Goal: Task Accomplishment & Management: Manage account settings

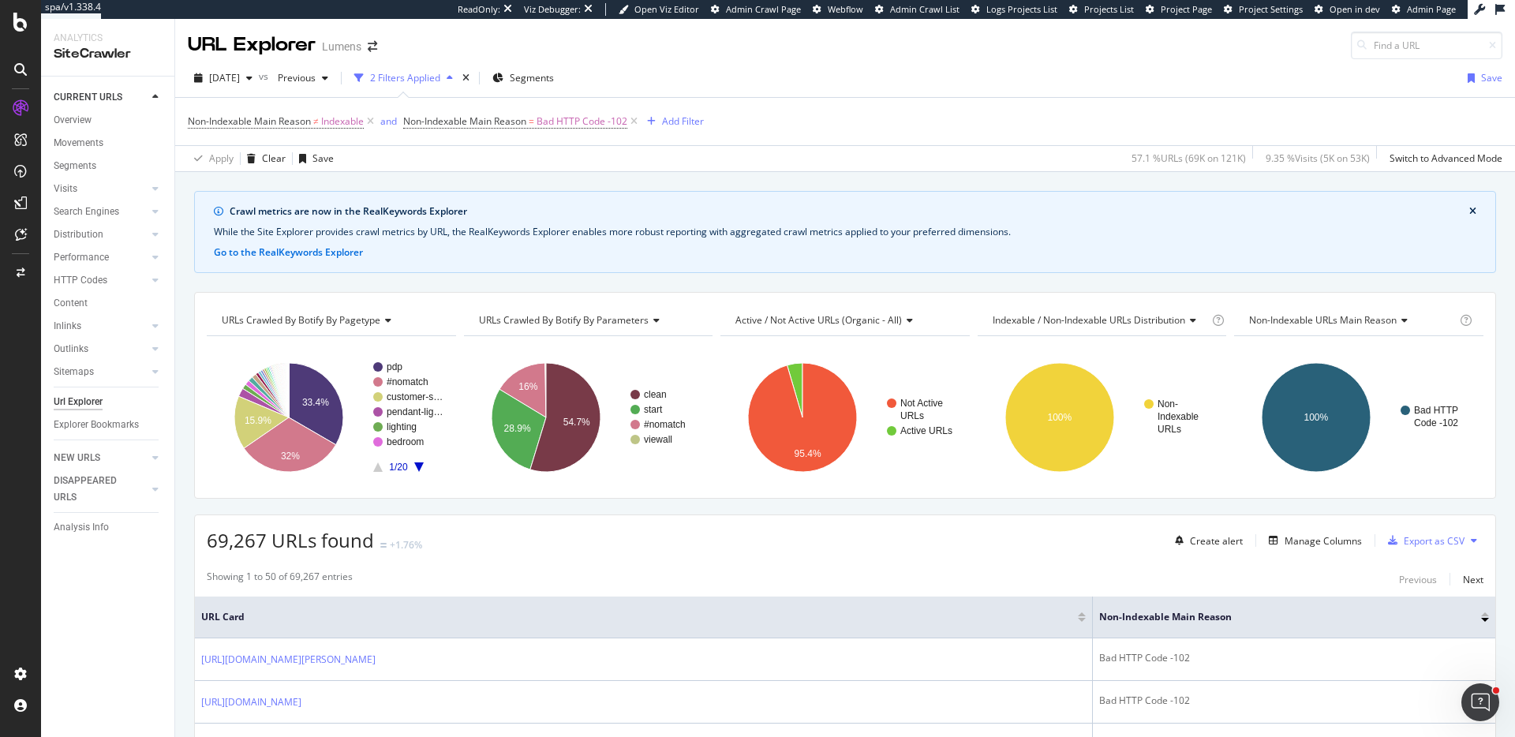
click at [1299, 15] on span "Project Settings" at bounding box center [1271, 9] width 64 height 12
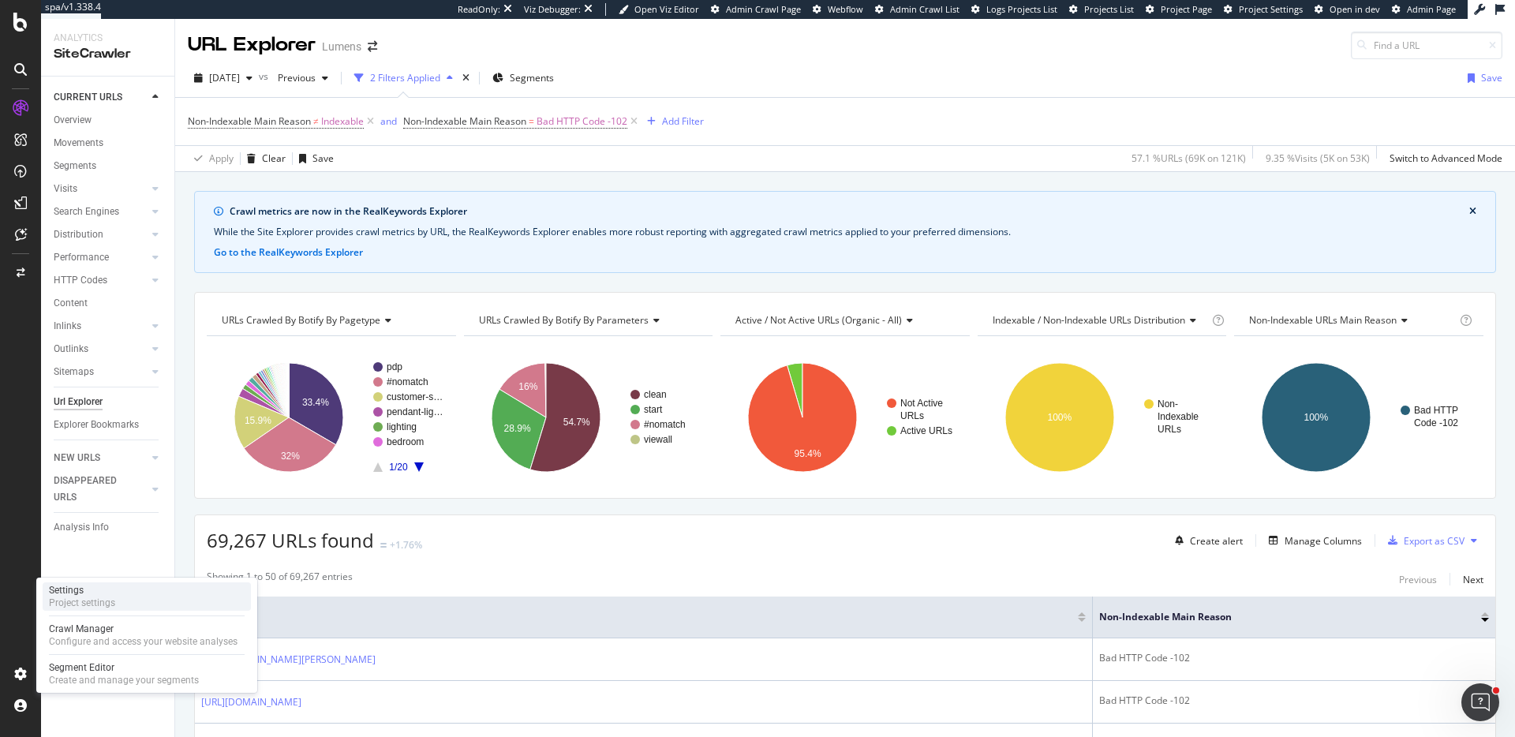
click at [119, 594] on div "Settings Project settings" at bounding box center [147, 596] width 208 height 28
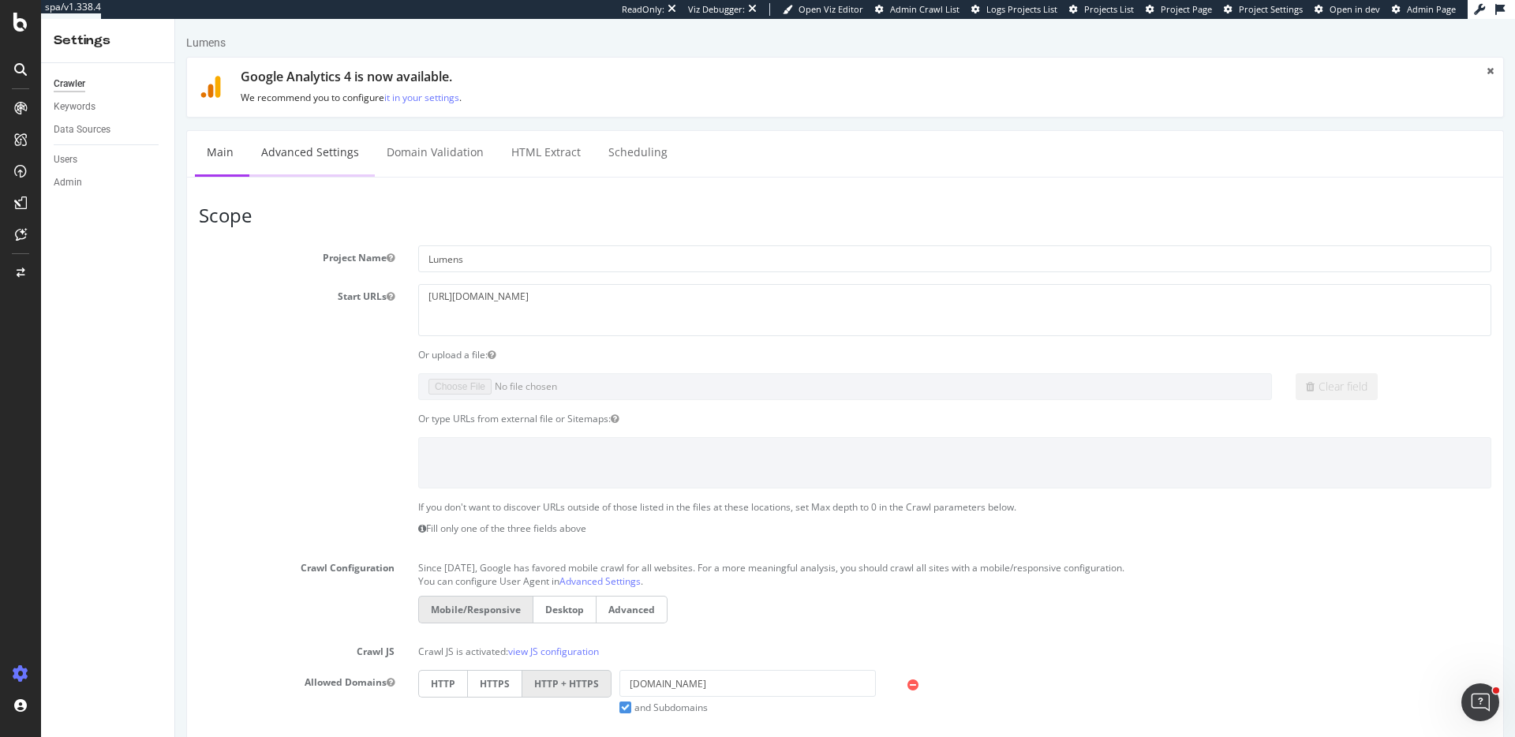
click at [334, 155] on link "Advanced Settings" at bounding box center [310, 152] width 122 height 43
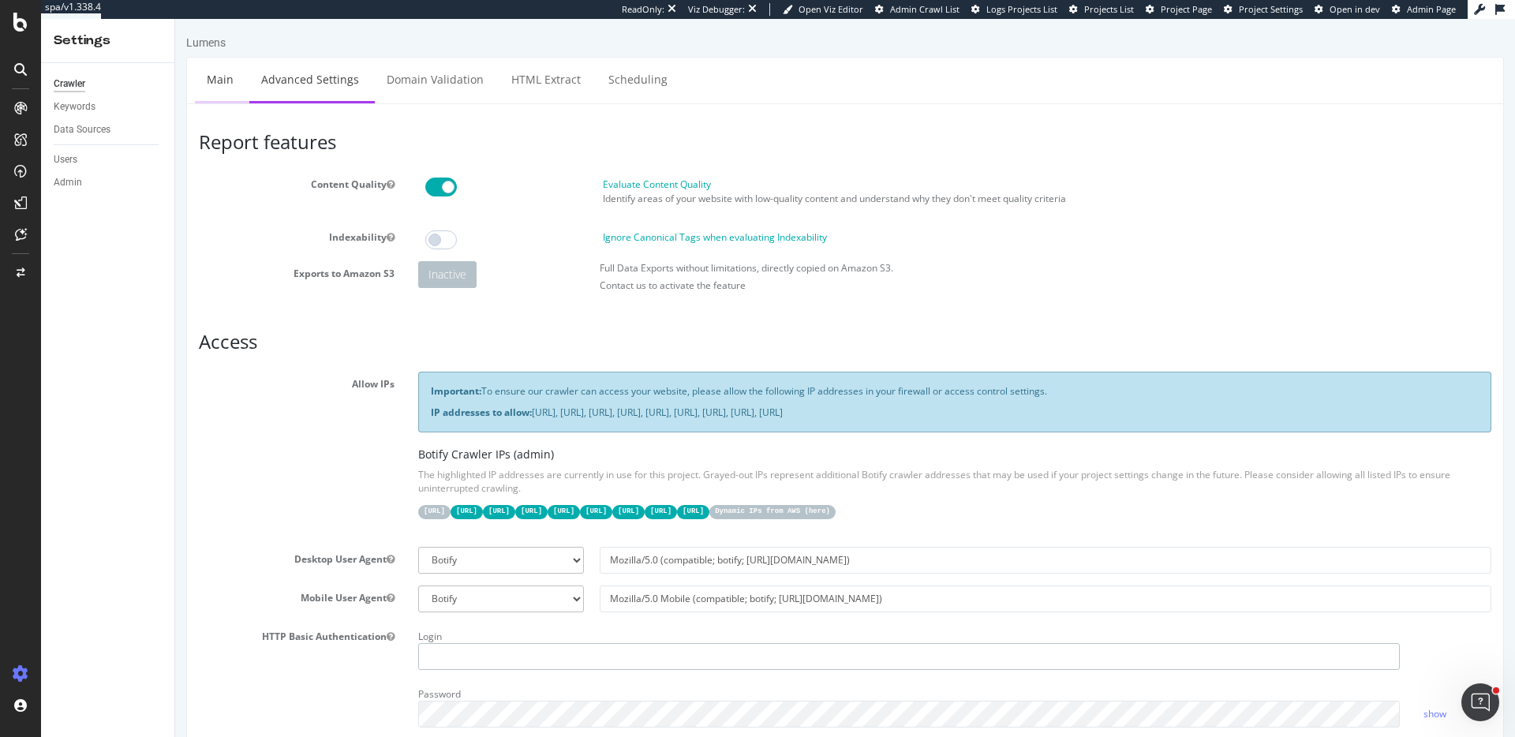
type input "ericmsheydwasser"
click at [226, 85] on link "Main" at bounding box center [220, 79] width 51 height 43
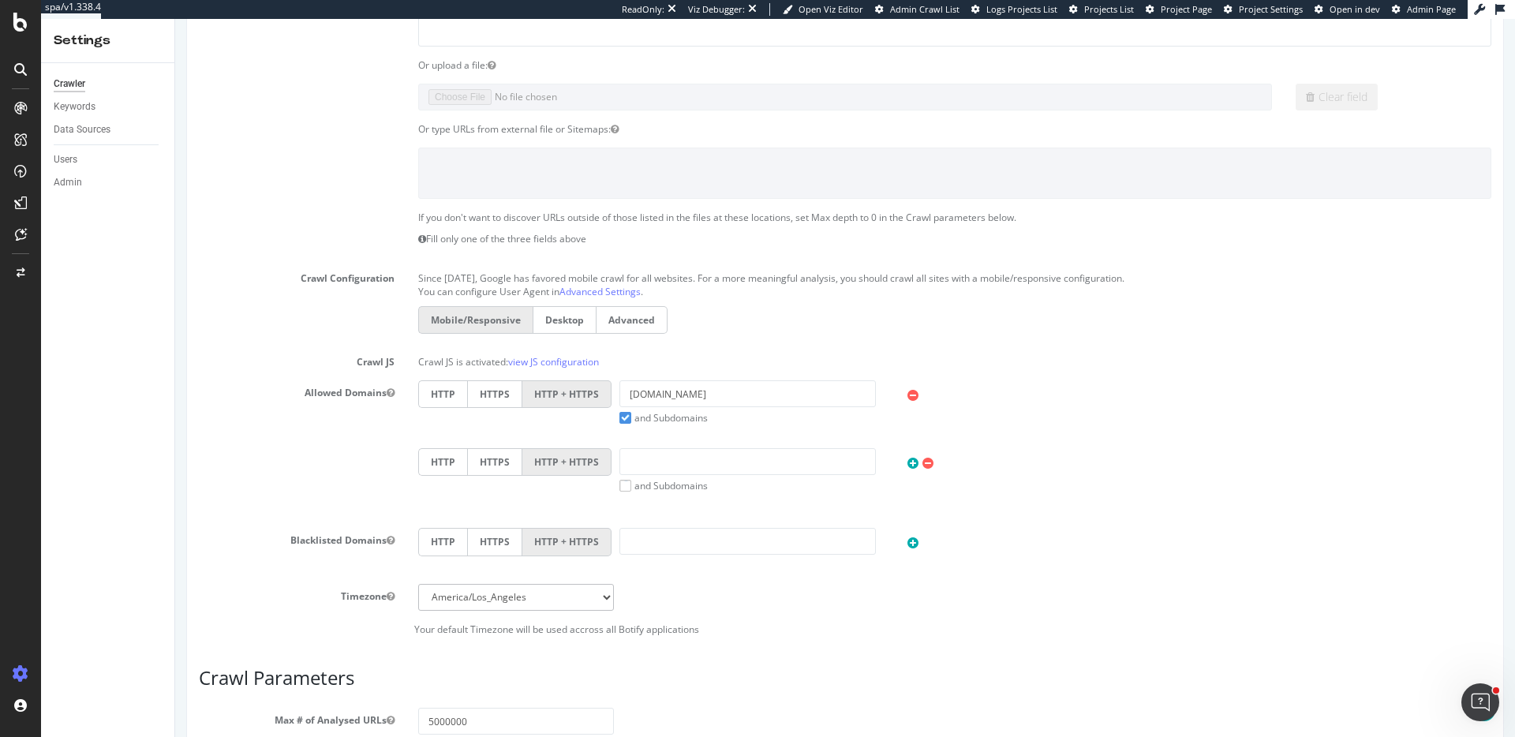
scroll to position [652, 0]
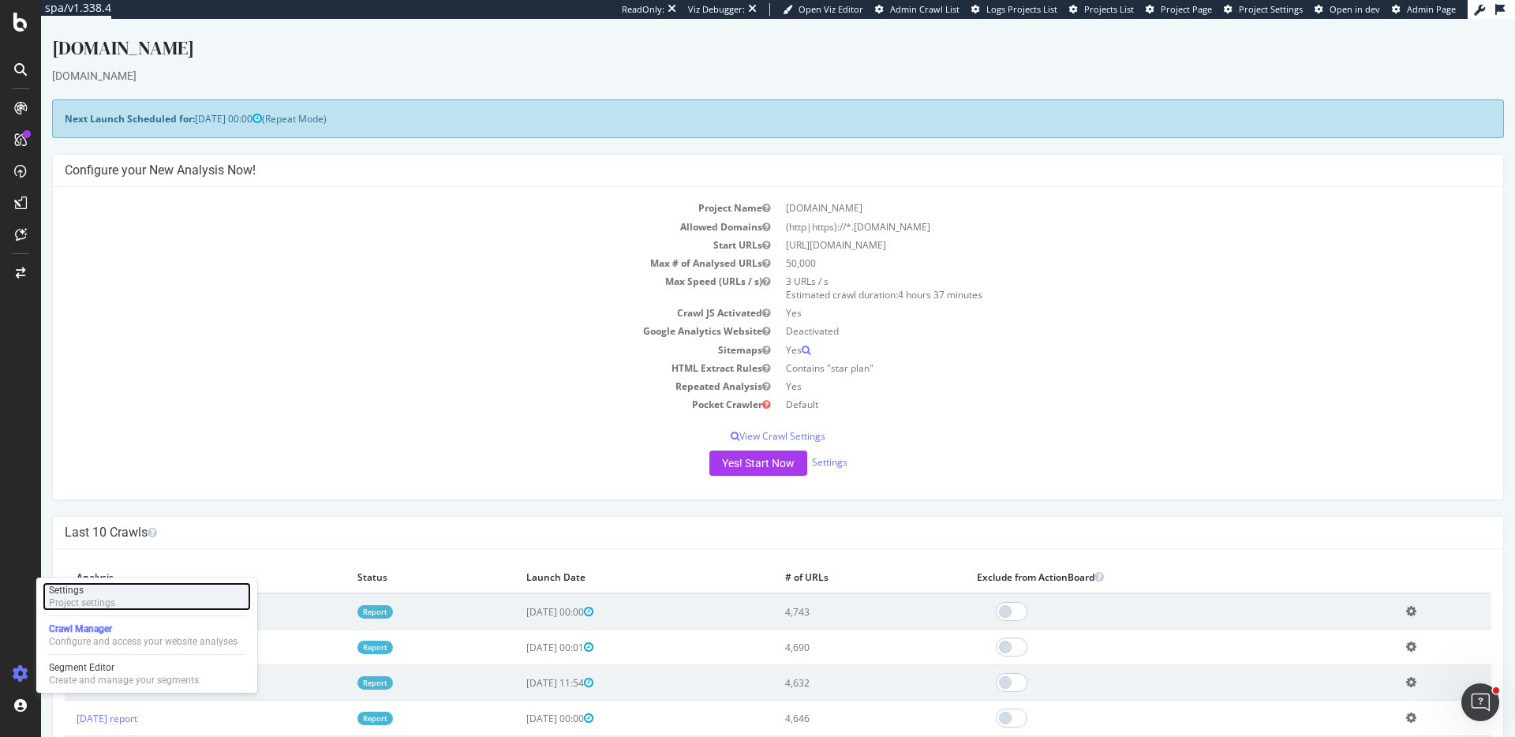
click at [137, 602] on div "Settings Project settings" at bounding box center [147, 596] width 208 height 28
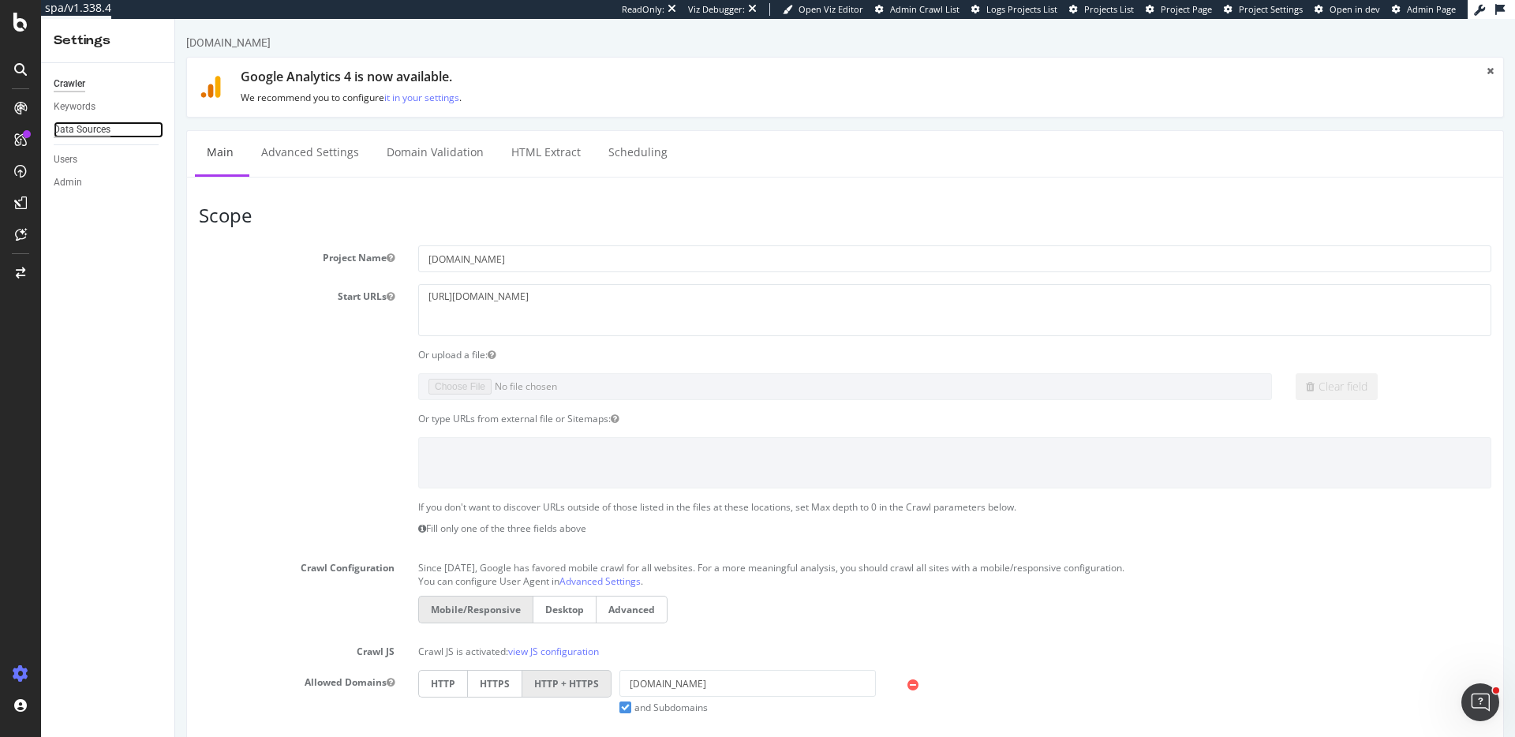
click at [92, 126] on div "Data Sources" at bounding box center [82, 130] width 57 height 17
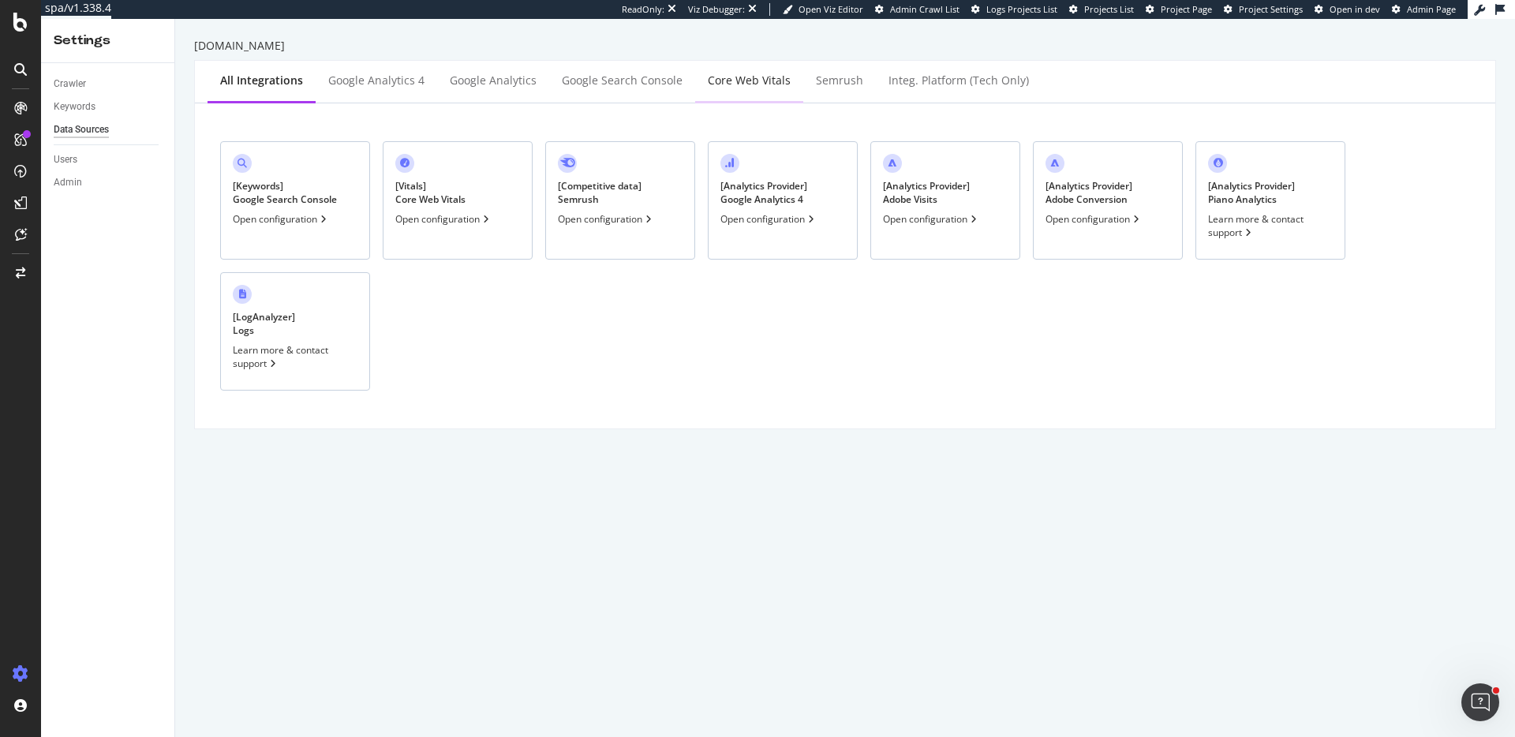
click at [719, 73] on div "Core Web Vitals" at bounding box center [749, 81] width 83 height 16
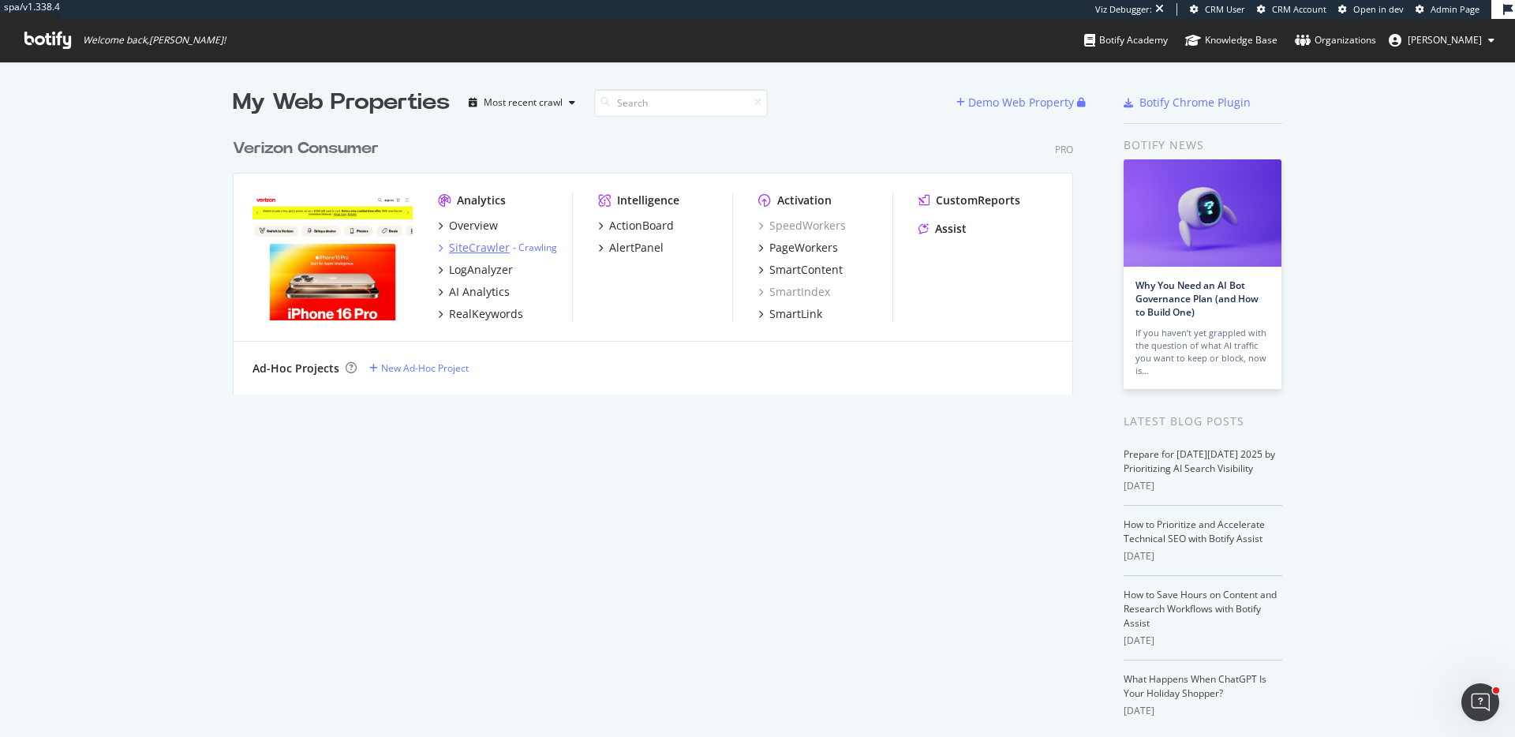
click at [466, 246] on div "SiteCrawler" at bounding box center [479, 248] width 61 height 16
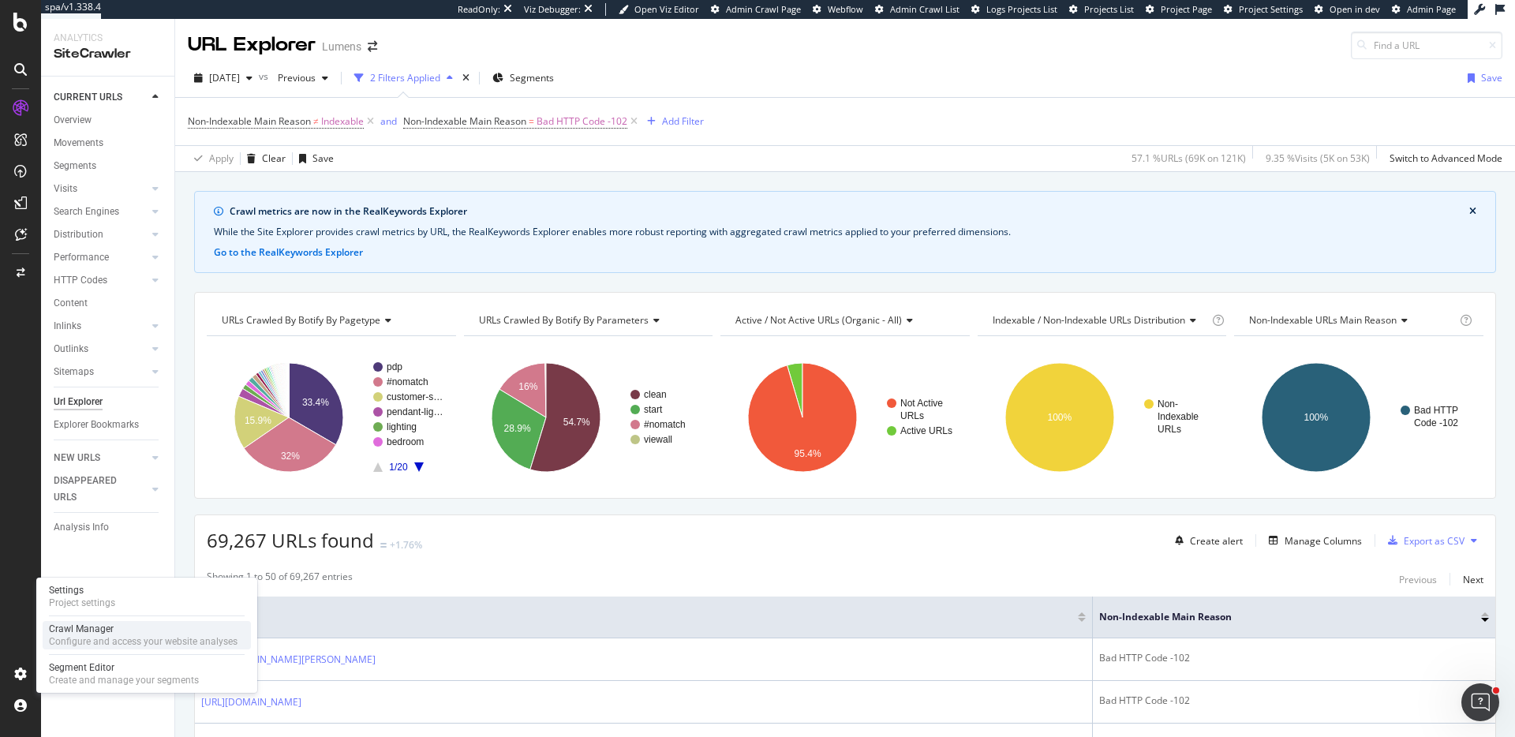
click at [118, 636] on div "Configure and access your website analyses" at bounding box center [143, 641] width 189 height 13
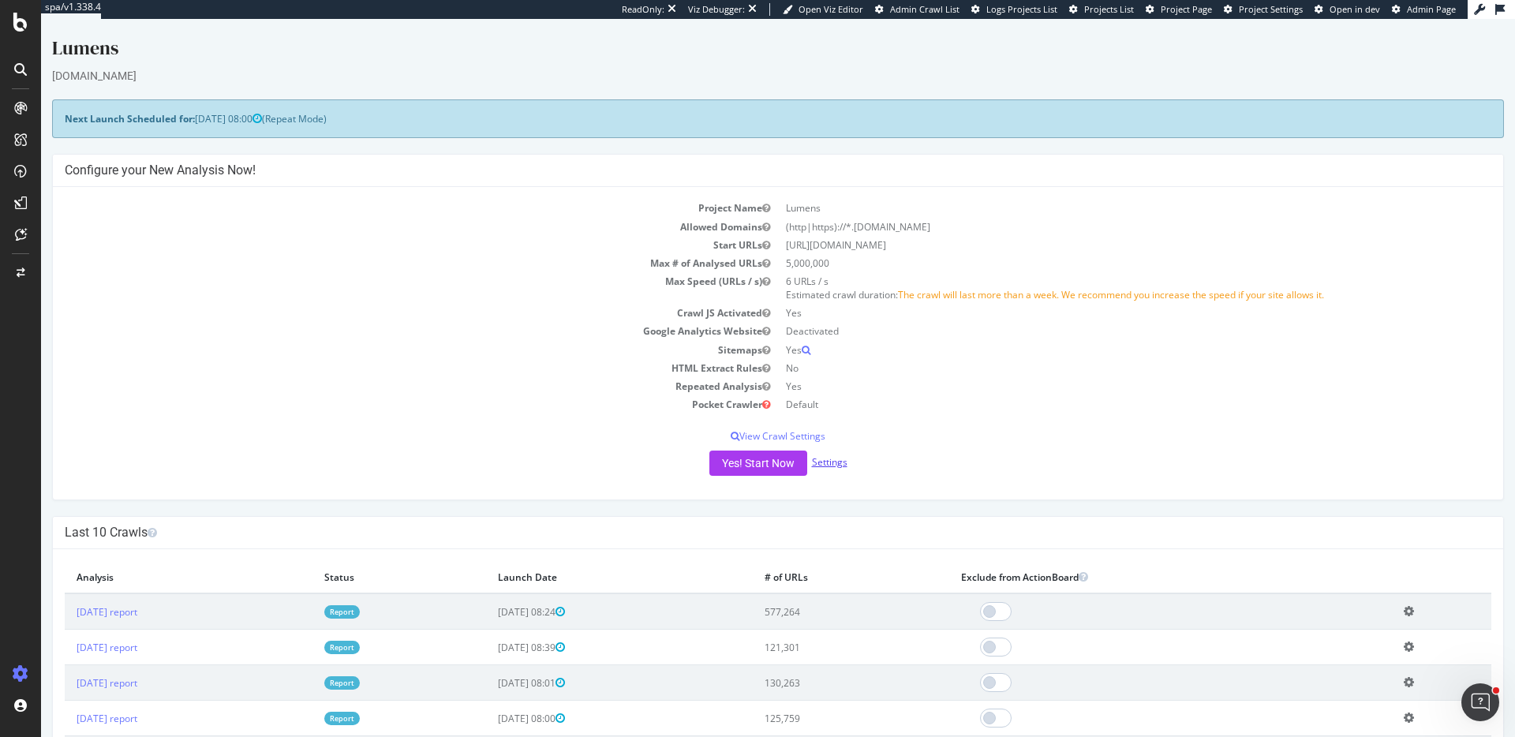
click at [825, 466] on link "Settings" at bounding box center [830, 461] width 36 height 13
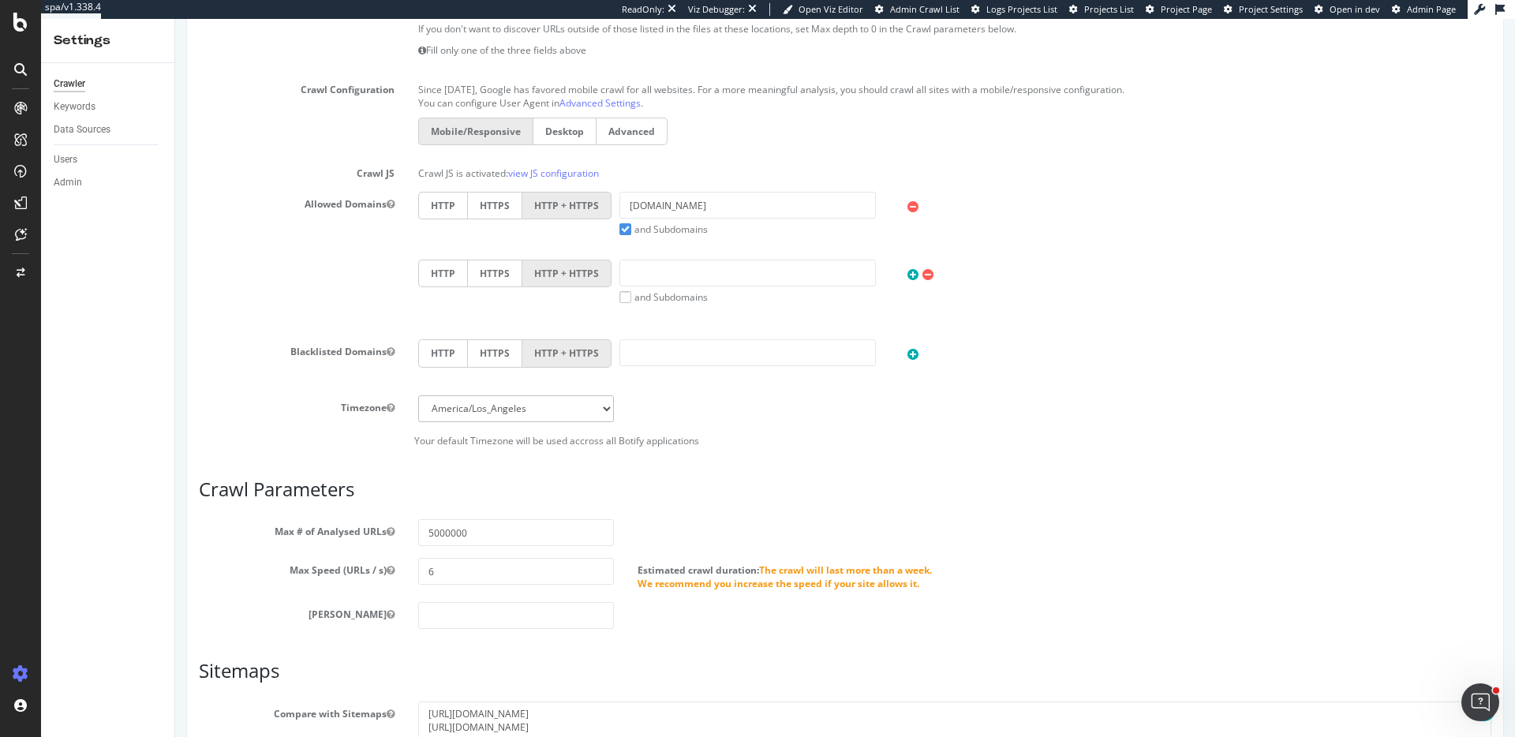
scroll to position [652, 0]
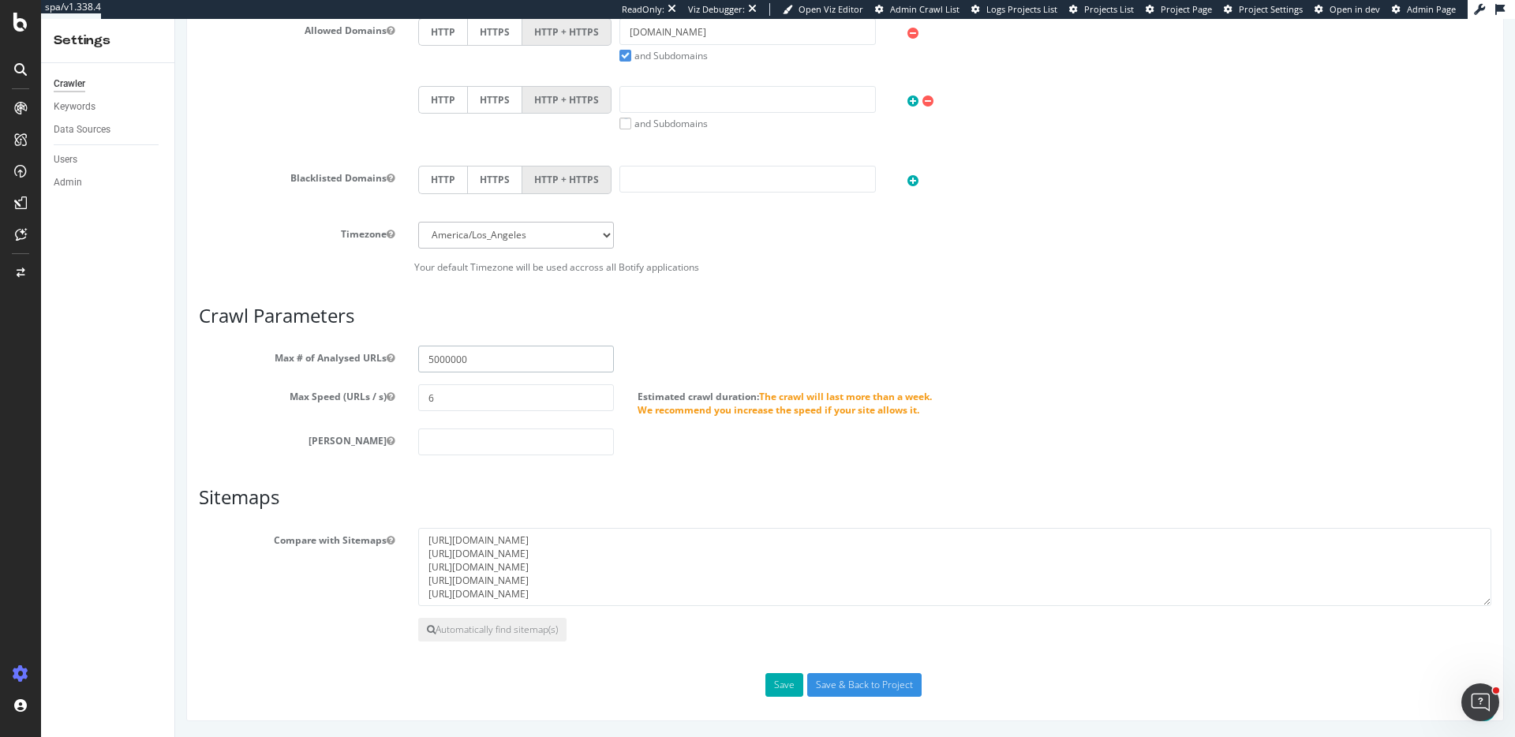
drag, startPoint x: 482, startPoint y: 357, endPoint x: 286, endPoint y: 339, distance: 197.4
click at [286, 339] on article "Crawl Parameters Max # of Analysed URLs 5000000 Max Speed (URLs / s) 6 Estimate…" at bounding box center [845, 380] width 1293 height 151
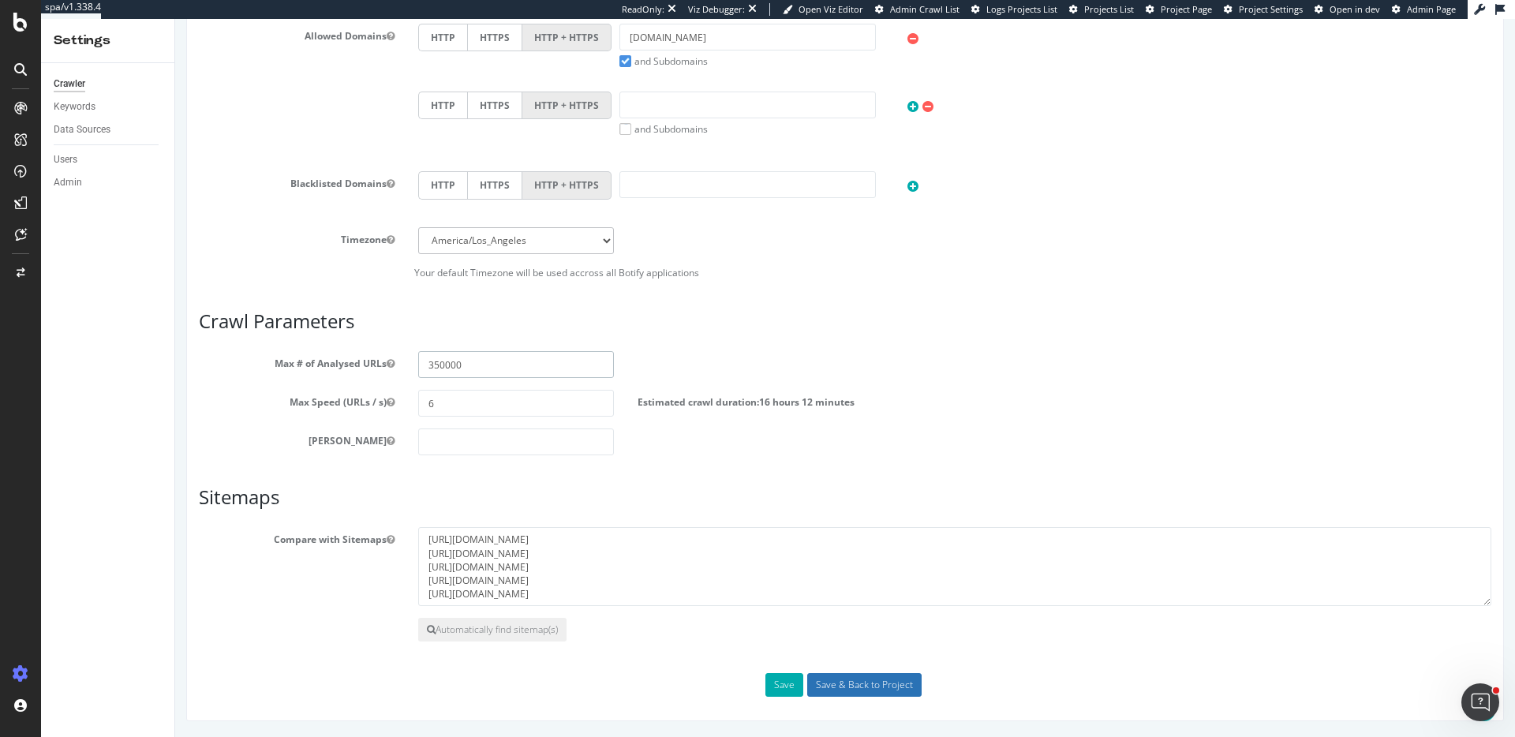
type input "350000"
click at [888, 681] on input "Save & Back to Project" at bounding box center [864, 685] width 114 height 24
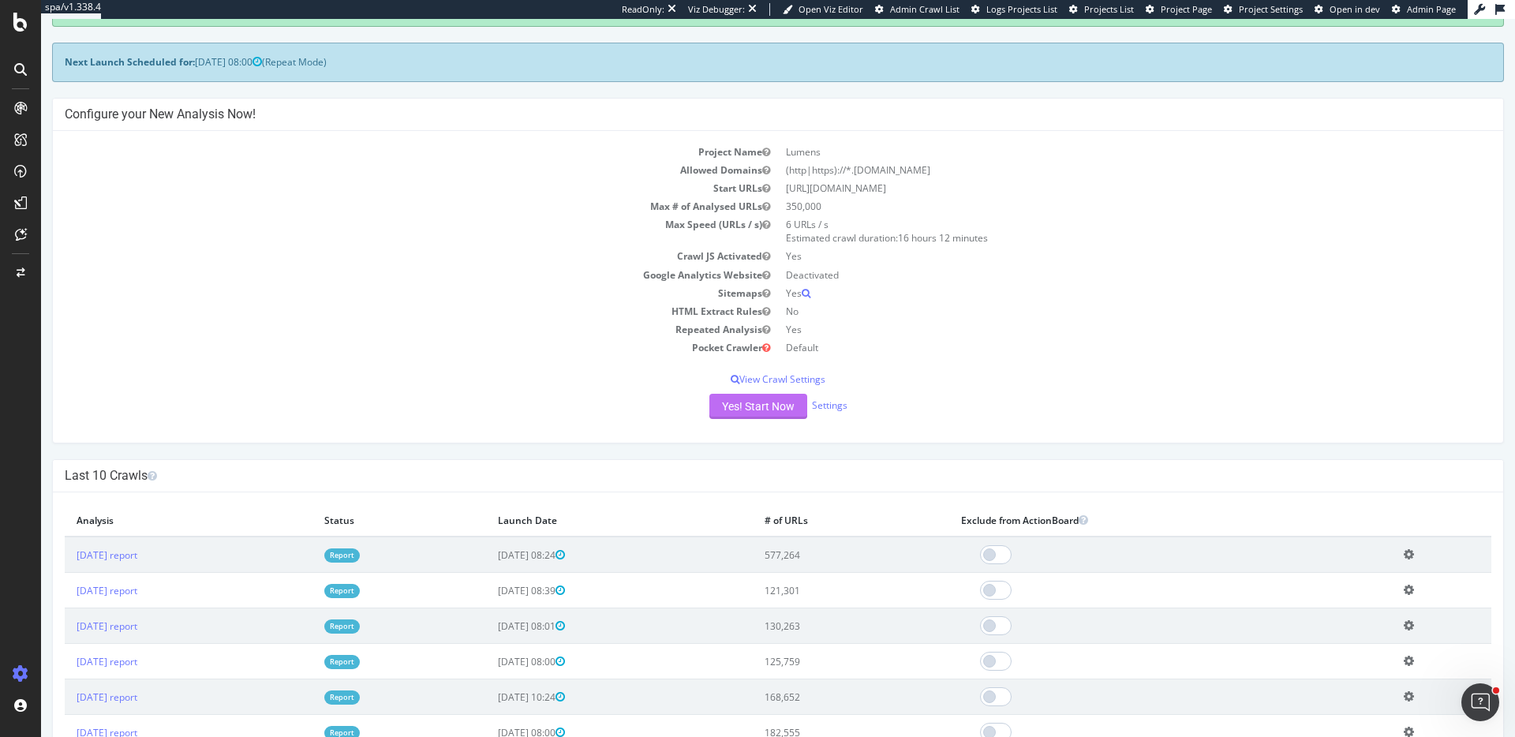
scroll to position [95, 0]
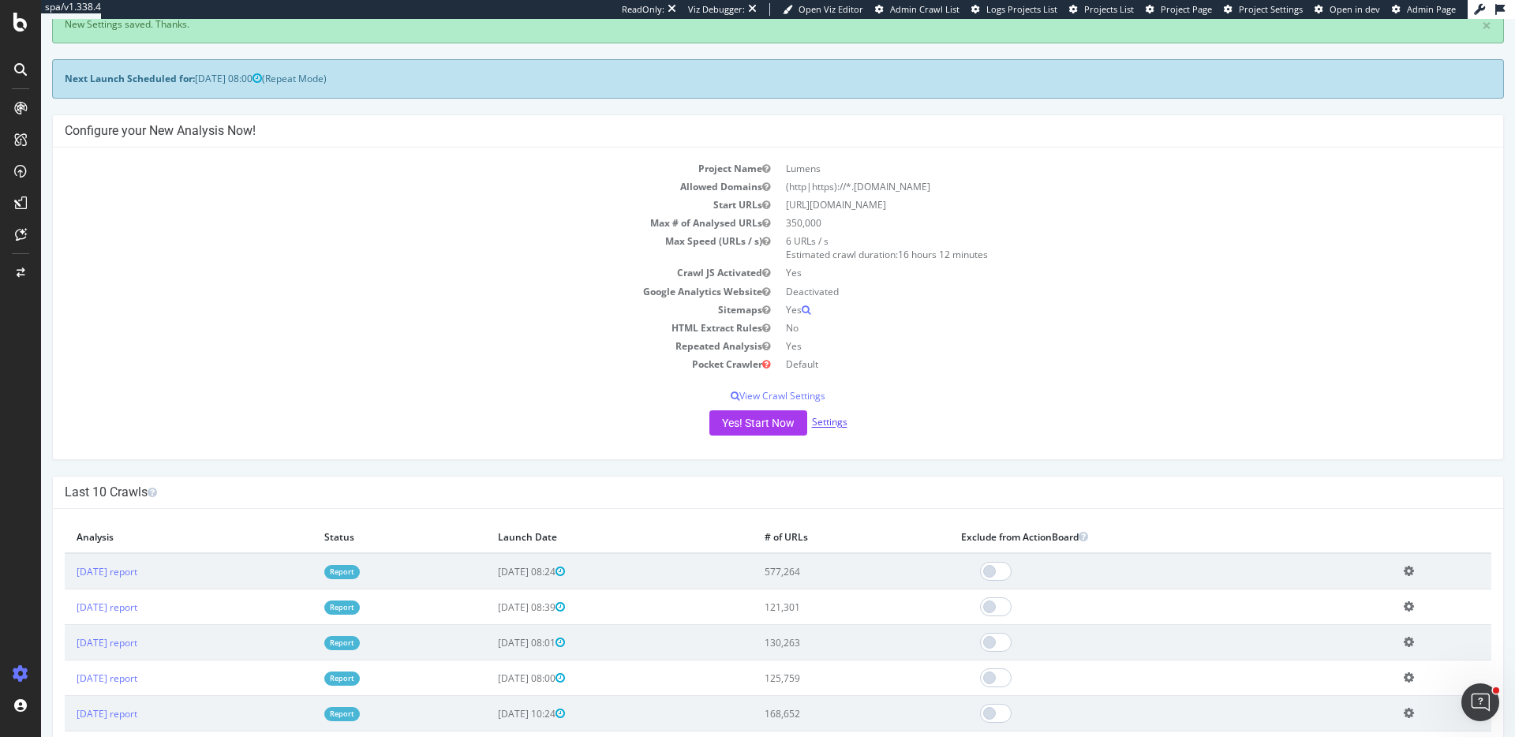
click at [821, 425] on link "Settings" at bounding box center [830, 422] width 36 height 13
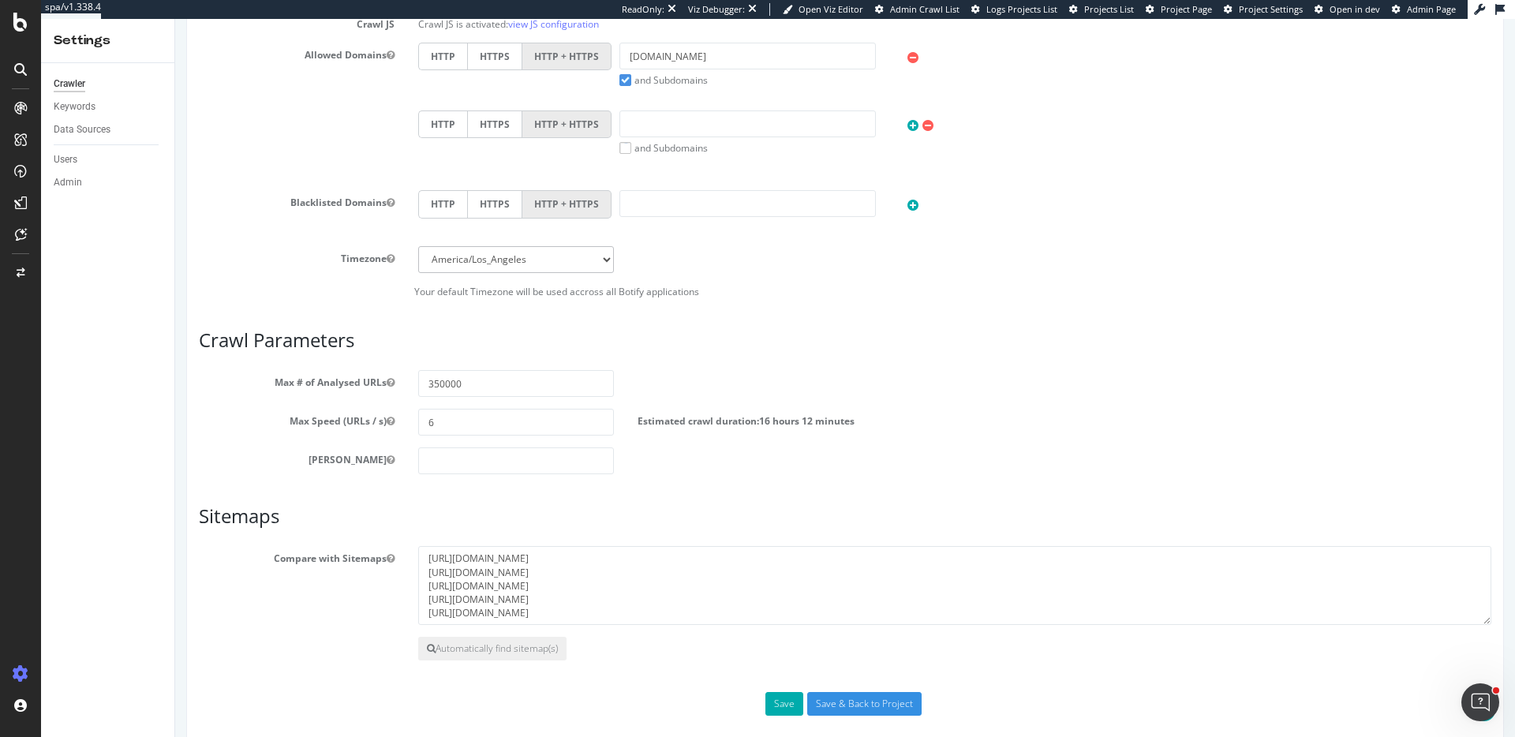
scroll to position [646, 0]
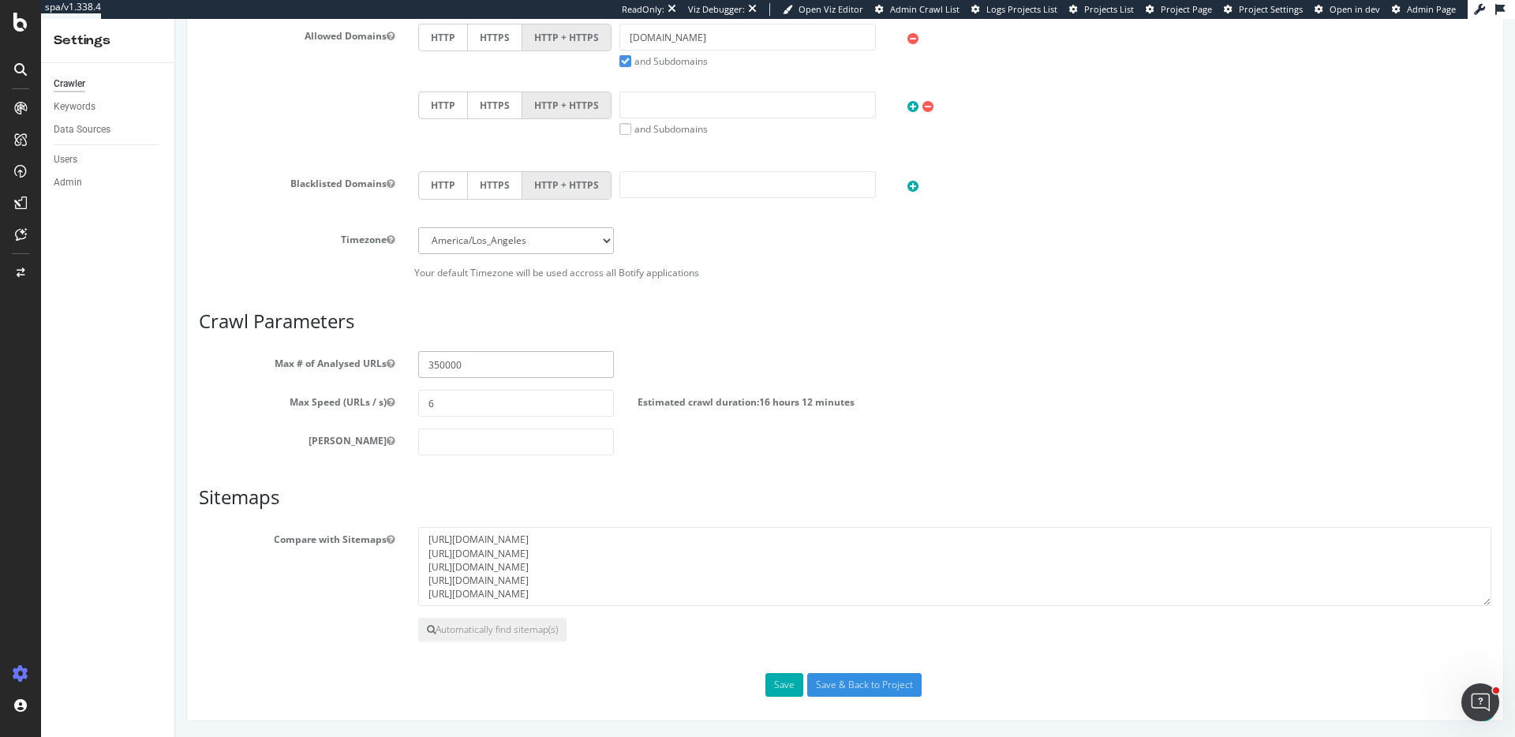
click at [545, 370] on input "350000" at bounding box center [516, 364] width 196 height 27
type input "500000"
click at [835, 683] on input "Save & Back to Project" at bounding box center [864, 685] width 114 height 24
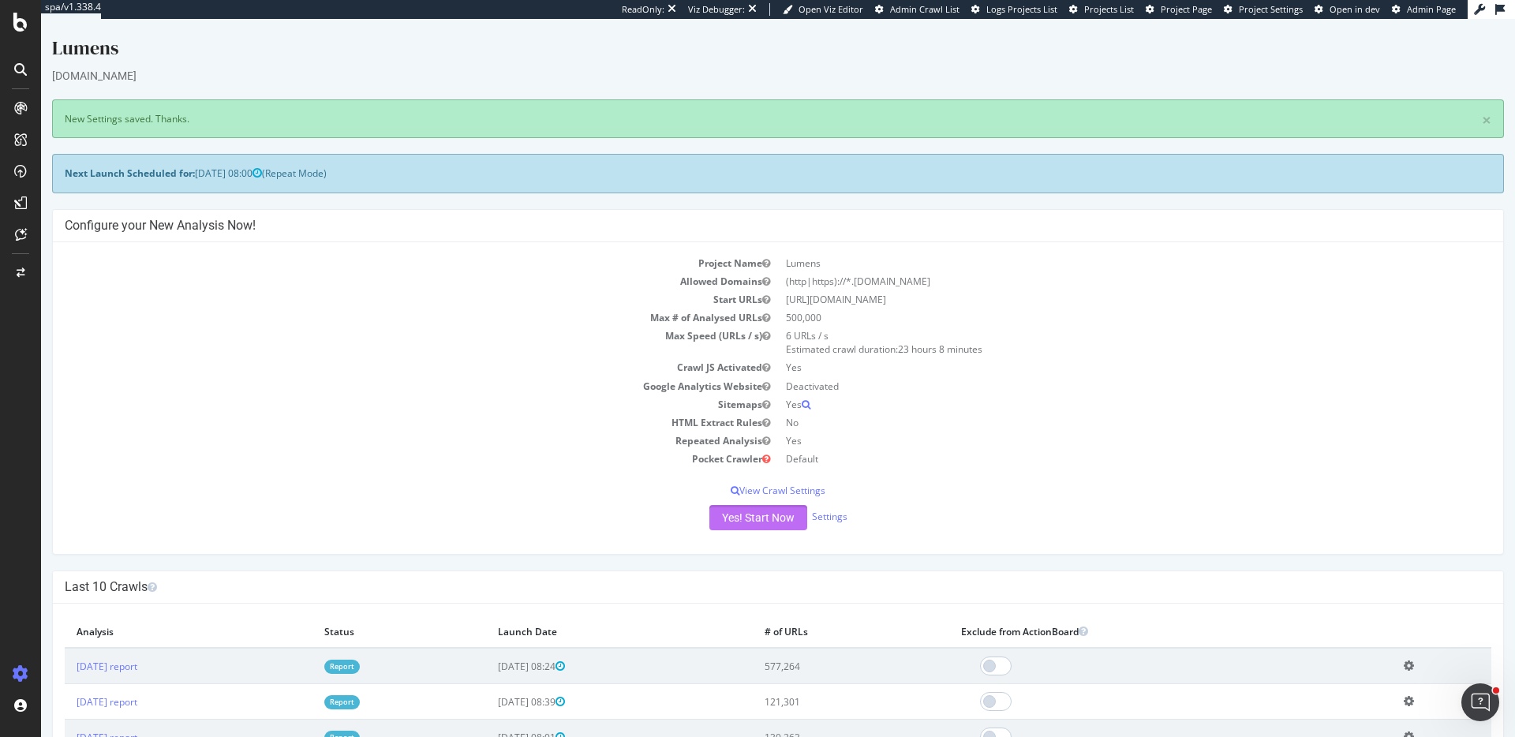
click at [751, 522] on button "Yes! Start Now" at bounding box center [759, 517] width 98 height 25
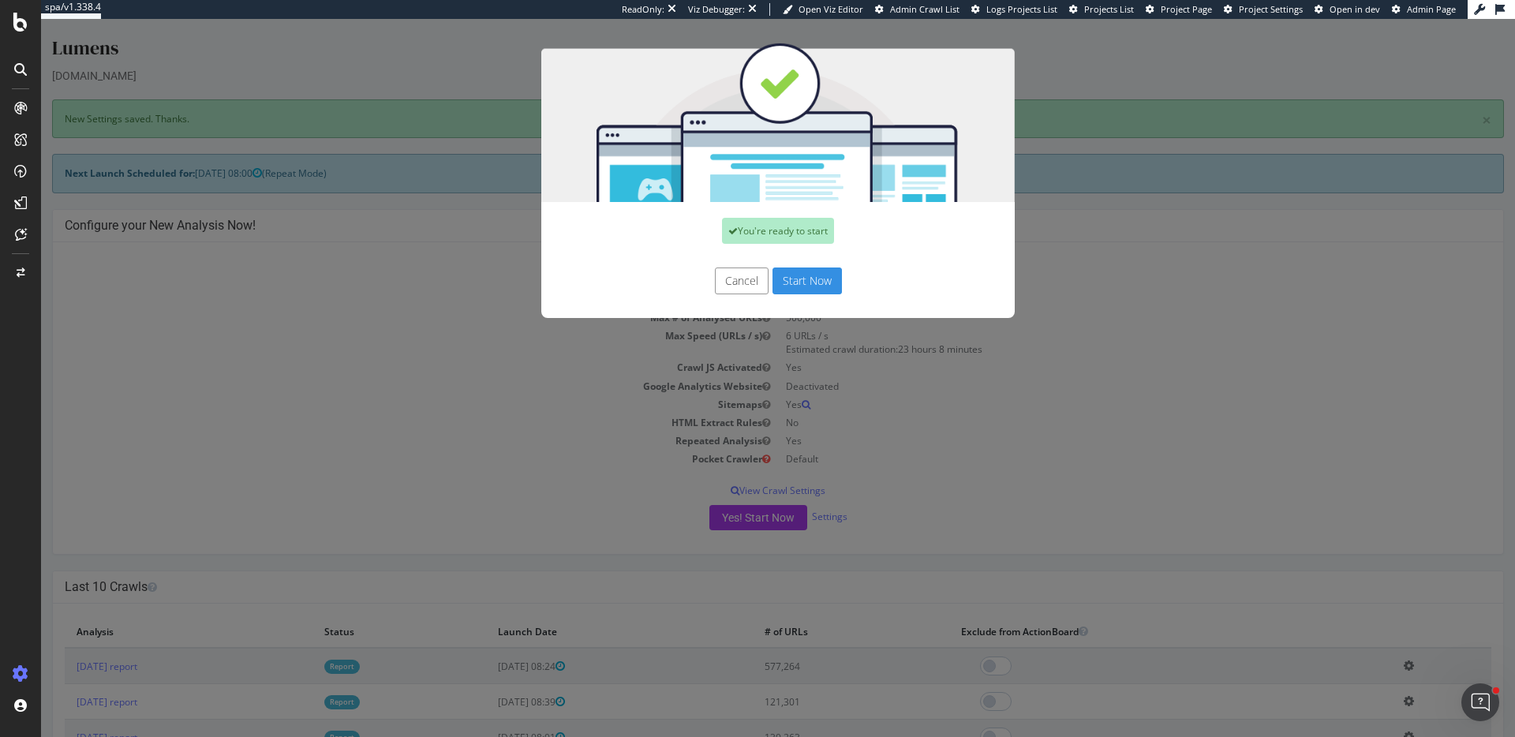
click at [821, 272] on button "Start Now" at bounding box center [807, 281] width 69 height 27
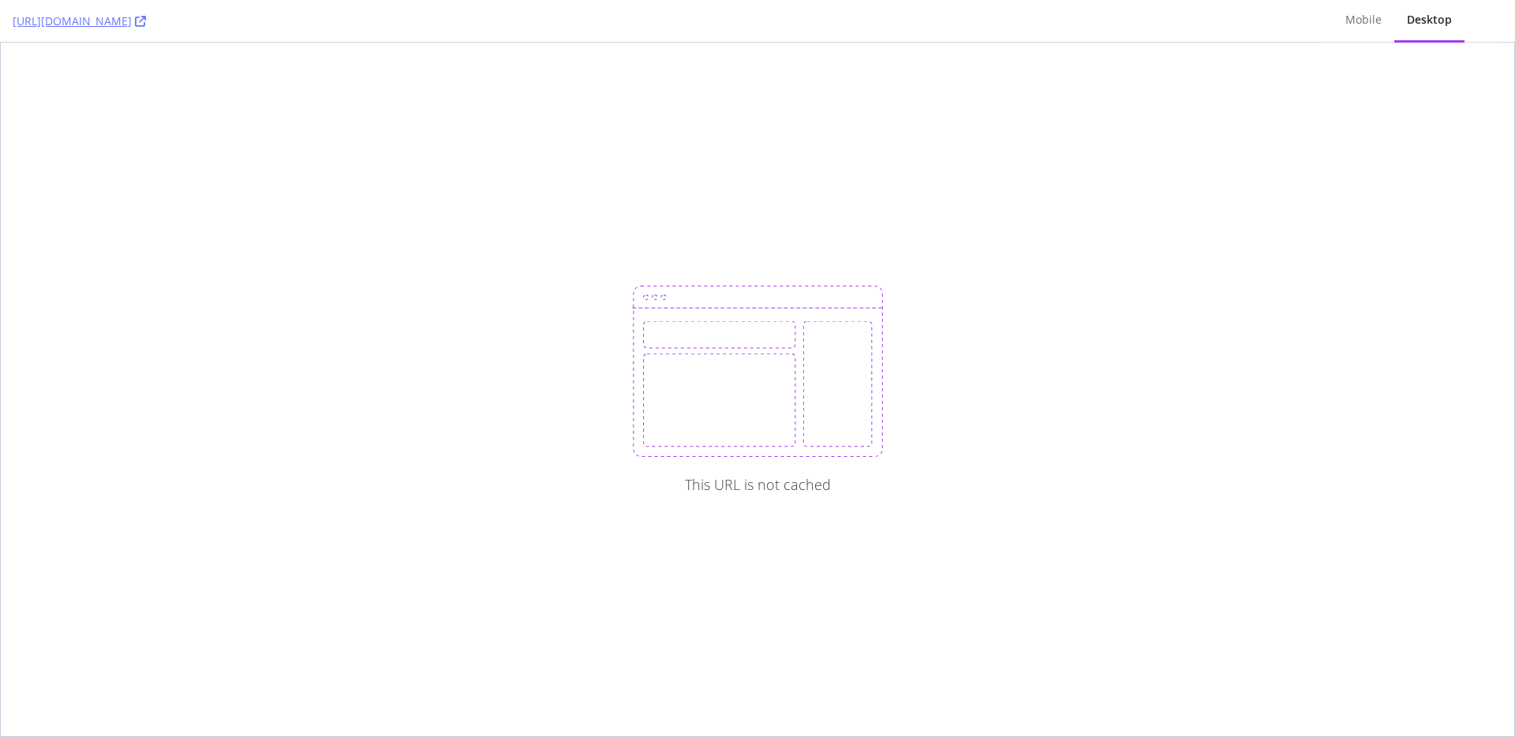
drag, startPoint x: 148, startPoint y: 23, endPoint x: 1171, endPoint y: 114, distance: 1027.0
click at [0, 0] on div "https://www.realtor.com/advice/ Mobile Desktop" at bounding box center [757, 21] width 1515 height 43
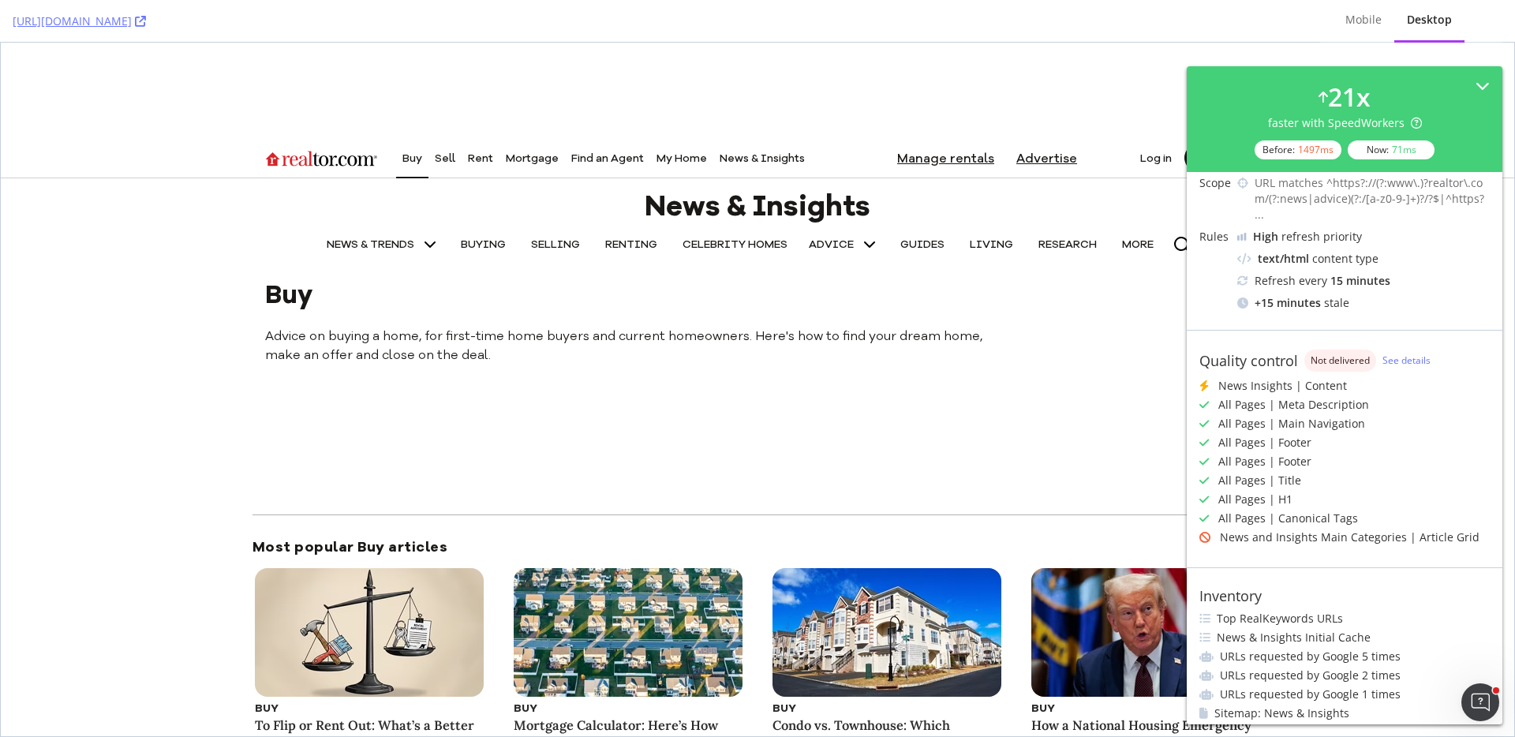
click at [1392, 512] on div "News Insights | Content All Pages | Meta Description All Pages | Main Navigatio…" at bounding box center [1345, 461] width 290 height 167
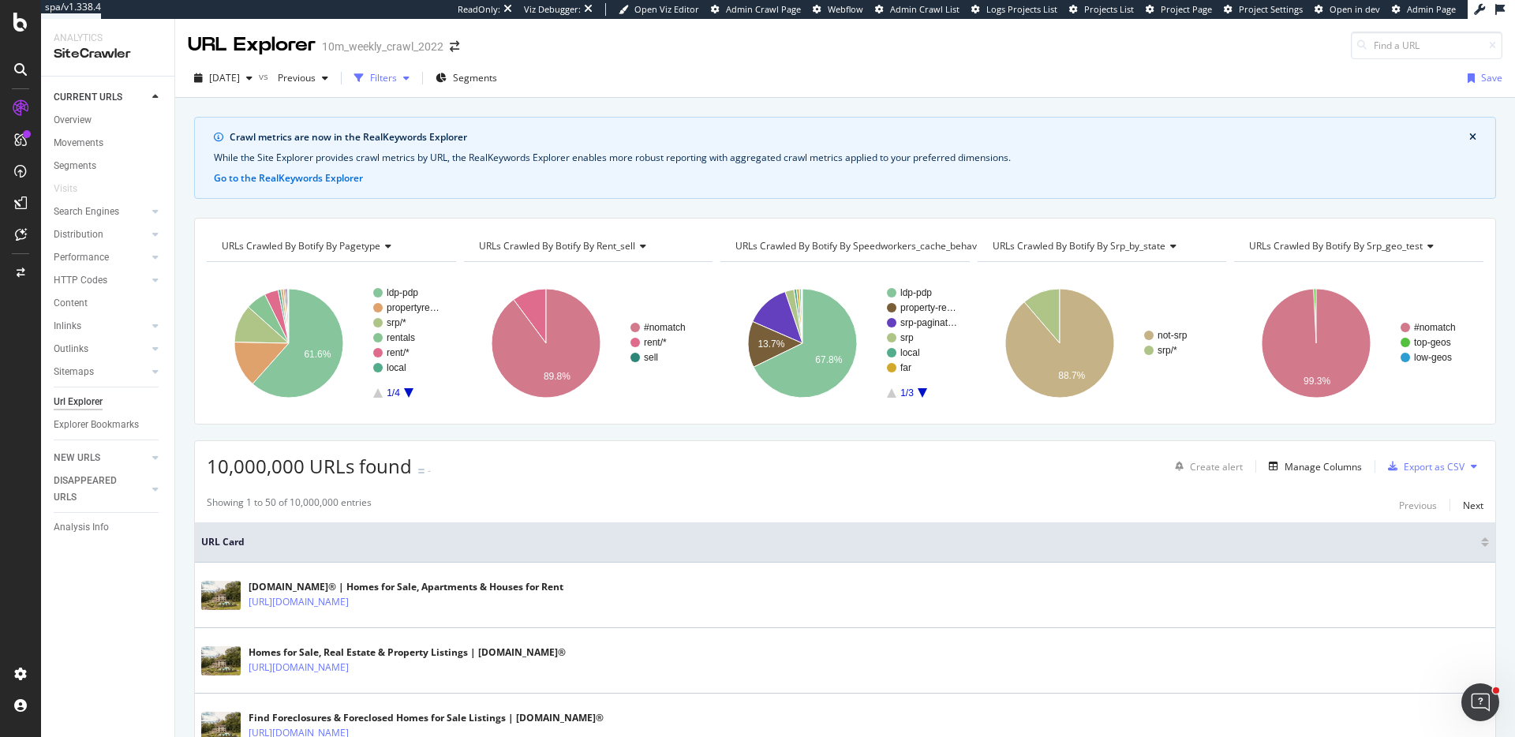
click at [364, 78] on icon "button" at bounding box center [358, 77] width 9 height 9
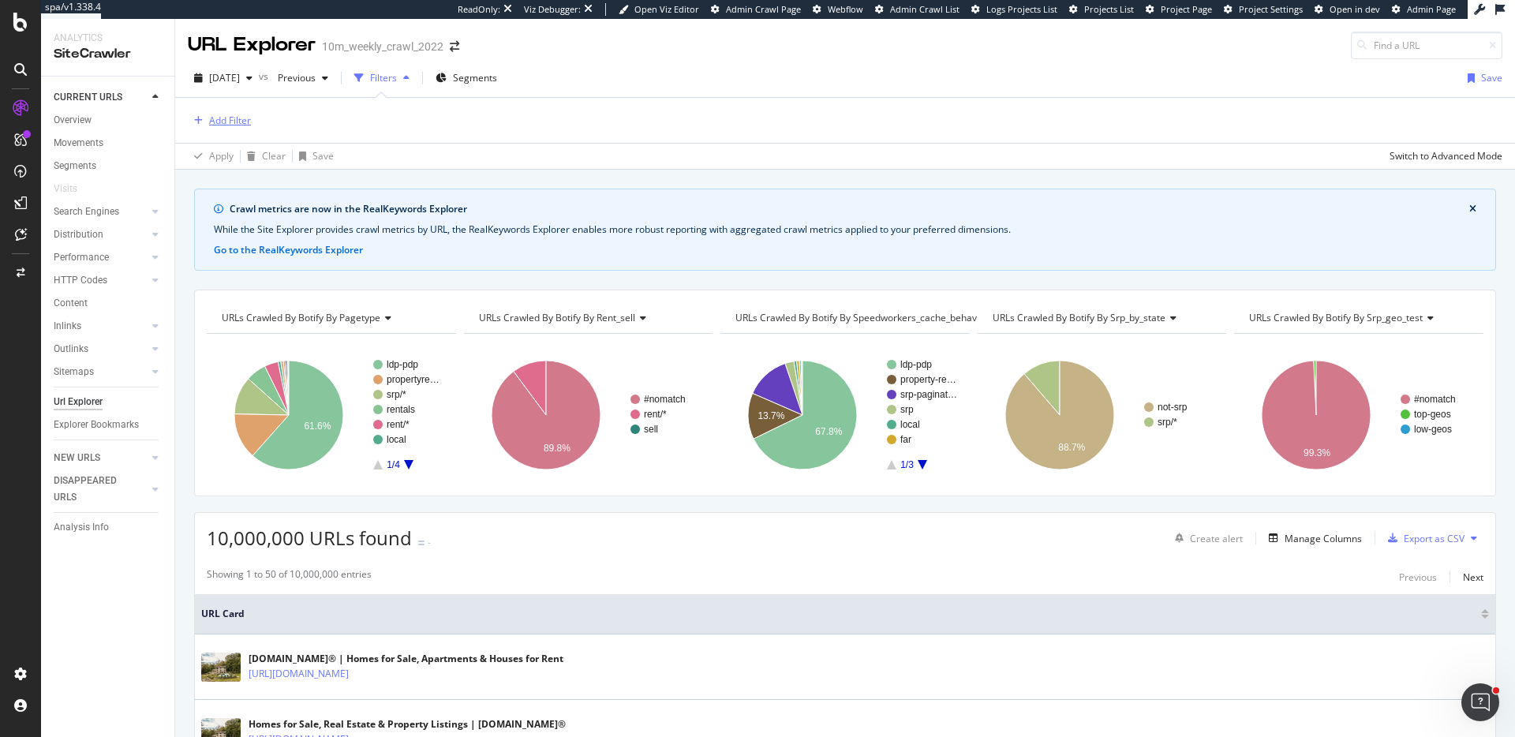
click at [209, 126] on div "Add Filter" at bounding box center [230, 120] width 42 height 13
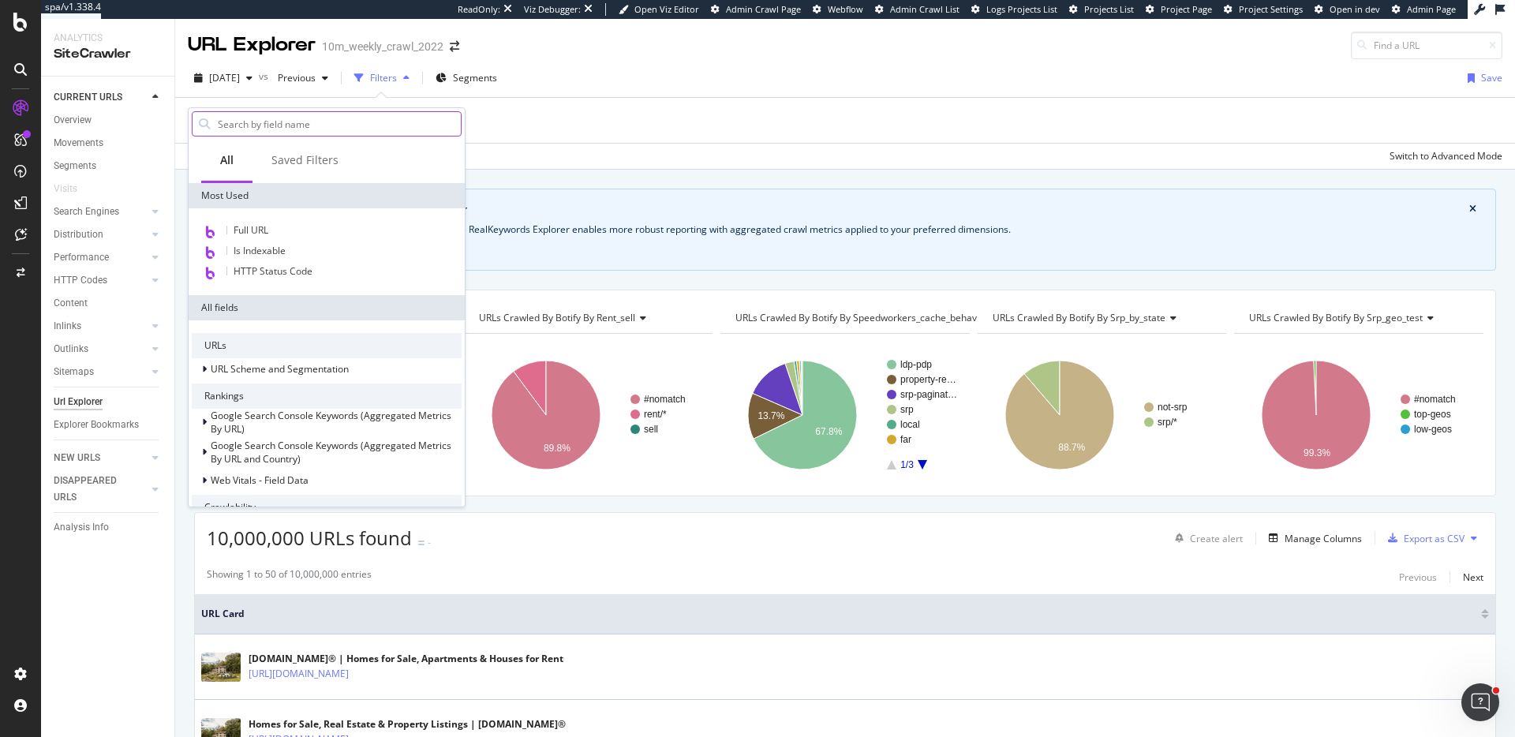
type input "[URL][DOMAIN_NAME]"
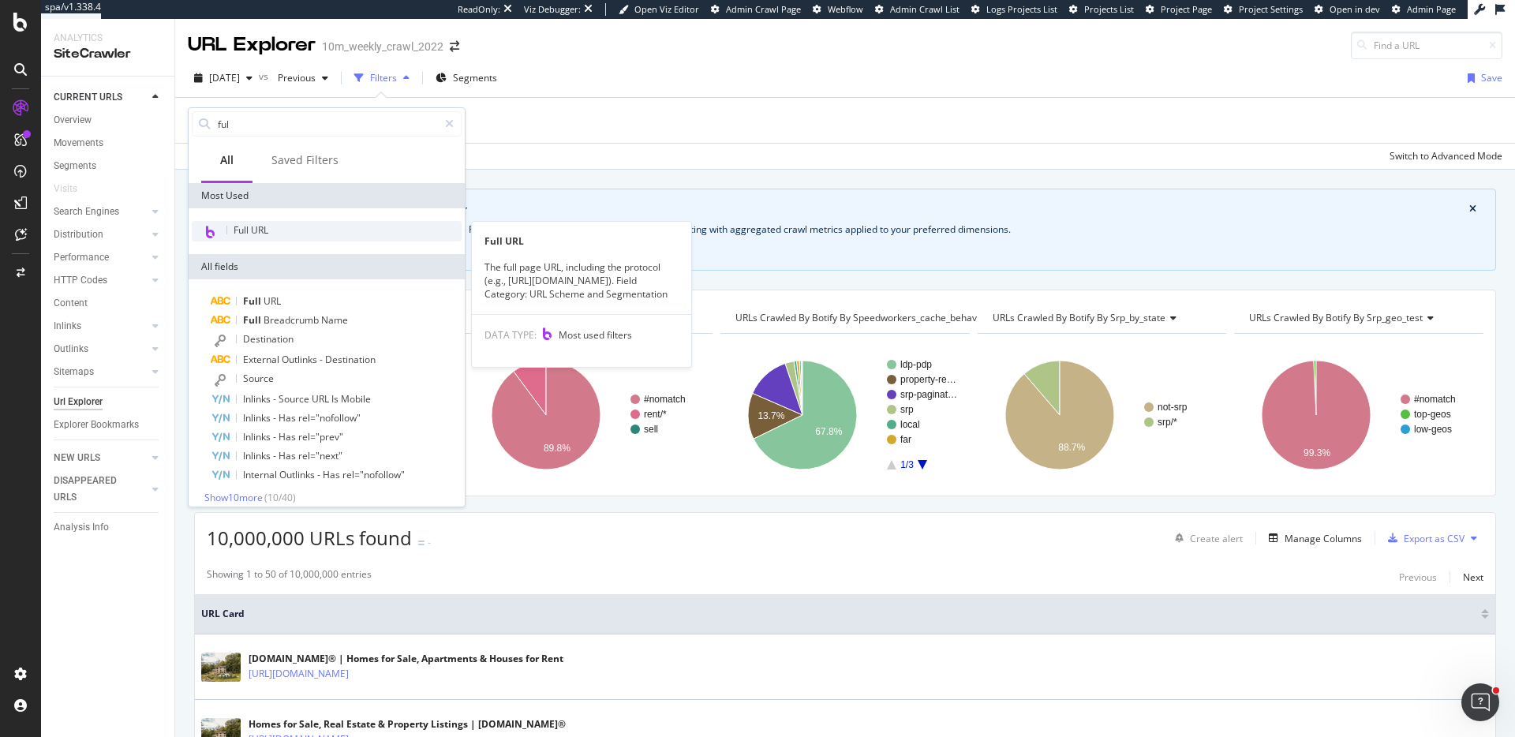
type input "ful"
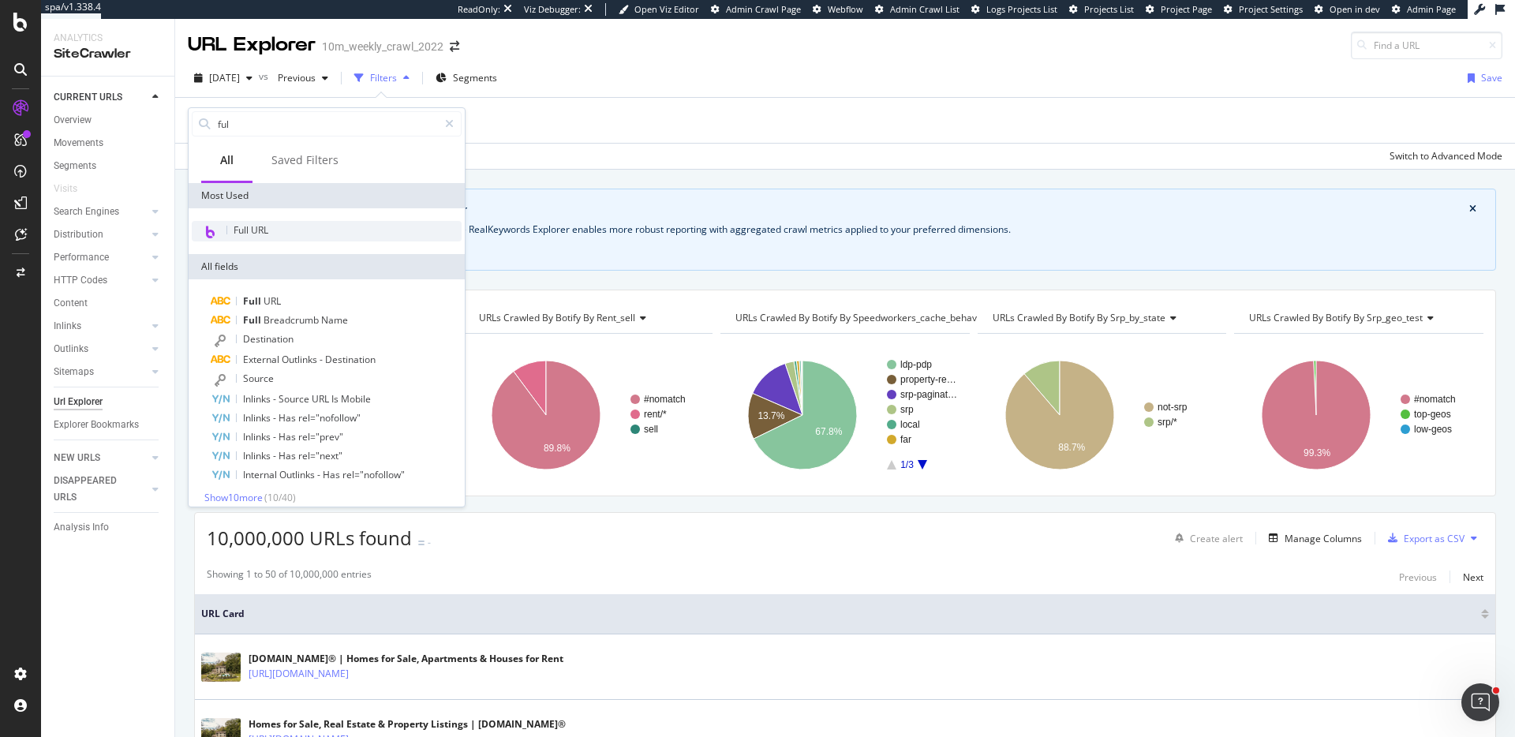
click at [282, 229] on div "Full URL" at bounding box center [327, 231] width 270 height 21
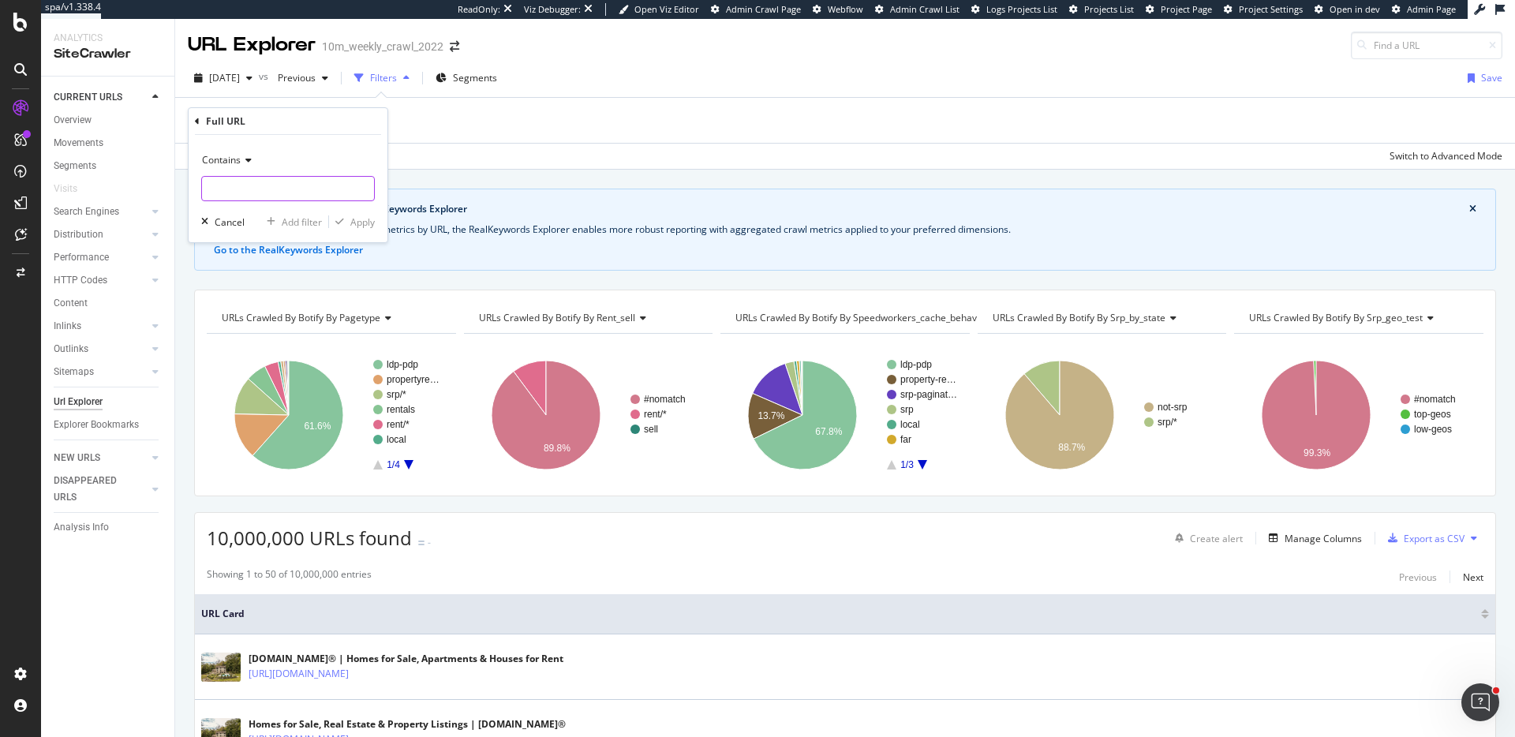
click at [240, 184] on input "text" at bounding box center [288, 188] width 172 height 25
paste input "[URL][DOMAIN_NAME]"
type input "[URL][DOMAIN_NAME]"
click at [359, 223] on div "Apply" at bounding box center [362, 221] width 24 height 13
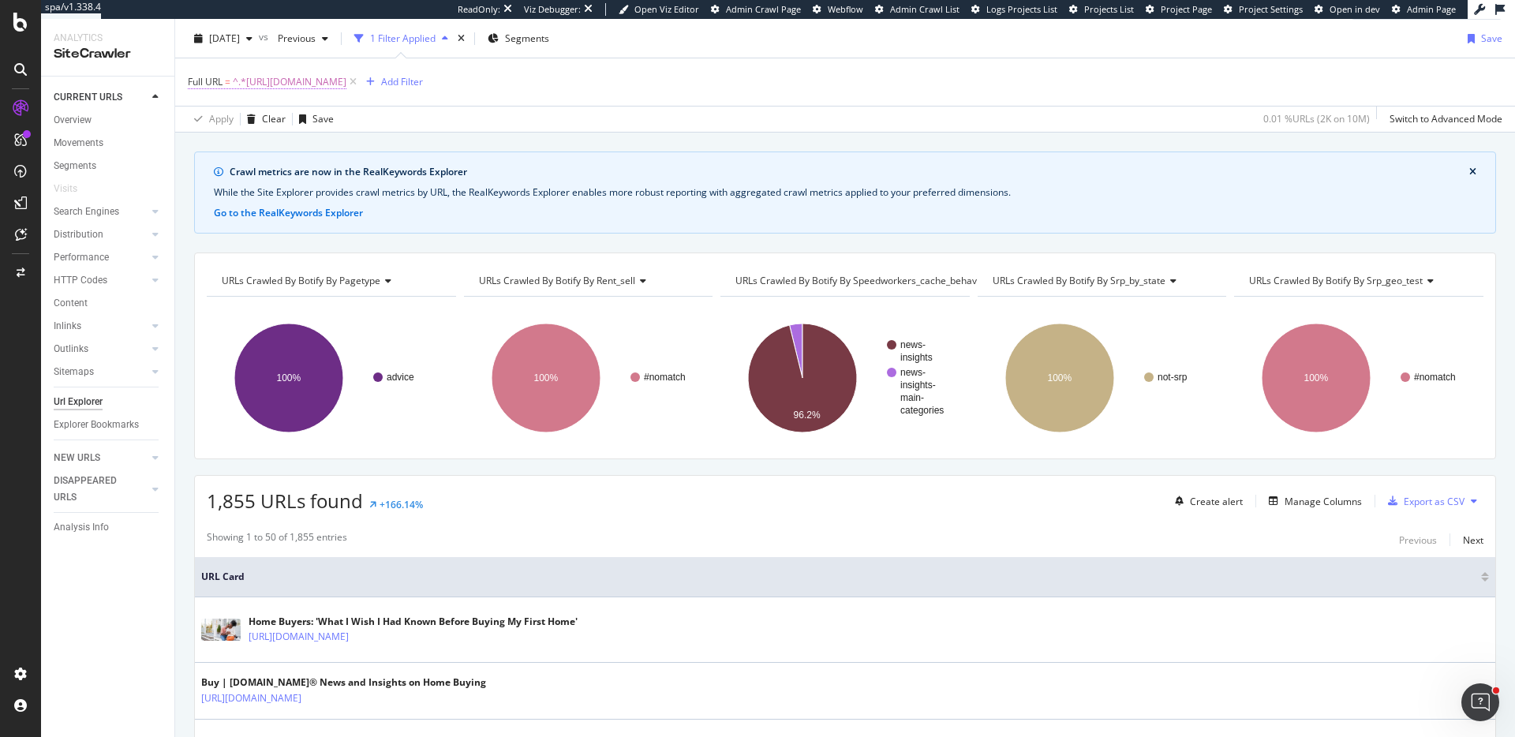
scroll to position [38, 0]
click at [293, 77] on span "^.*[URL][DOMAIN_NAME]" at bounding box center [290, 84] width 114 height 22
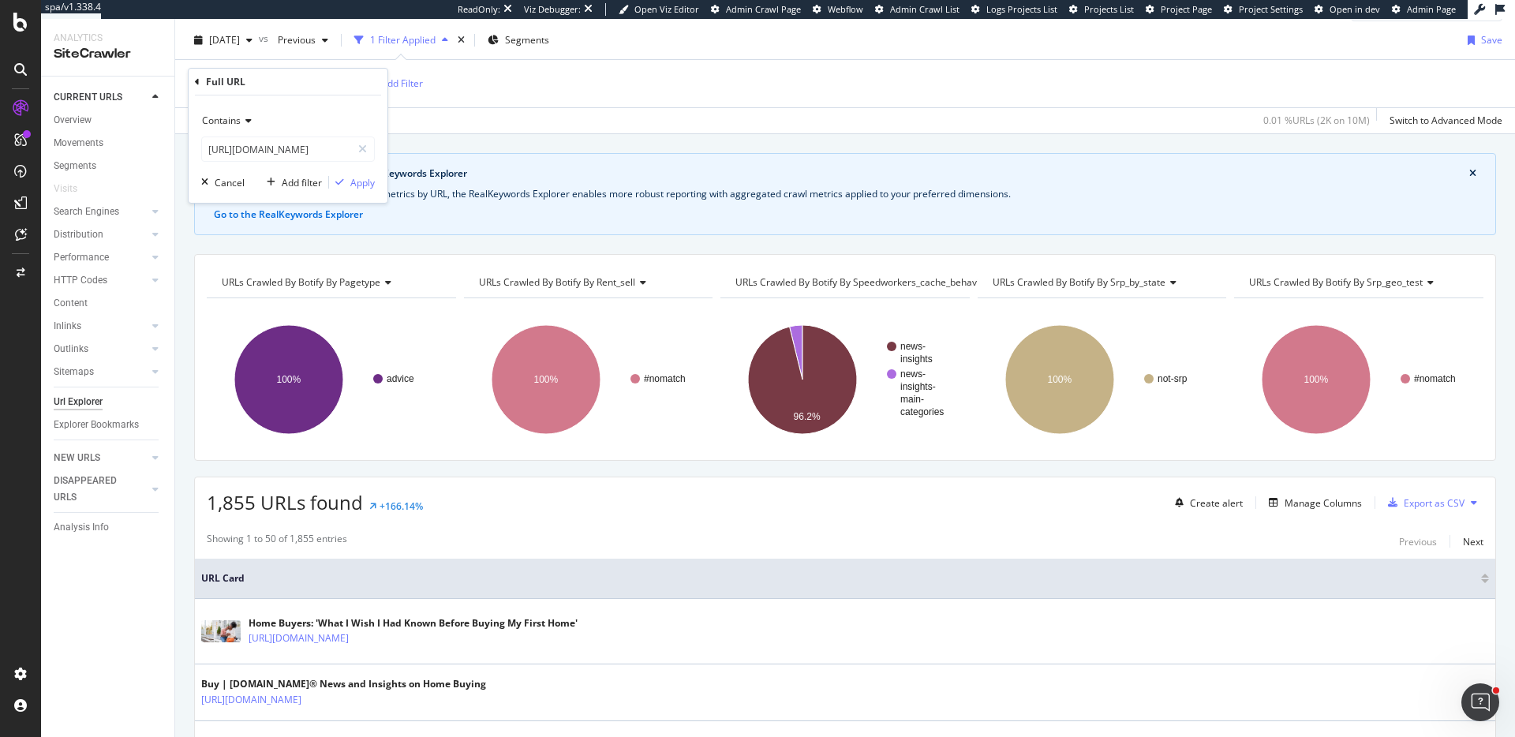
click at [220, 121] on span "Contains" at bounding box center [221, 120] width 39 height 13
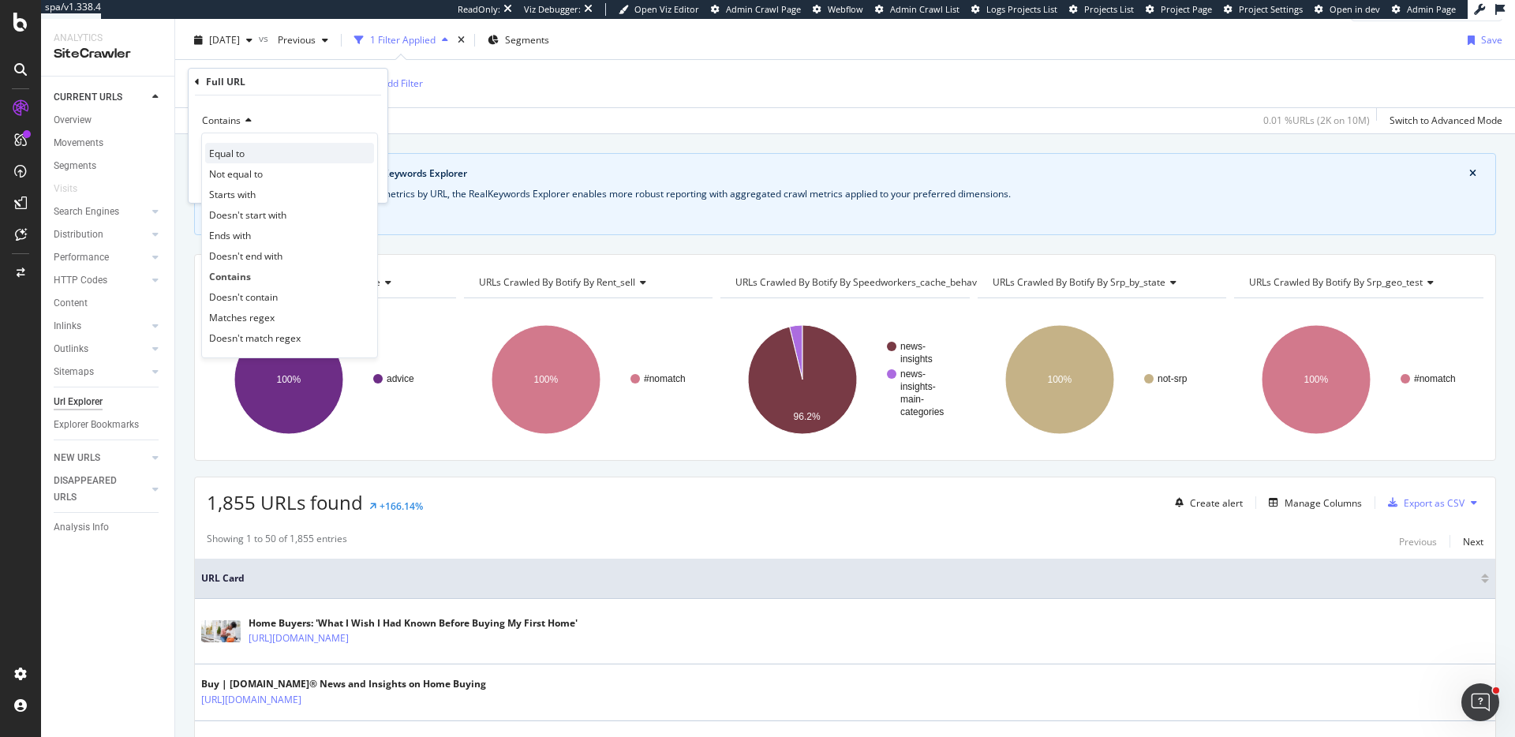
click at [255, 155] on div "Equal to" at bounding box center [289, 153] width 169 height 21
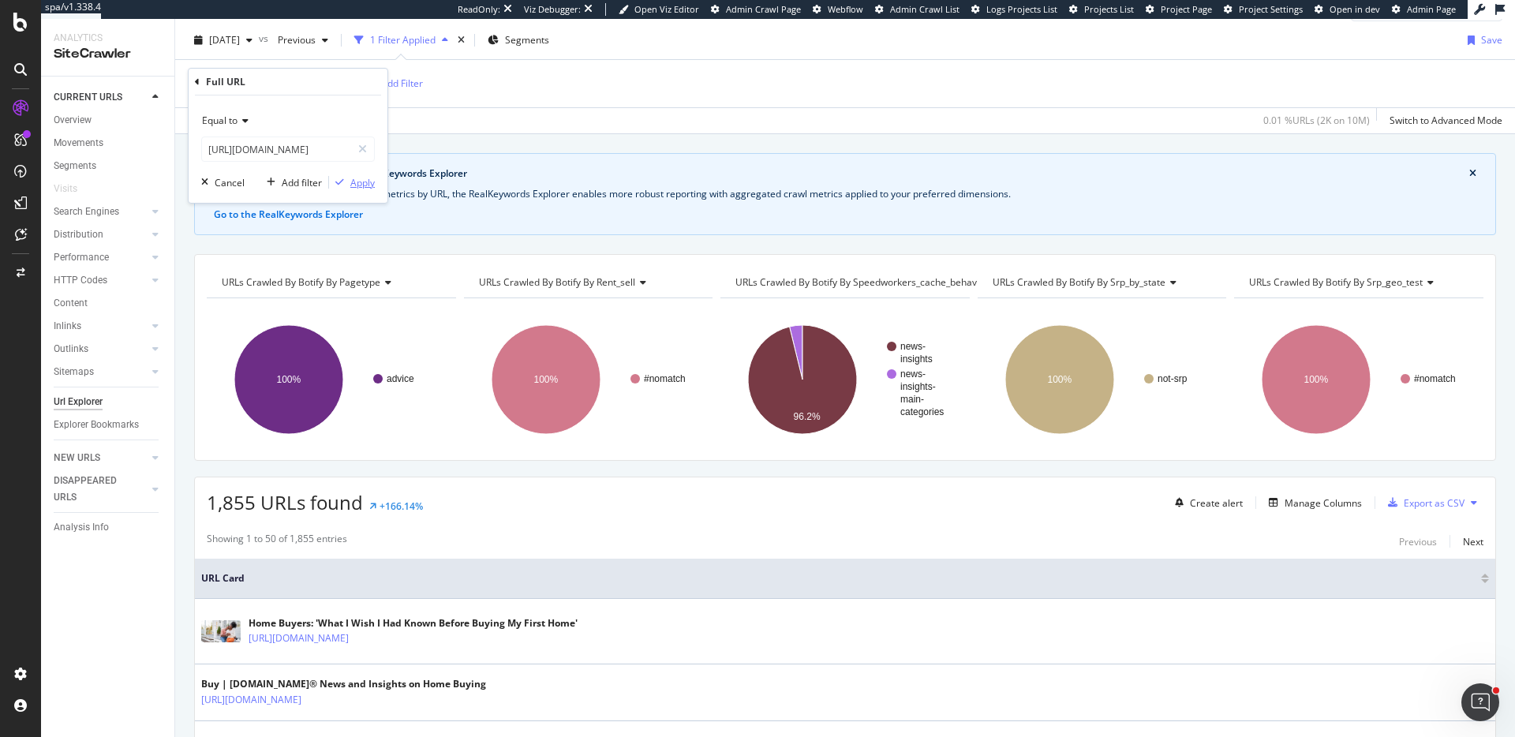
click at [357, 182] on div "Apply" at bounding box center [362, 182] width 24 height 13
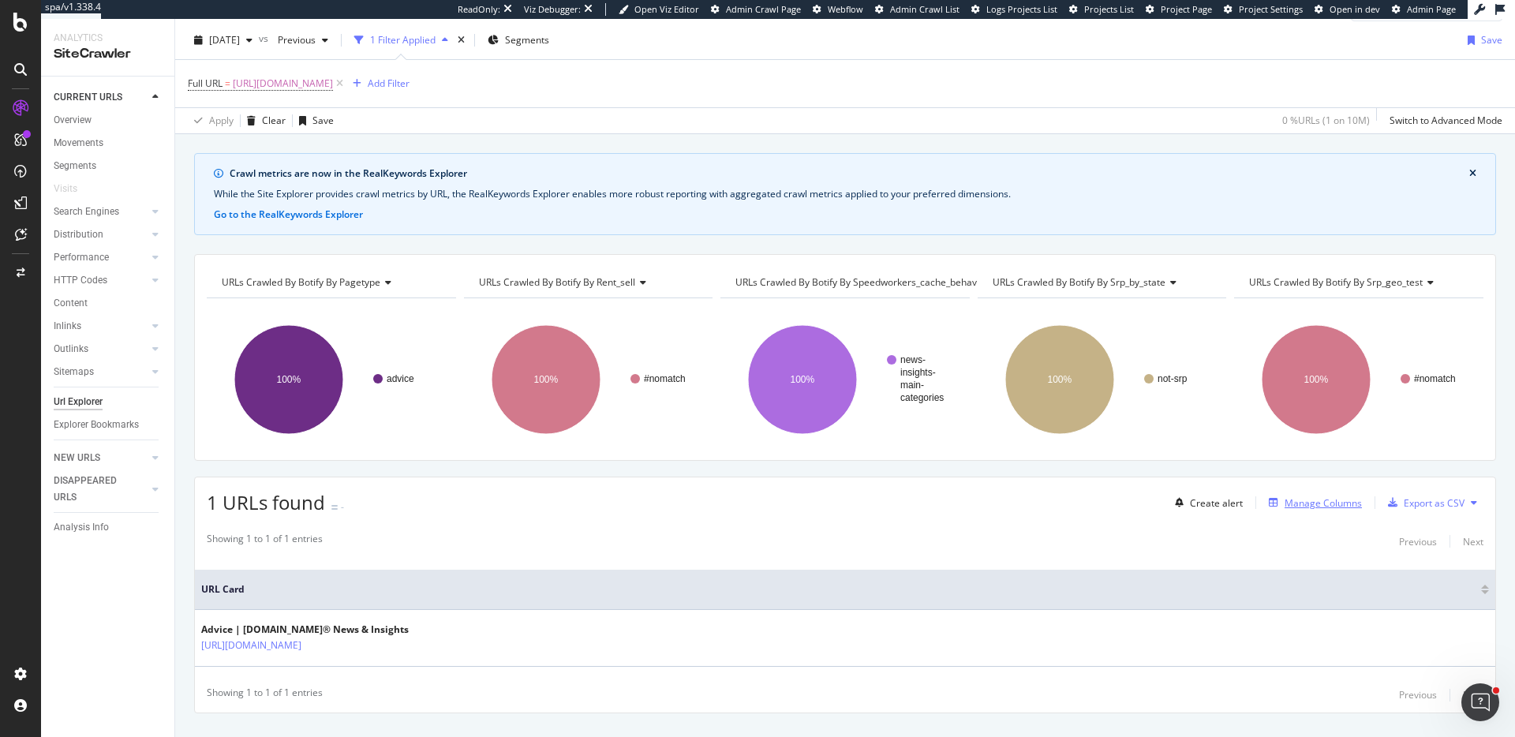
click at [1298, 502] on div "Manage Columns" at bounding box center [1323, 502] width 77 height 13
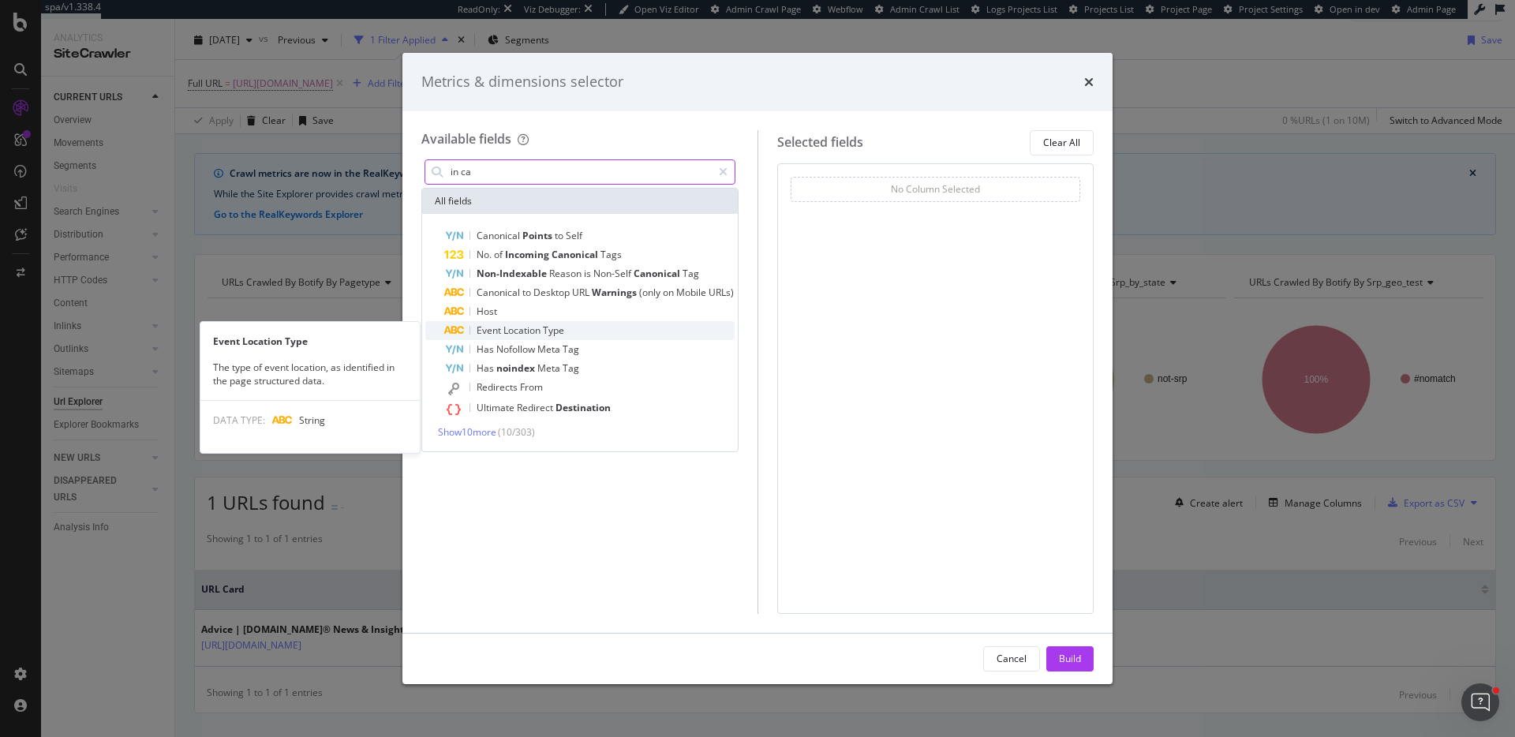
type input "in cac"
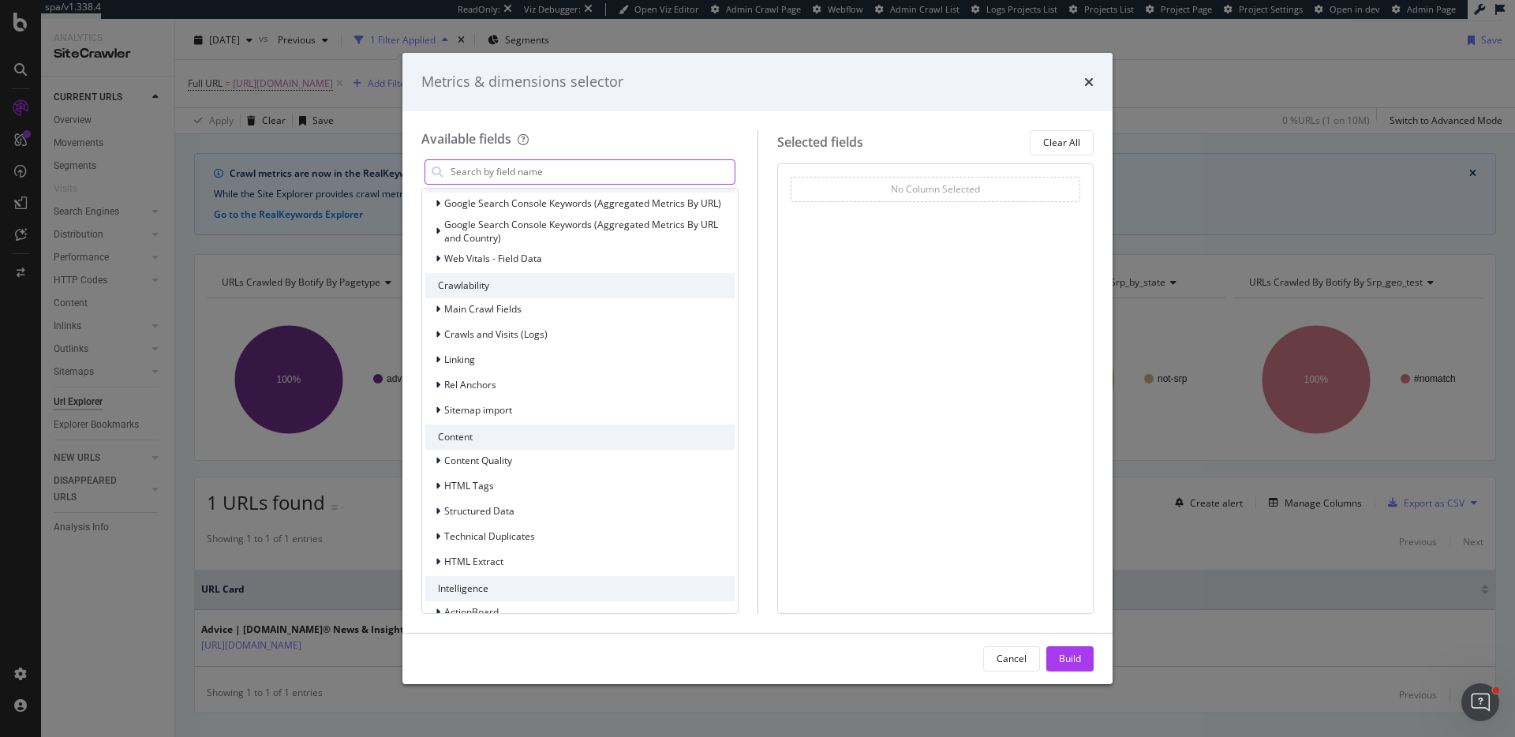
scroll to position [133, 0]
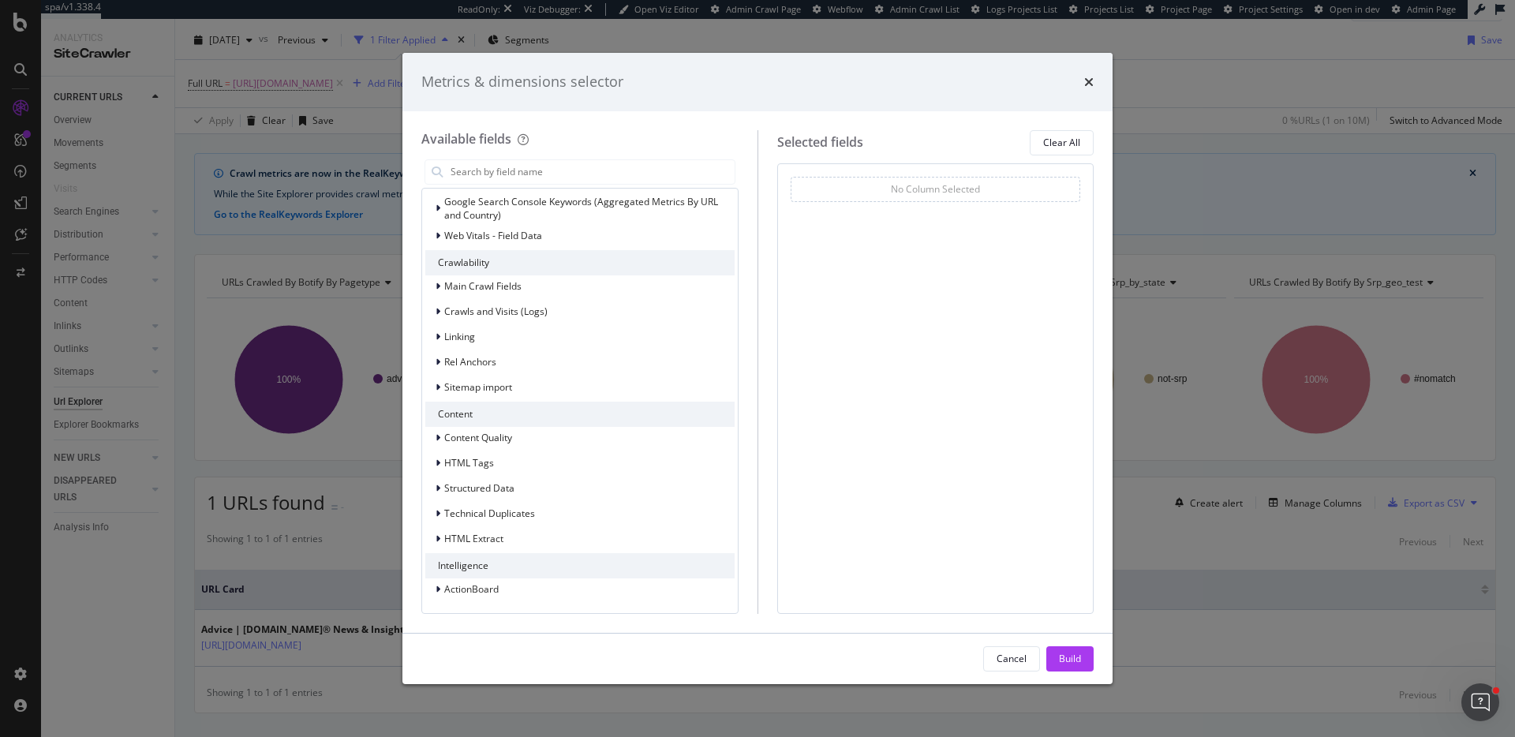
click at [300, 260] on div "Metrics & dimensions selector Available fields All fields URLs URL Scheme and S…" at bounding box center [757, 368] width 1515 height 737
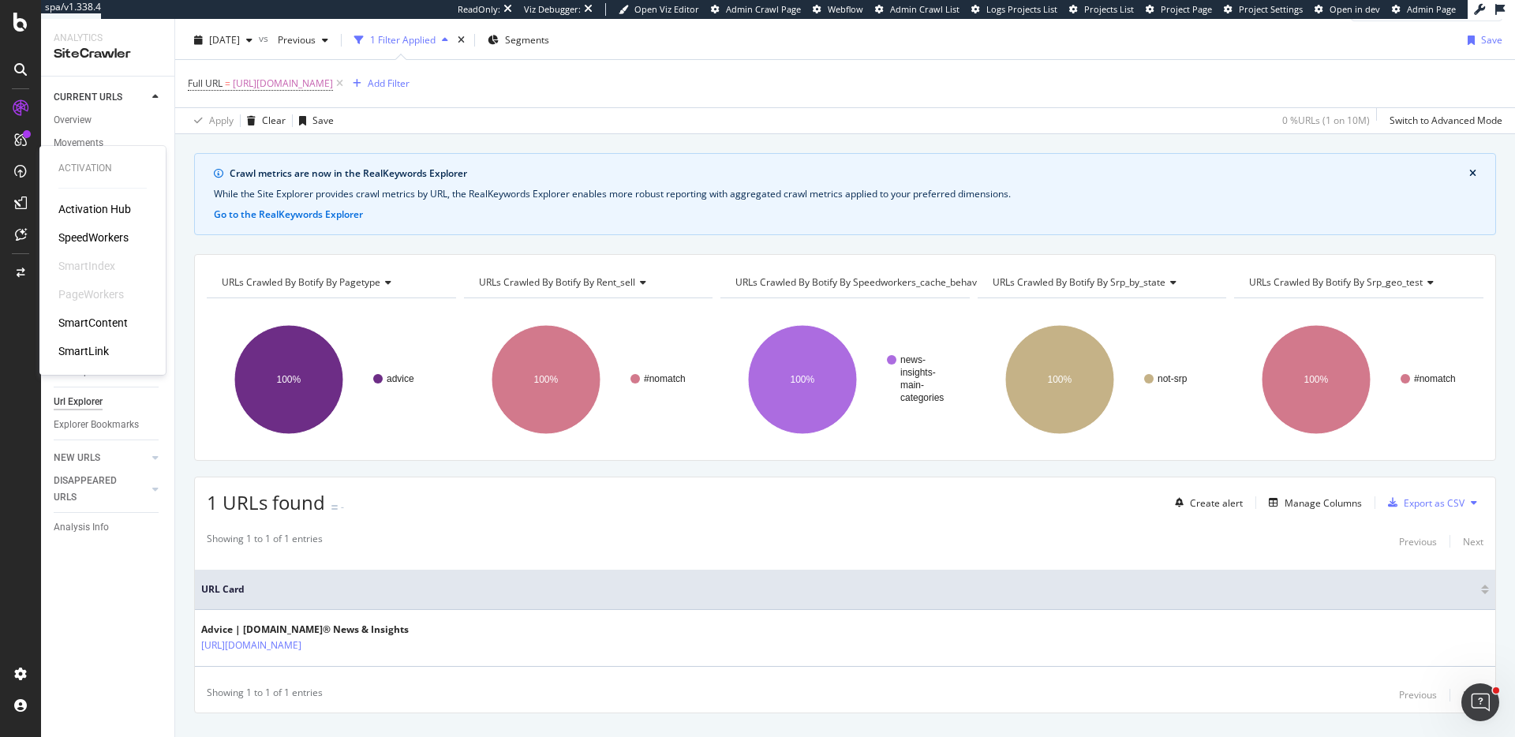
click at [117, 239] on div "SpeedWorkers" at bounding box center [93, 238] width 70 height 16
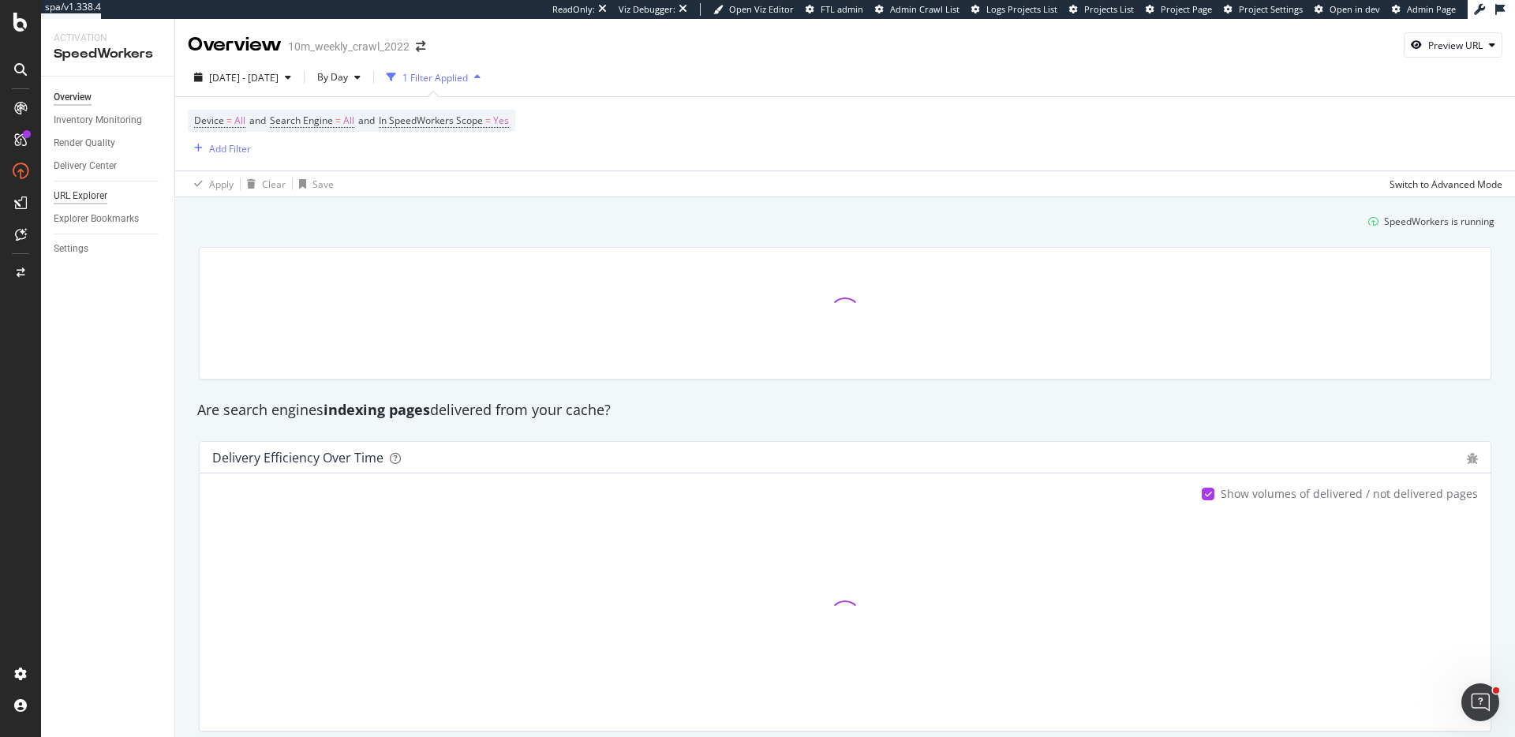
click at [98, 200] on div "URL Explorer" at bounding box center [81, 196] width 54 height 17
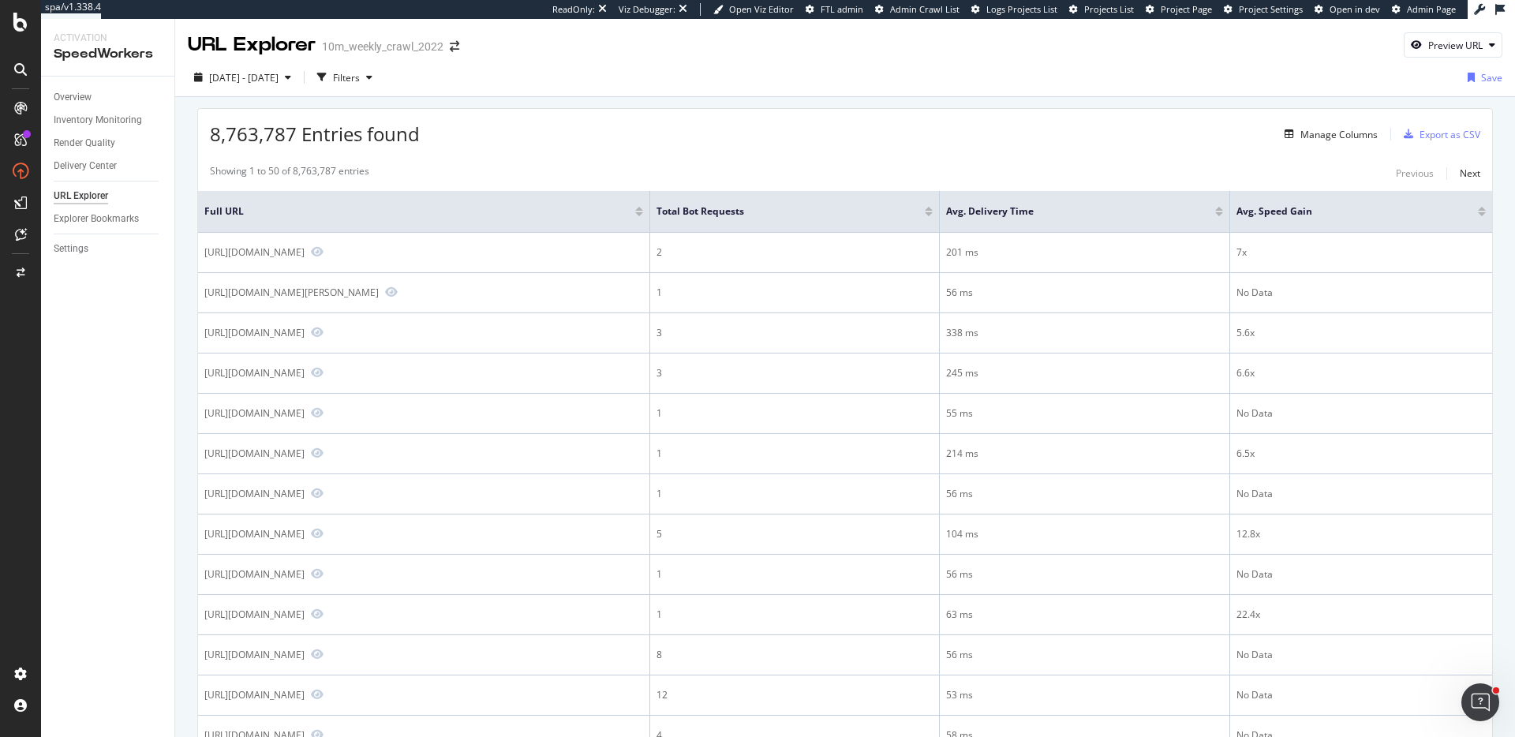
click at [97, 193] on div "URL Explorer" at bounding box center [81, 196] width 54 height 17
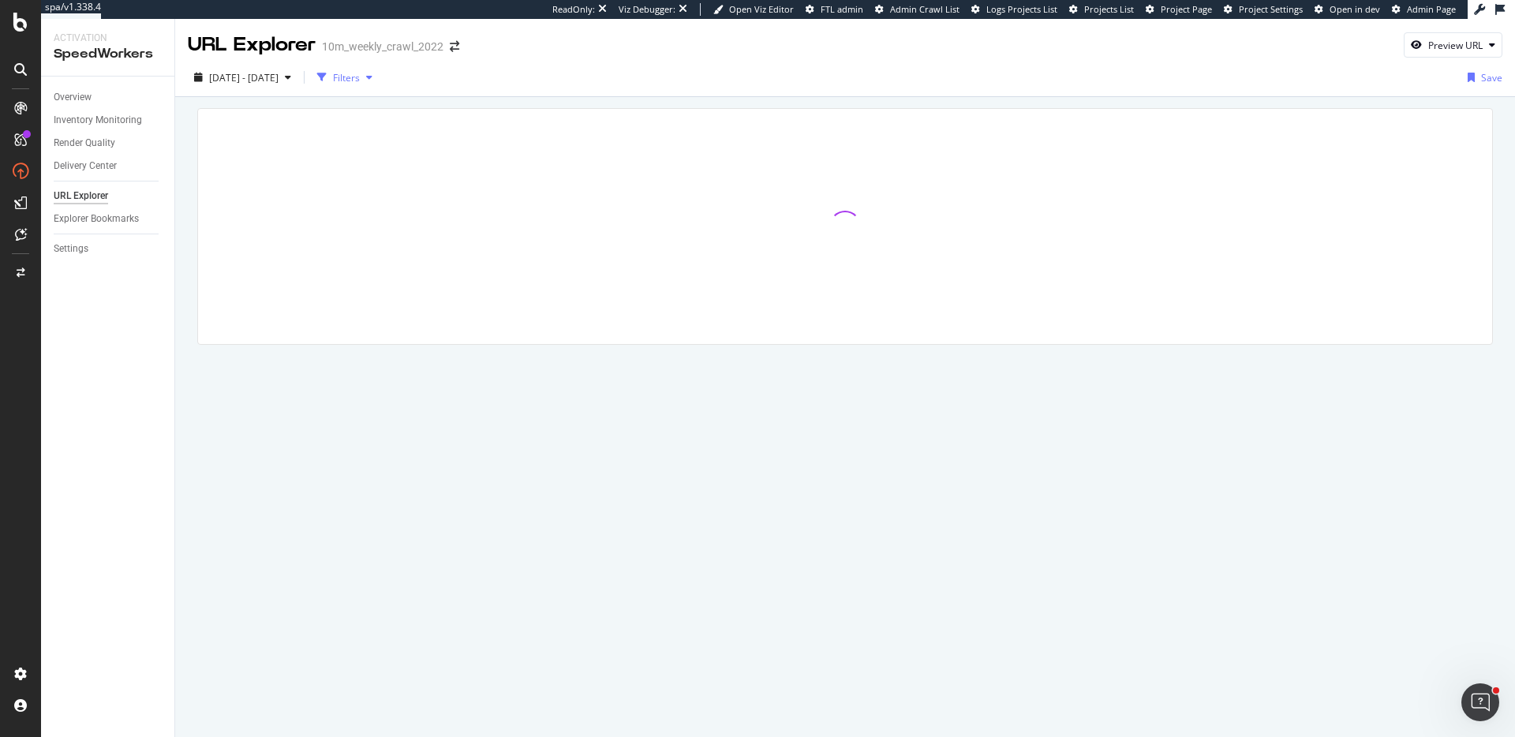
click at [360, 82] on div "Filters" at bounding box center [346, 77] width 27 height 13
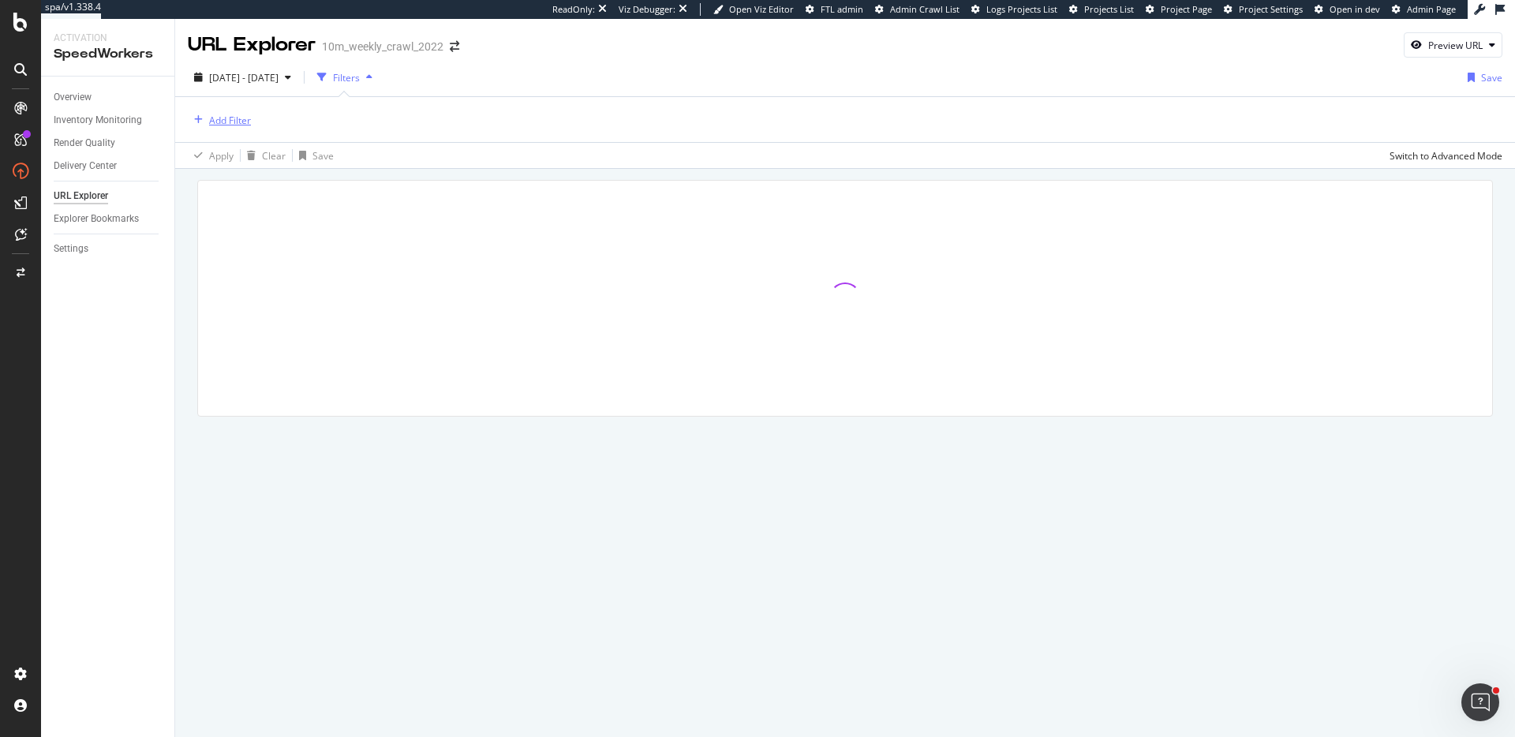
click at [228, 120] on div "Add Filter" at bounding box center [230, 120] width 42 height 13
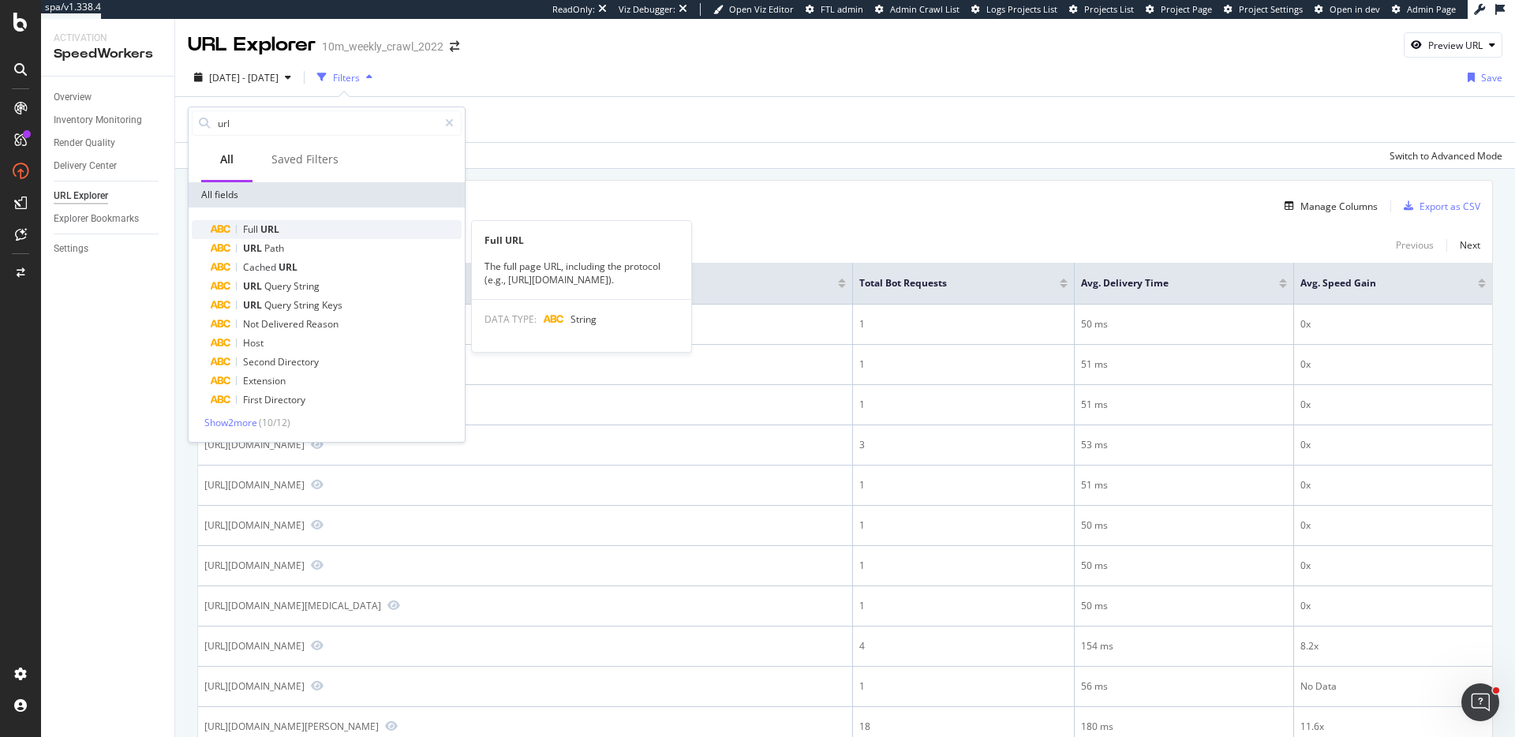
type input "url"
click at [283, 230] on div "Full URL" at bounding box center [336, 229] width 251 height 19
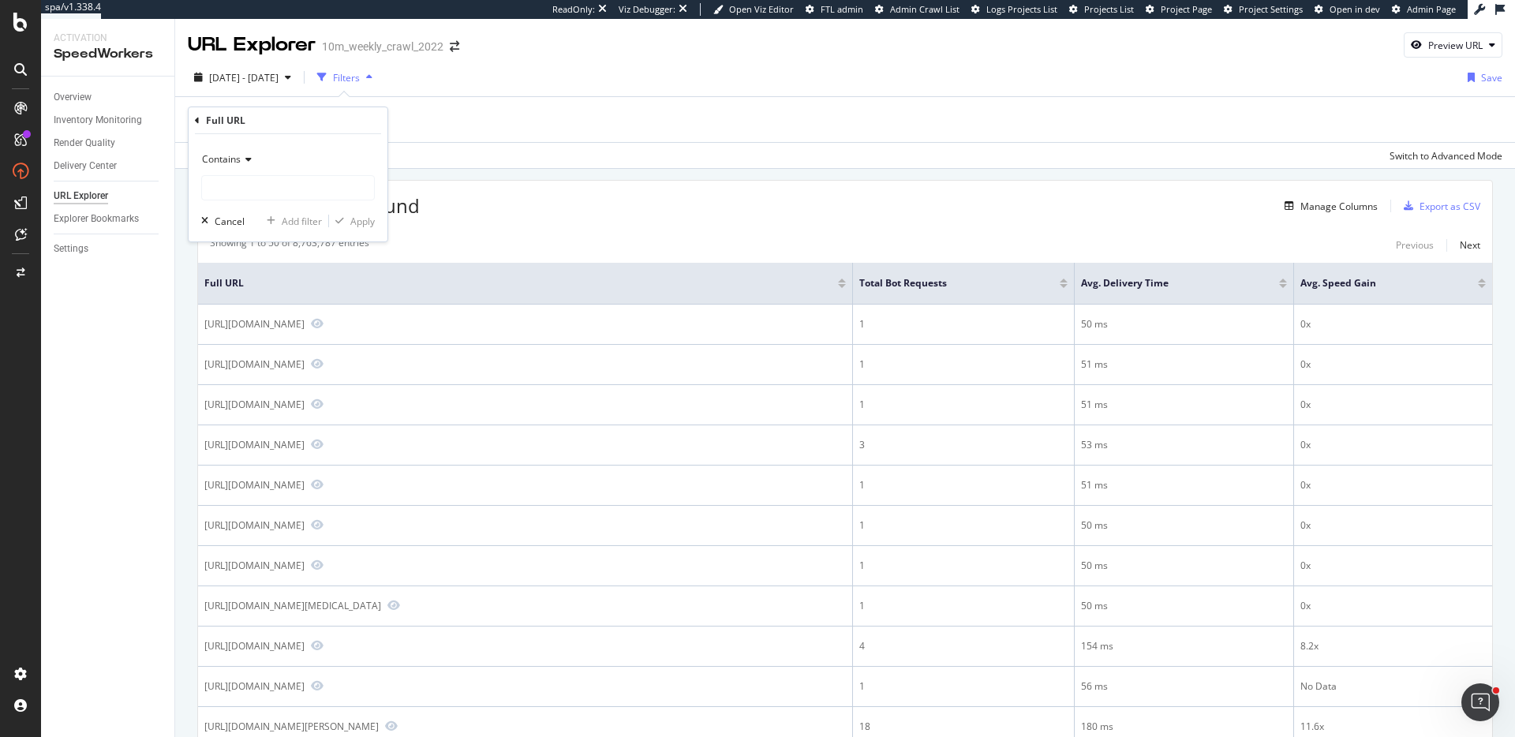
click at [237, 156] on span "Contains" at bounding box center [221, 158] width 39 height 13
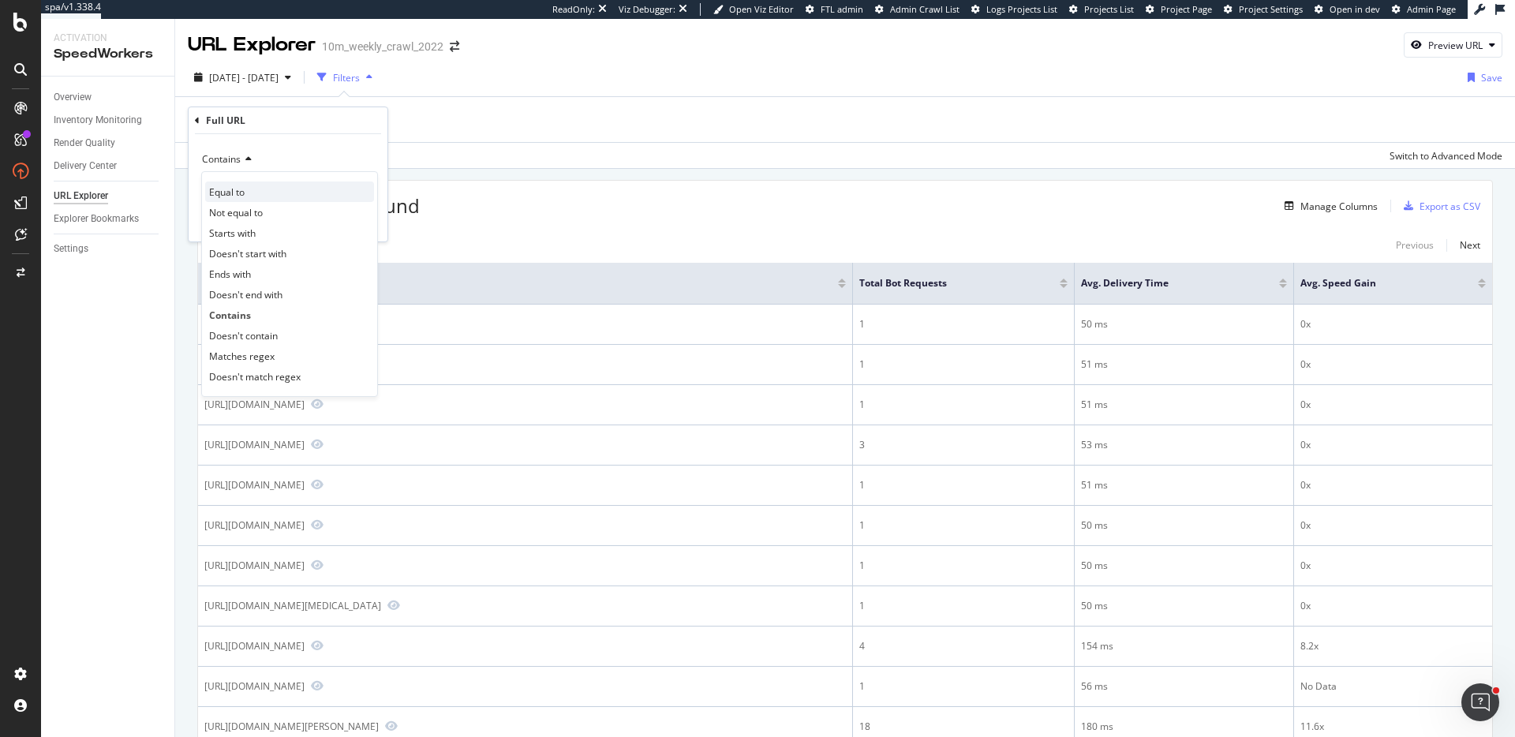
click at [250, 193] on div "Equal to" at bounding box center [289, 192] width 169 height 21
click at [254, 197] on input "text" at bounding box center [288, 187] width 172 height 25
paste input "[URL][DOMAIN_NAME]"
type input "[URL][DOMAIN_NAME]"
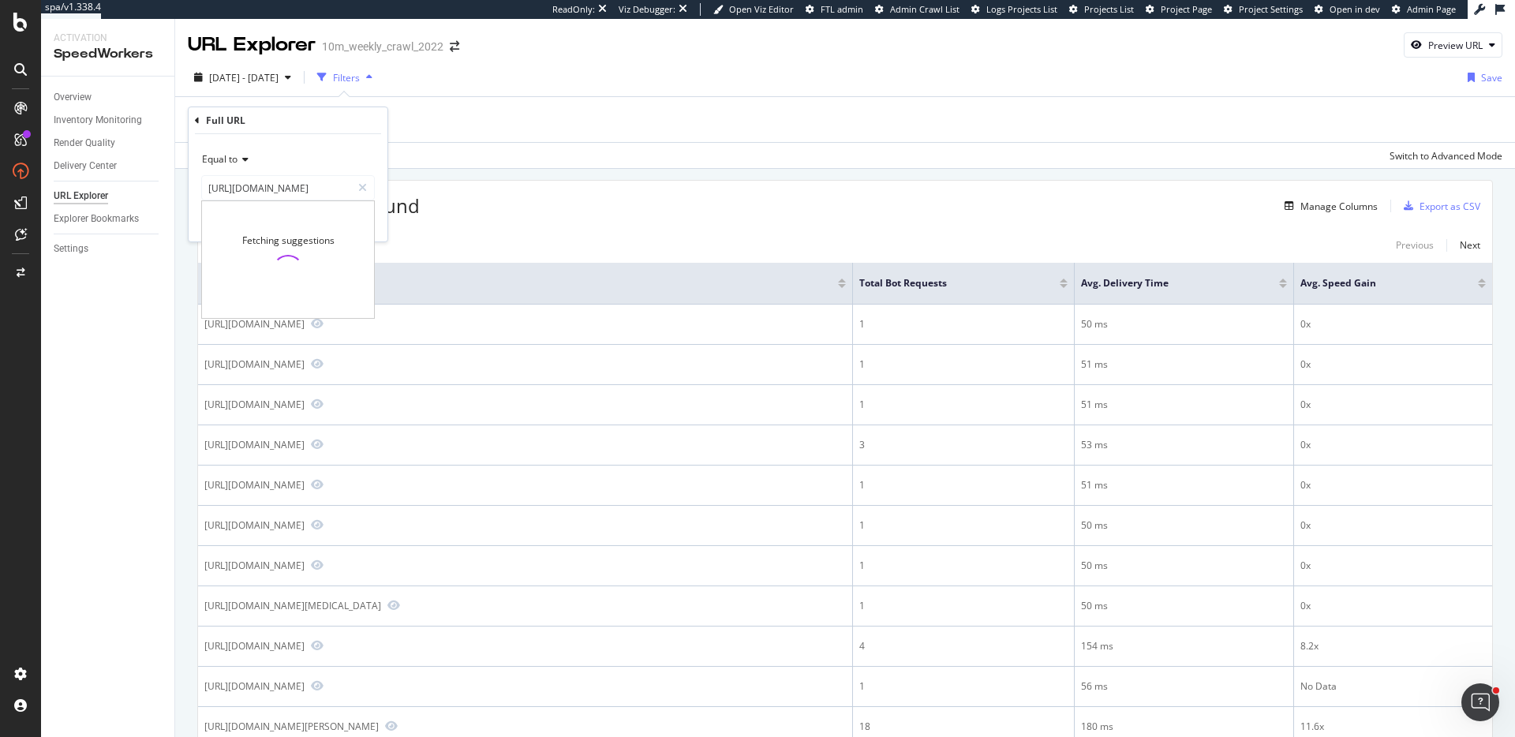
scroll to position [0, 0]
click at [381, 215] on div "Equal to [URL][DOMAIN_NAME] [URL][DOMAIN_NAME] Fetching suggestions Cancel Add …" at bounding box center [288, 187] width 199 height 107
click at [365, 221] on div "Apply" at bounding box center [362, 221] width 24 height 13
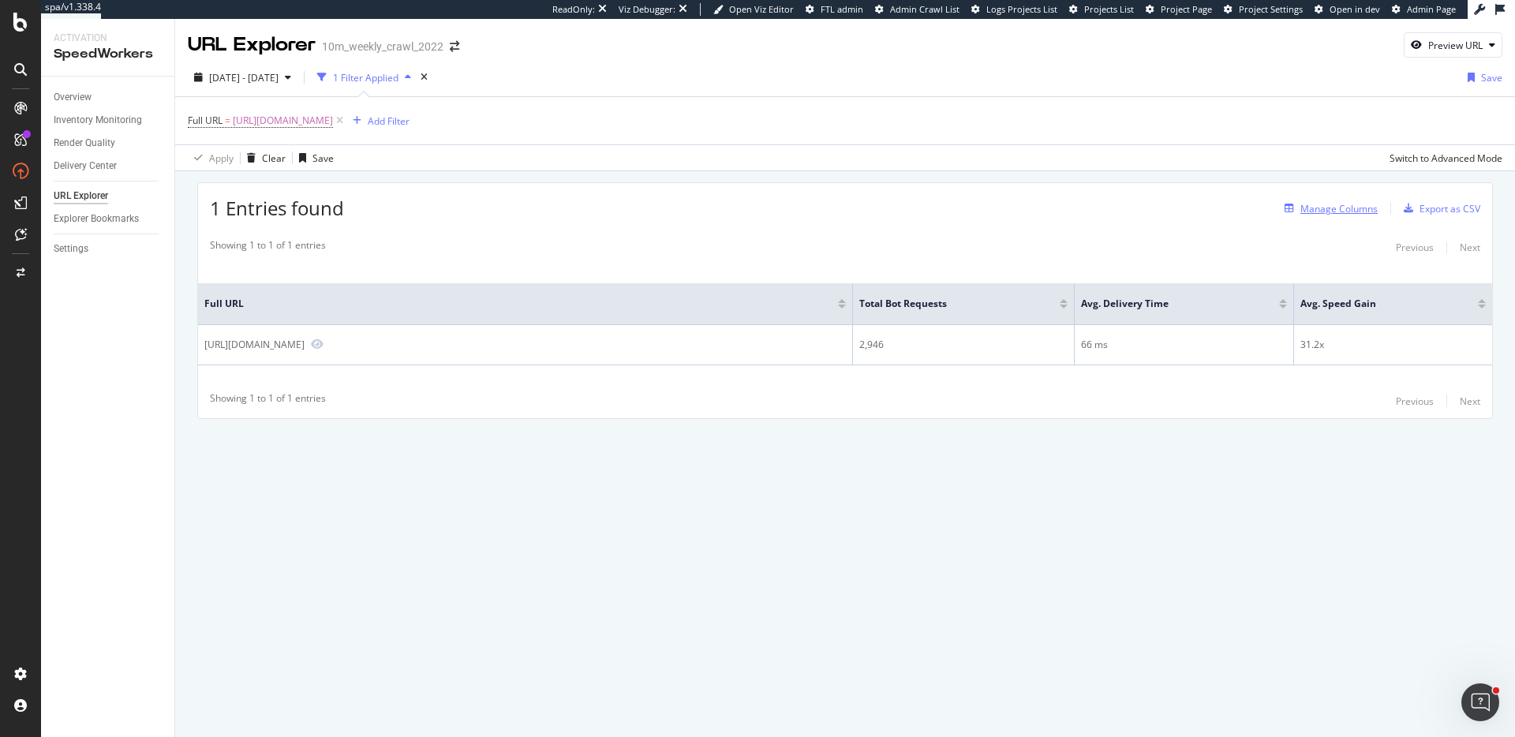
click at [1332, 211] on div "Manage Columns" at bounding box center [1339, 208] width 77 height 13
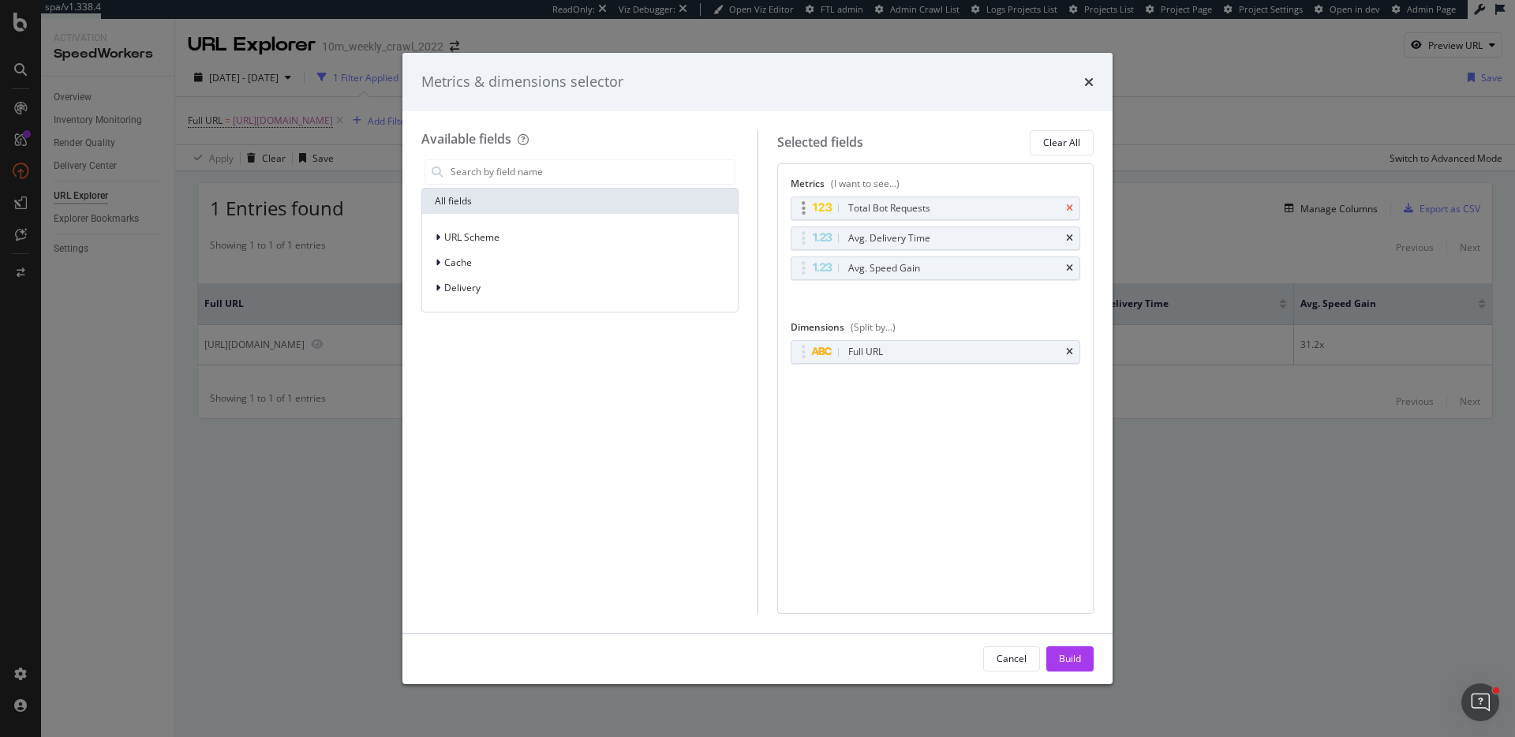
click at [1071, 207] on icon "times" at bounding box center [1069, 208] width 7 height 9
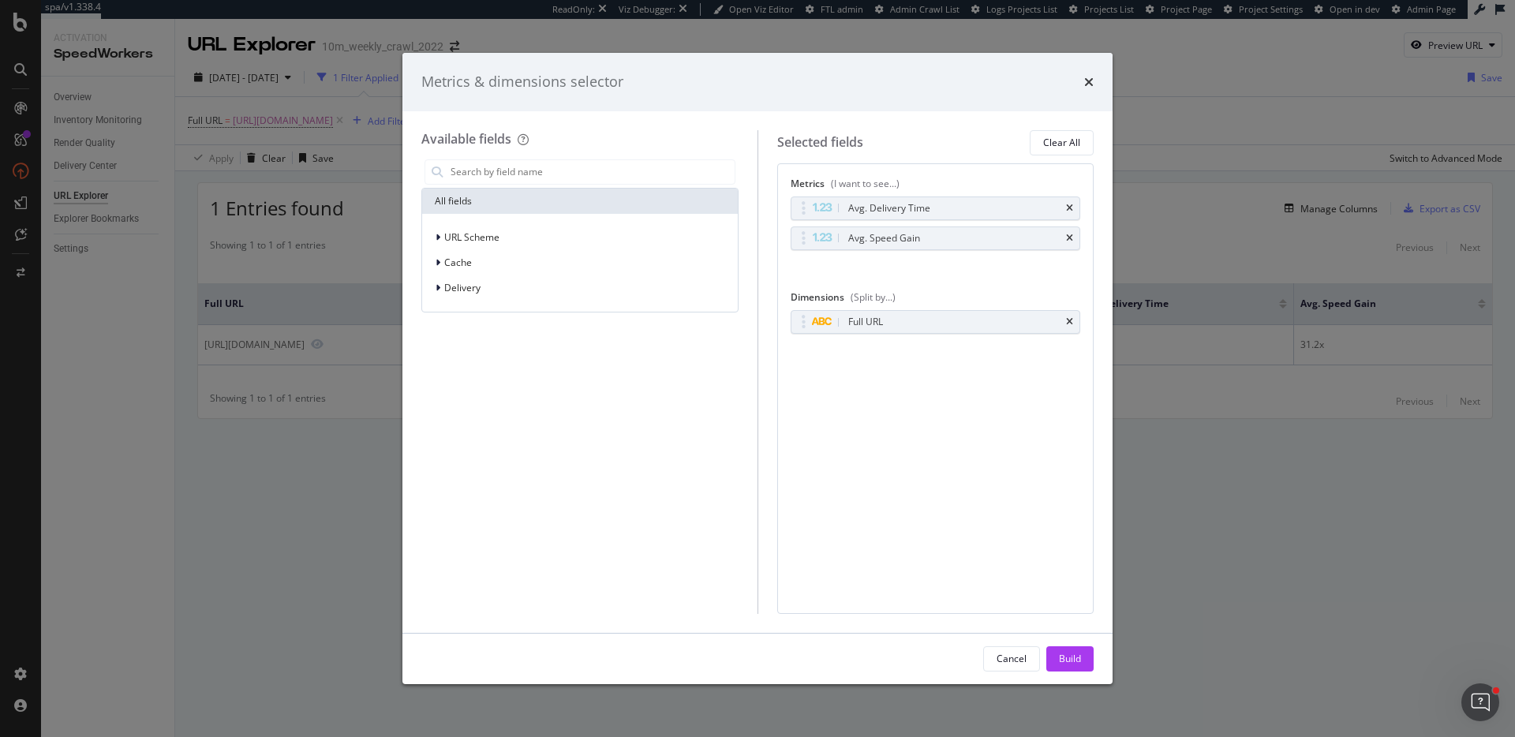
click at [1071, 207] on icon "times" at bounding box center [1069, 208] width 7 height 9
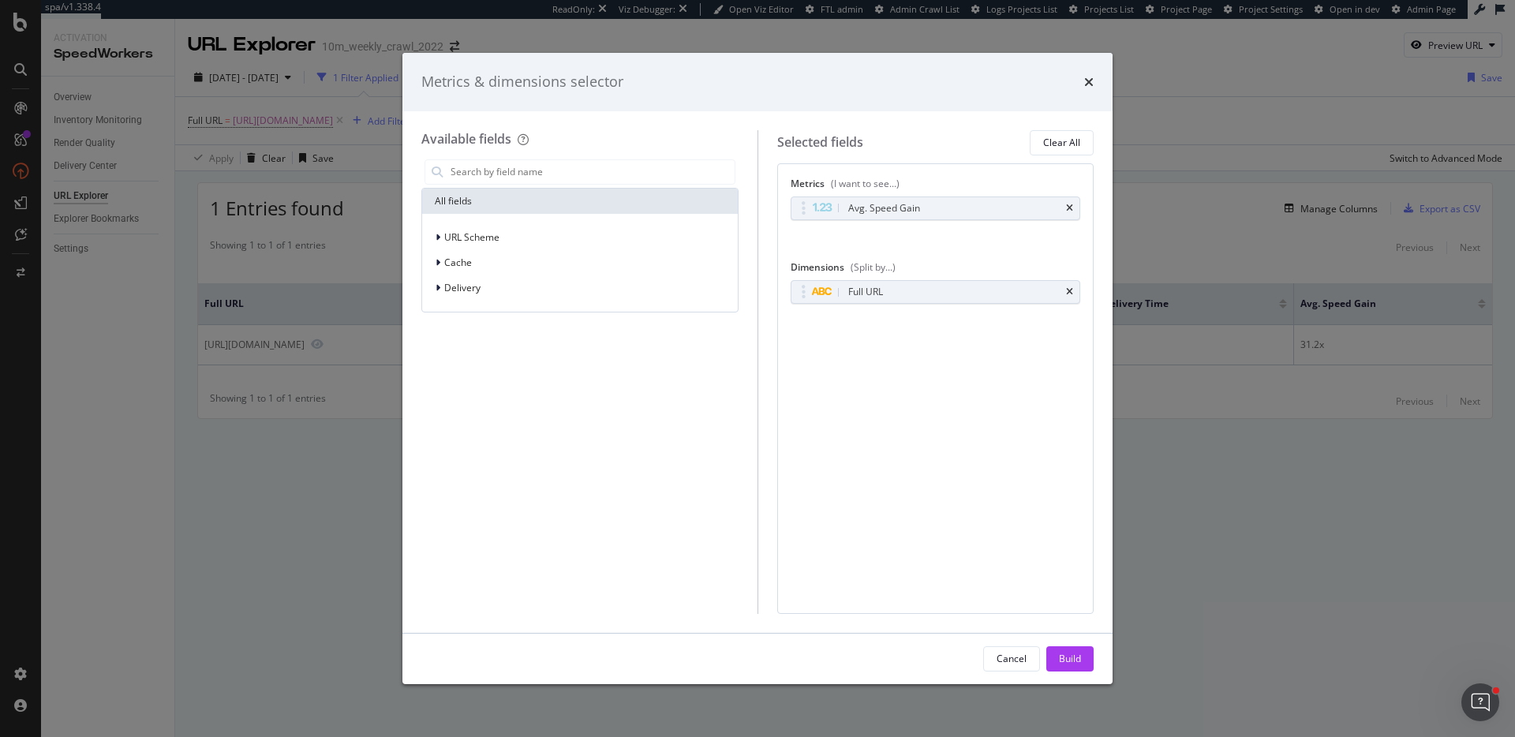
click at [1071, 207] on icon "times" at bounding box center [1069, 208] width 7 height 9
click at [1066, 288] on icon "times" at bounding box center [1069, 287] width 7 height 9
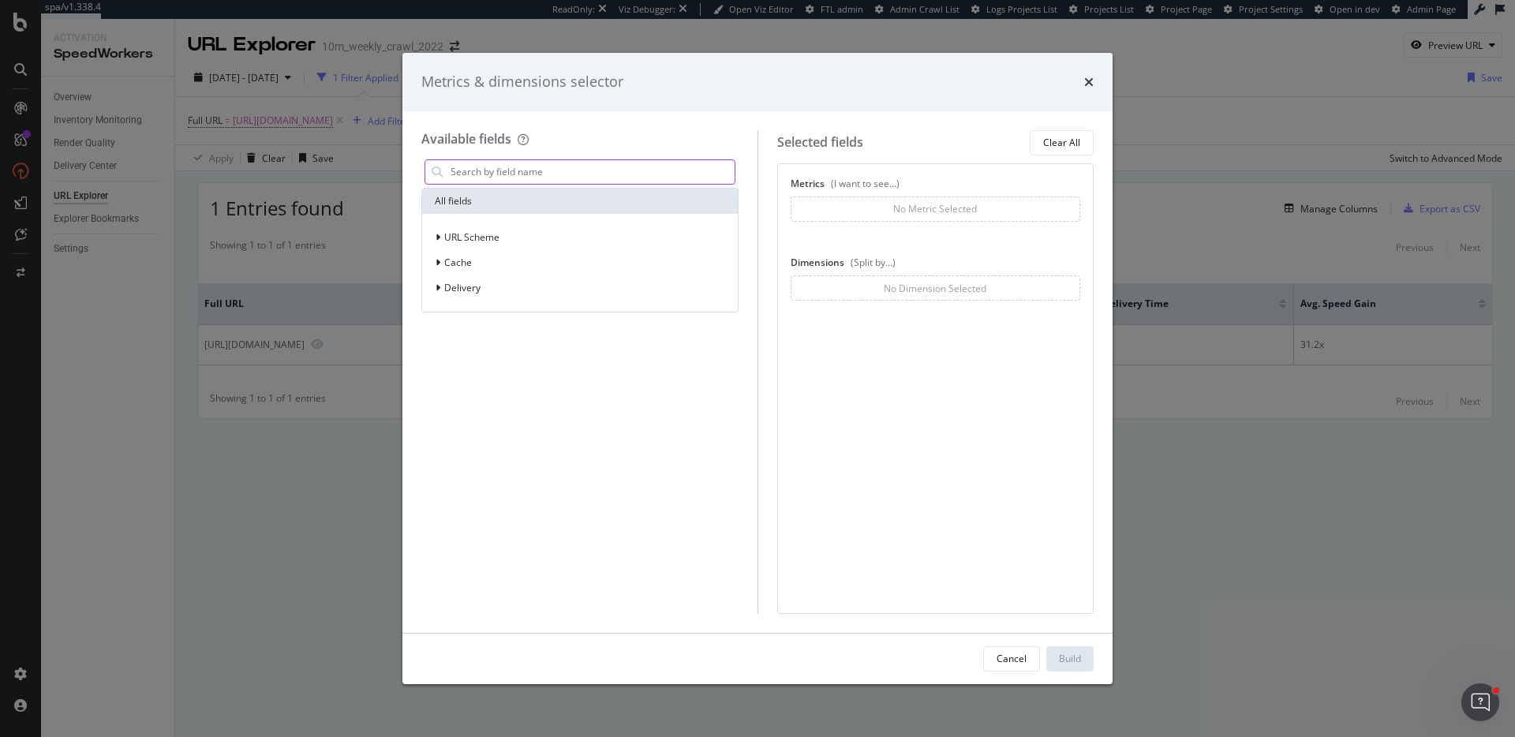
click at [575, 170] on input "modal" at bounding box center [592, 172] width 286 height 24
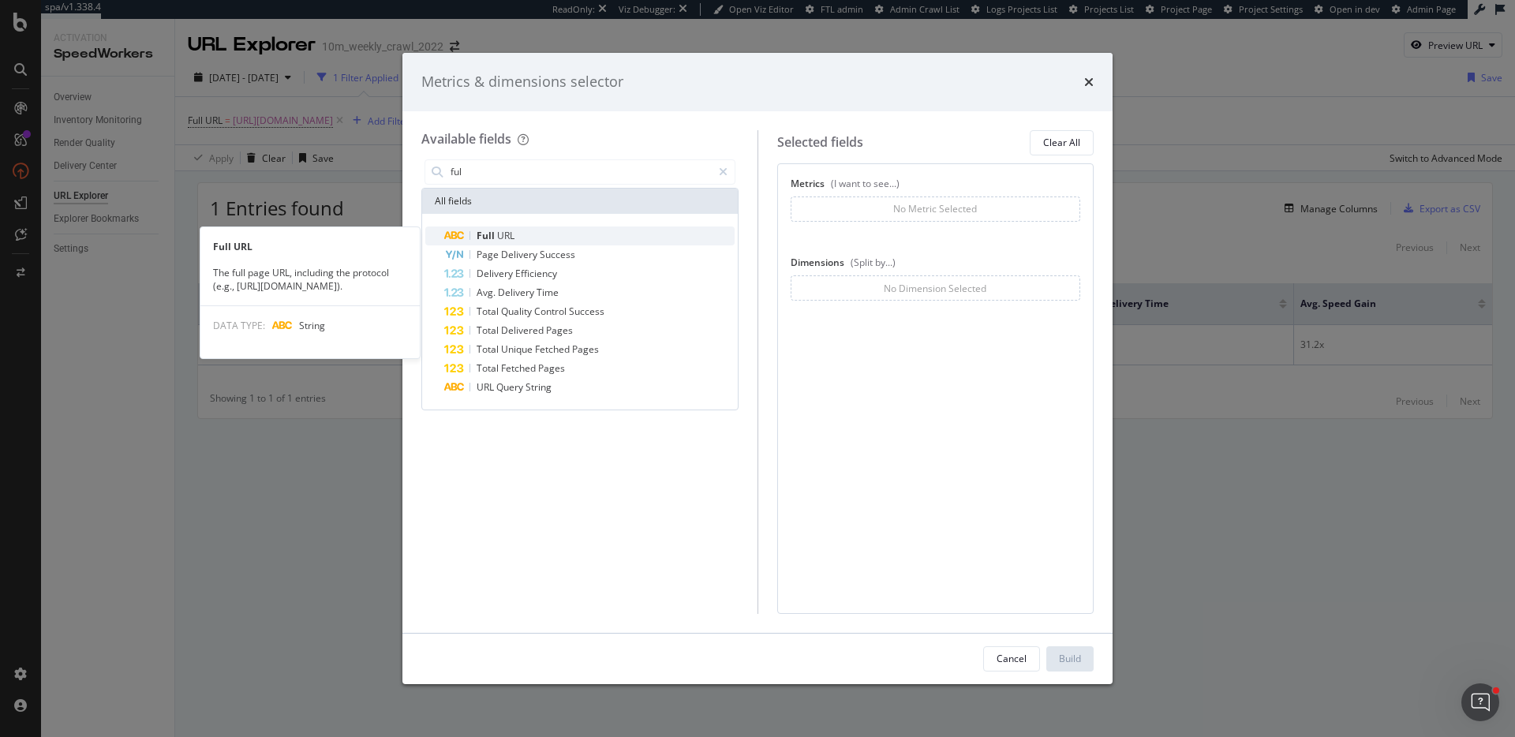
click at [559, 230] on div "Full URL" at bounding box center [589, 236] width 290 height 19
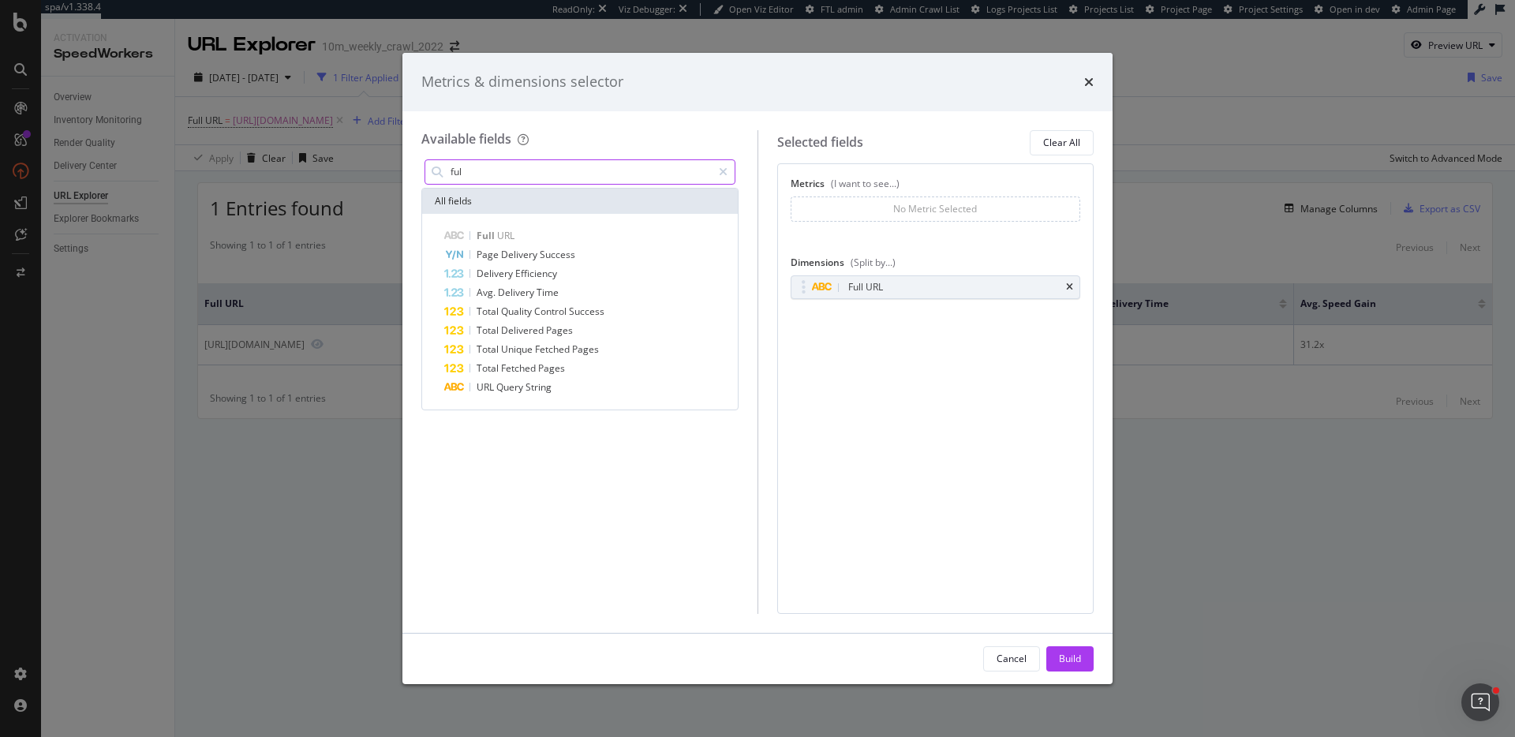
click at [578, 174] on input "ful" at bounding box center [580, 172] width 263 height 24
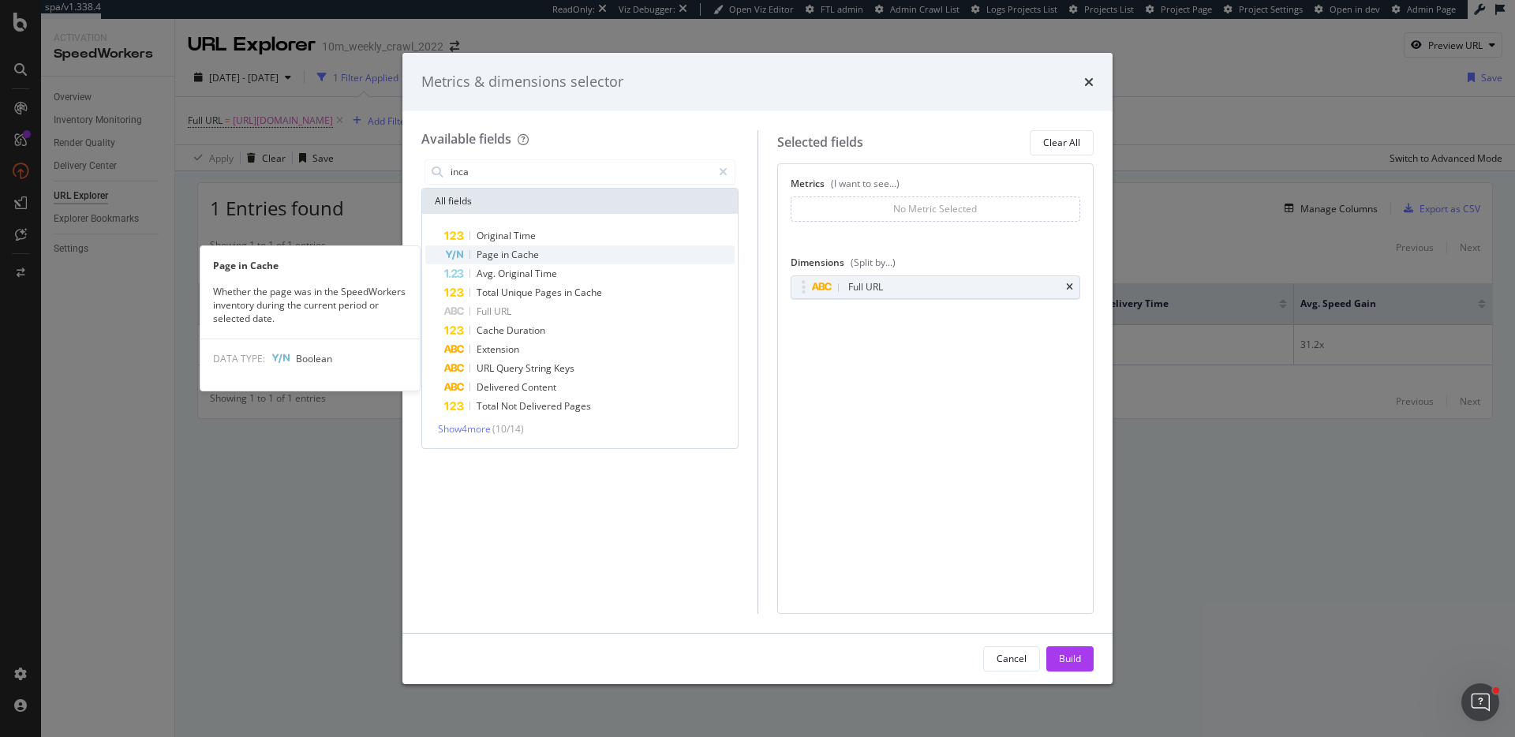
click at [557, 256] on div "Page in Cache" at bounding box center [589, 254] width 290 height 19
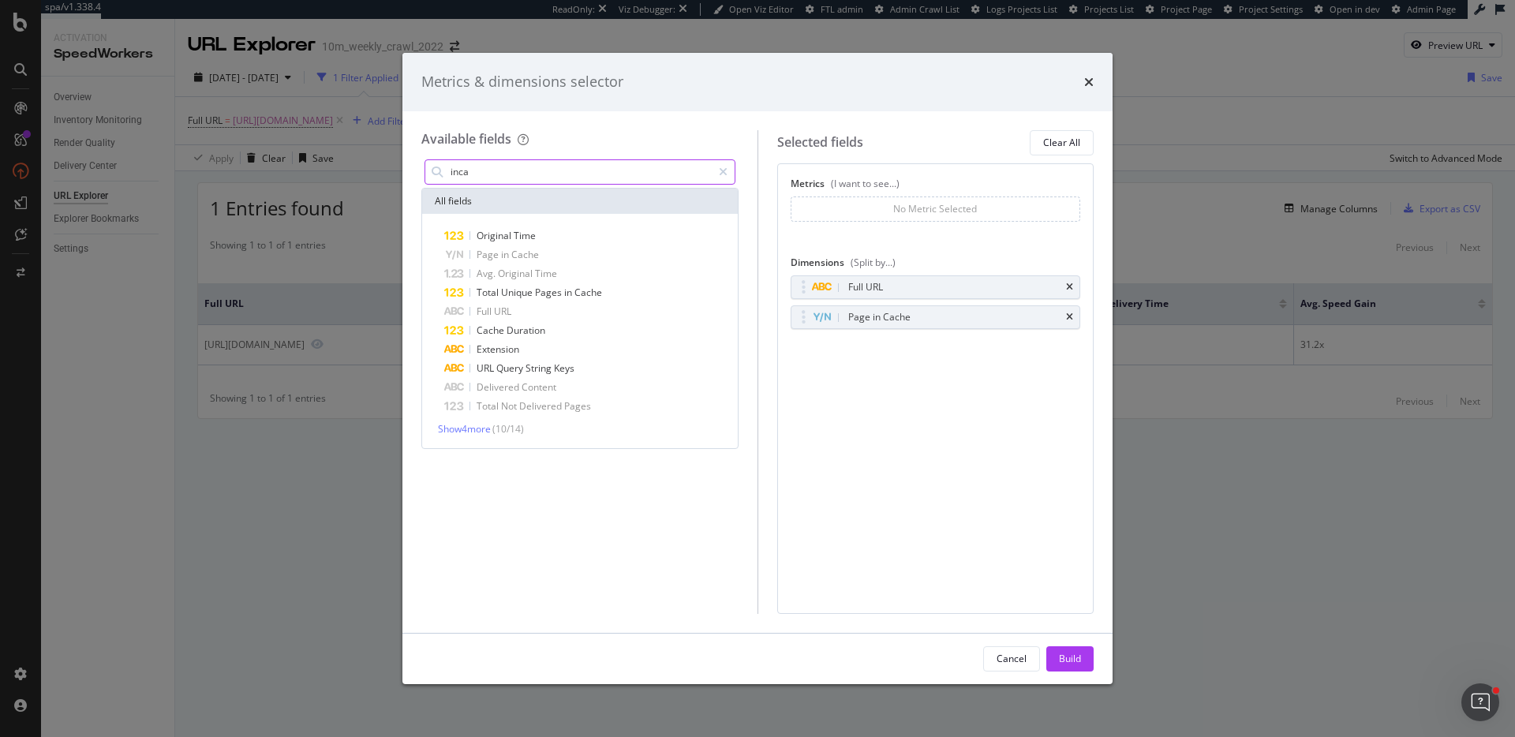
click at [533, 166] on input "inca" at bounding box center [580, 172] width 263 height 24
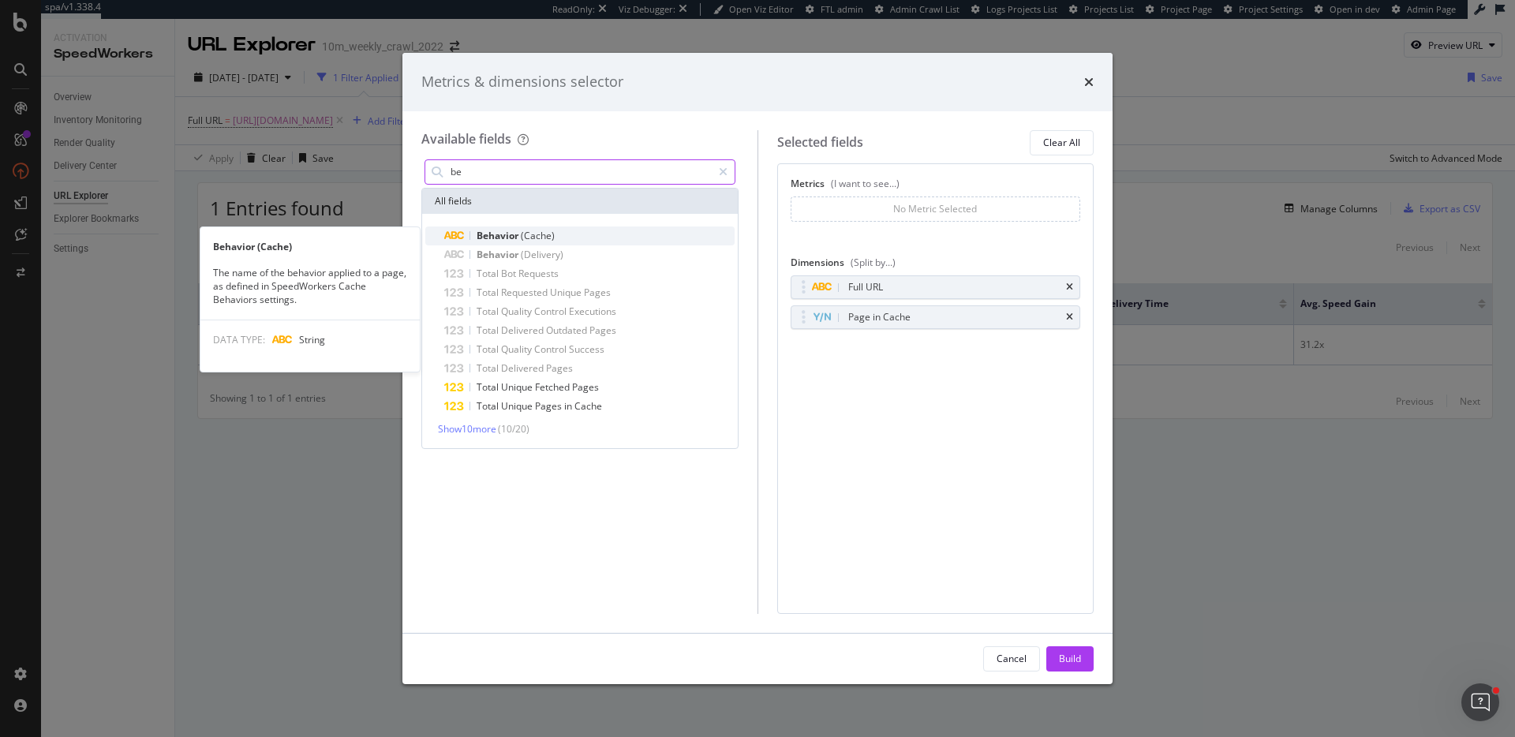
type input "be"
click at [567, 238] on div "Behavior (Cache)" at bounding box center [589, 236] width 290 height 19
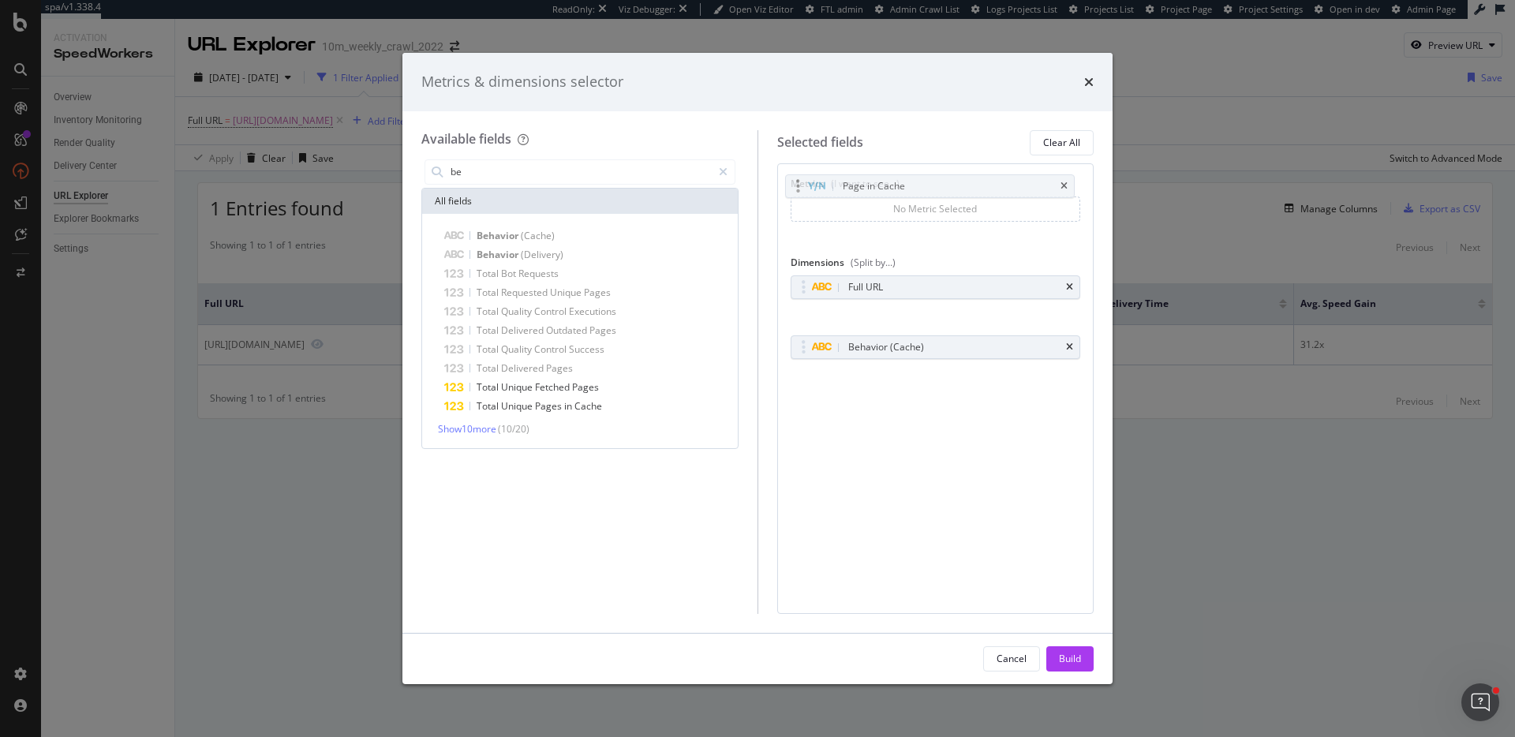
drag, startPoint x: 802, startPoint y: 315, endPoint x: 796, endPoint y: 184, distance: 131.1
click at [796, 184] on body "spa/v1.338.4 ReadOnly: Viz Debugger: Open Viz Editor FTL admin Admin Crawl List…" at bounding box center [757, 368] width 1515 height 737
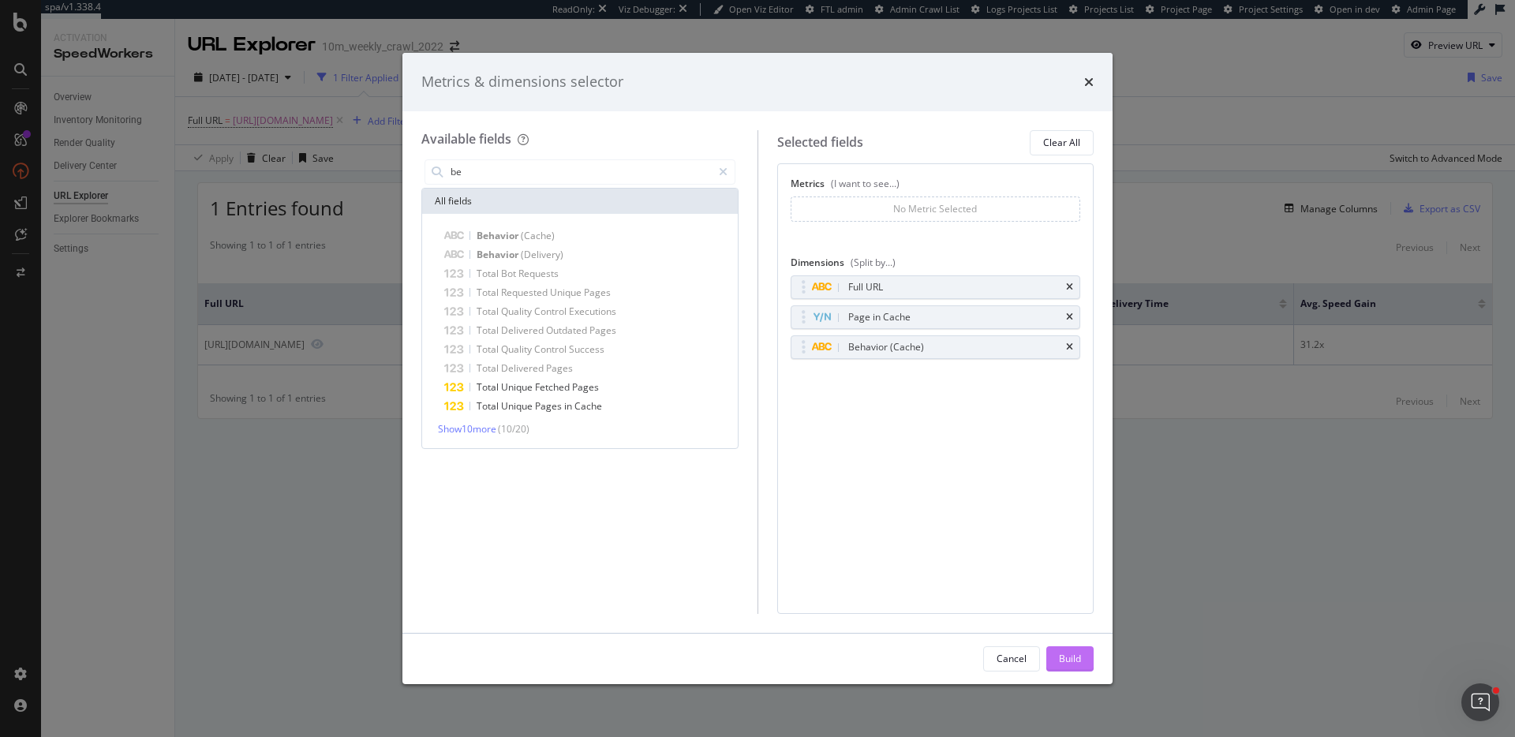
click at [1074, 660] on div "Build" at bounding box center [1070, 658] width 22 height 13
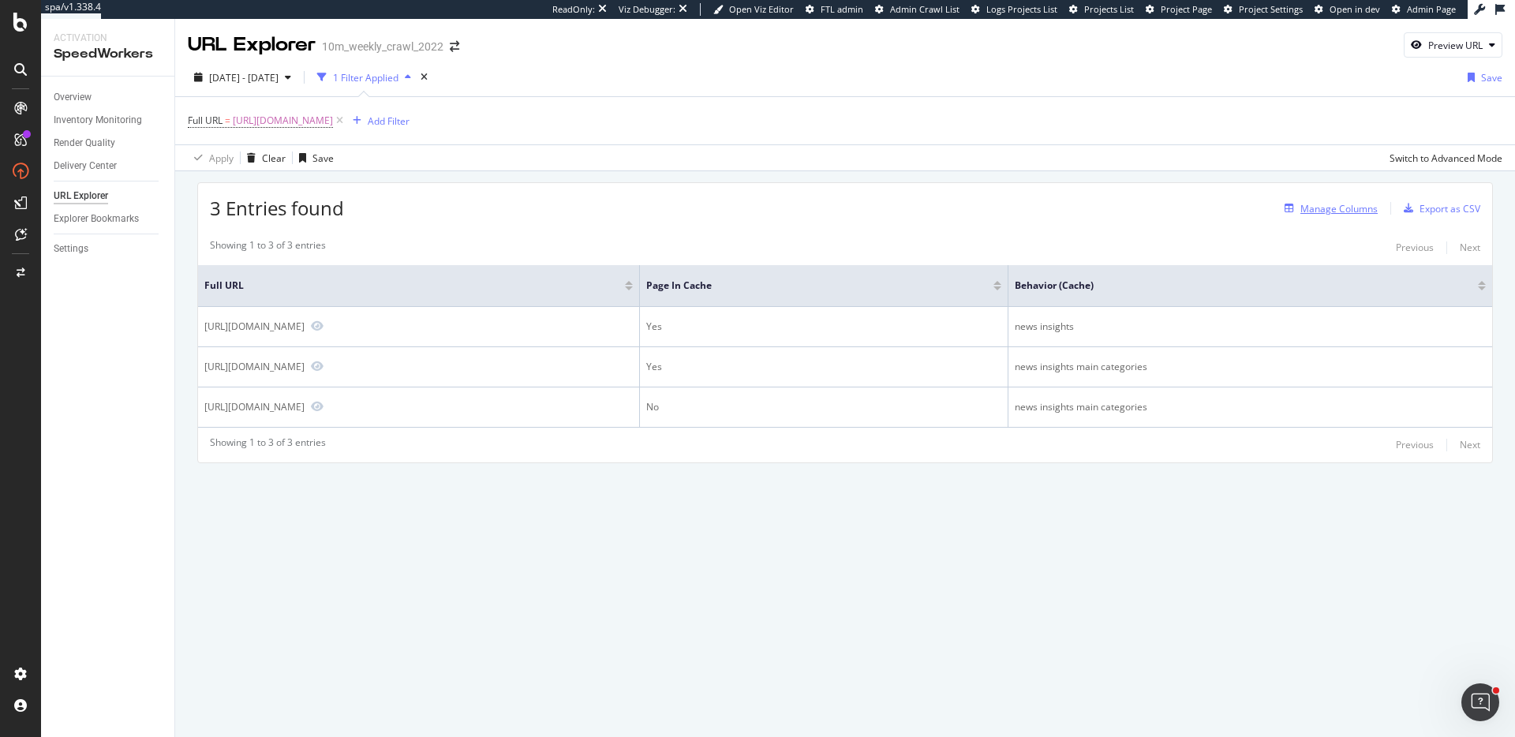
click at [1354, 202] on div "Manage Columns" at bounding box center [1339, 208] width 77 height 13
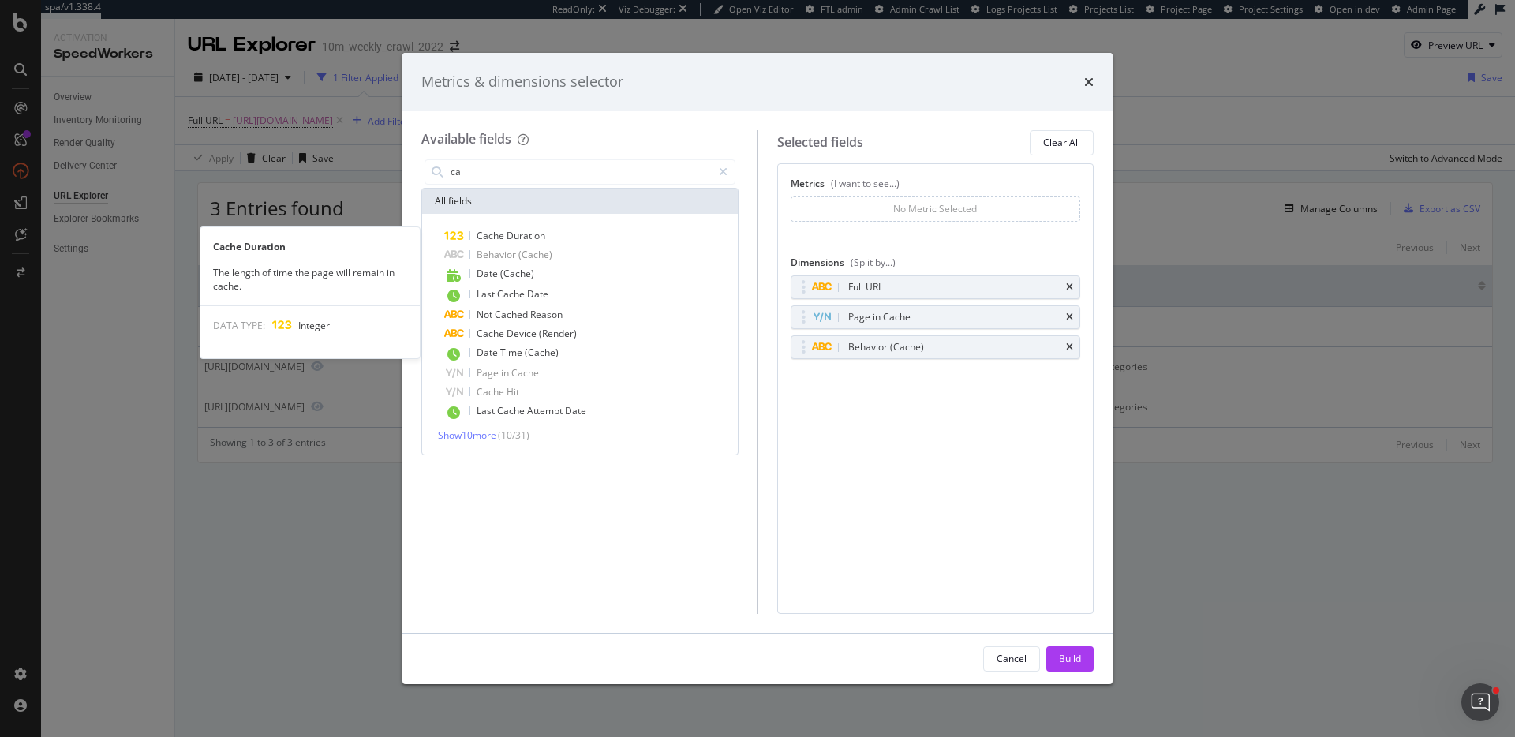
type input "c"
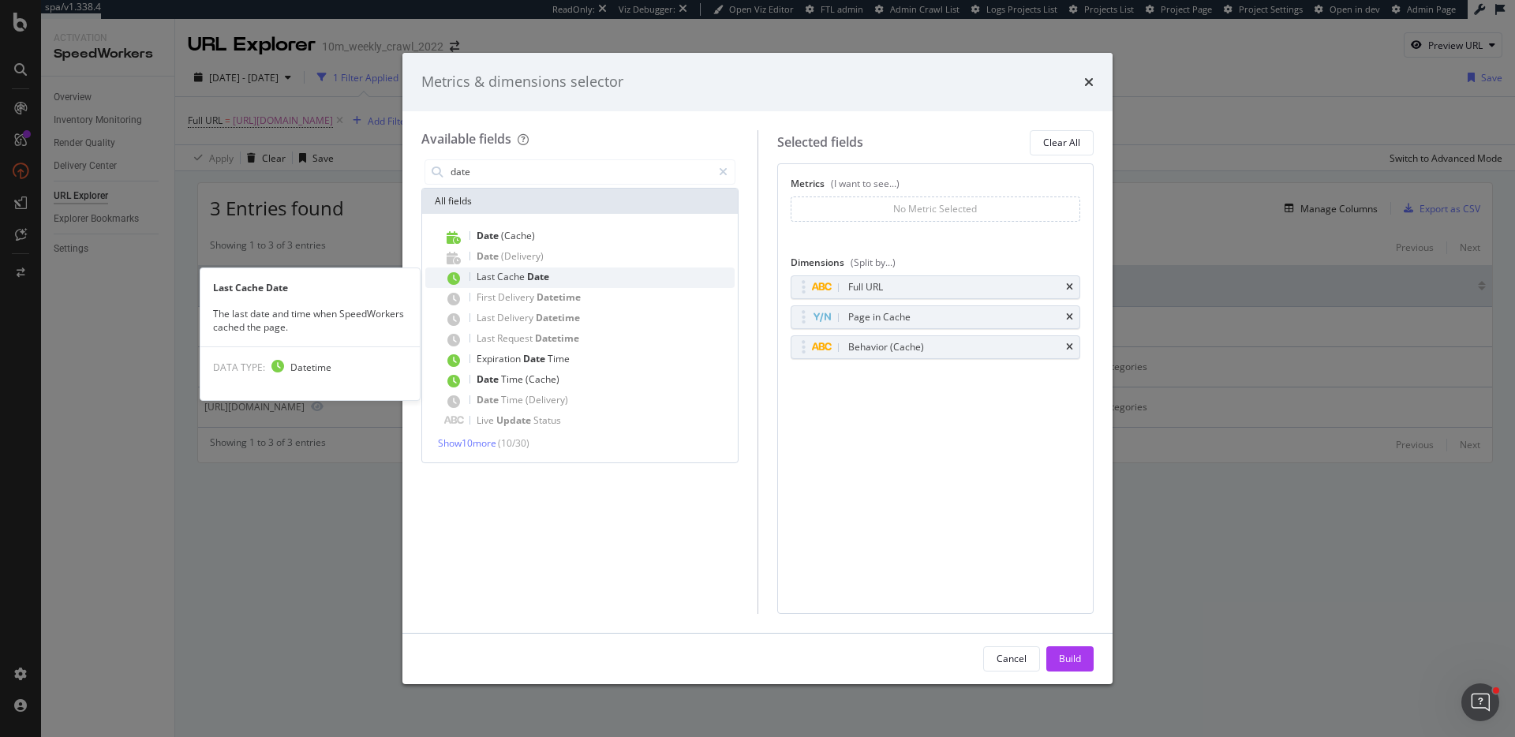
type input "date"
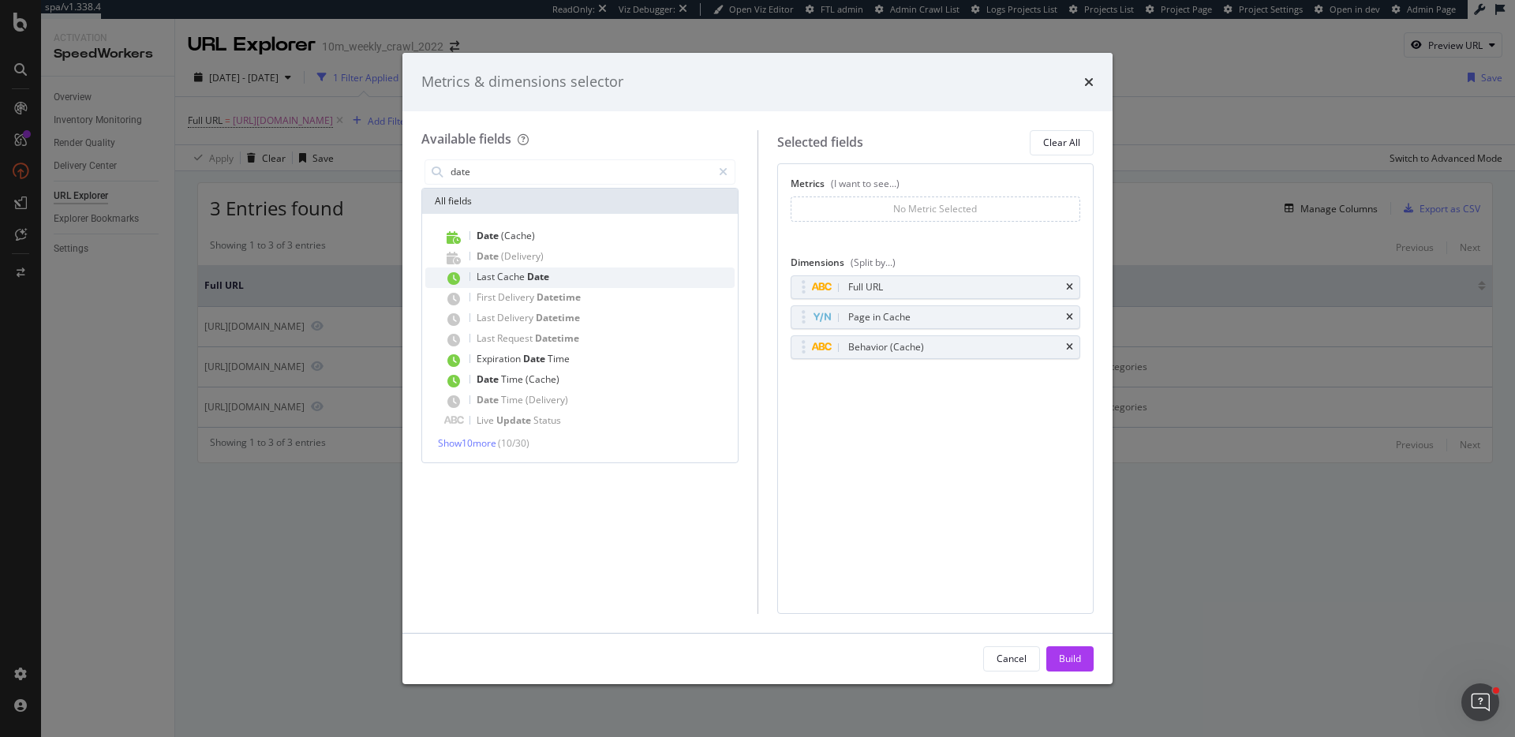
click at [647, 269] on div "Last Cache Date" at bounding box center [589, 278] width 290 height 21
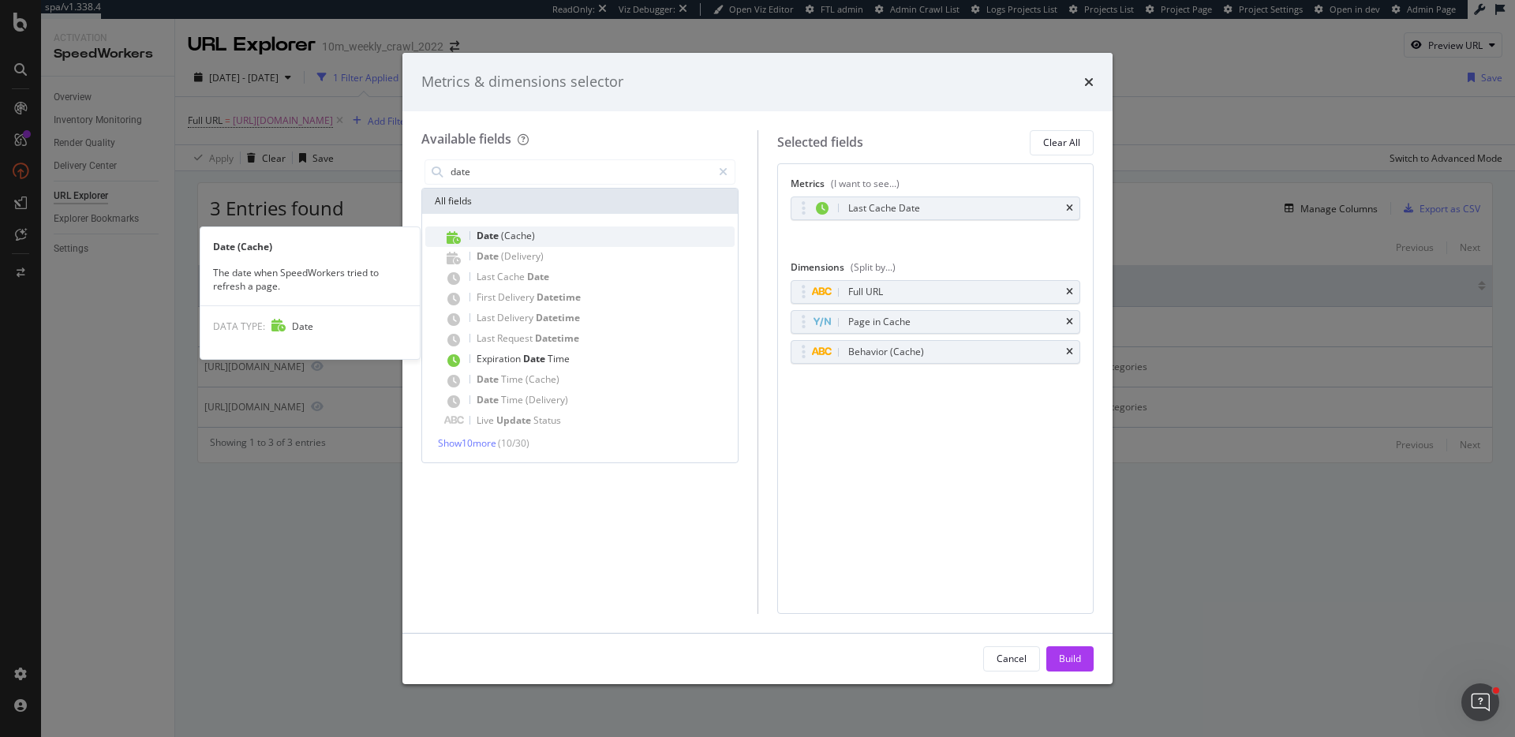
click at [624, 237] on div "Date (Cache)" at bounding box center [589, 237] width 290 height 21
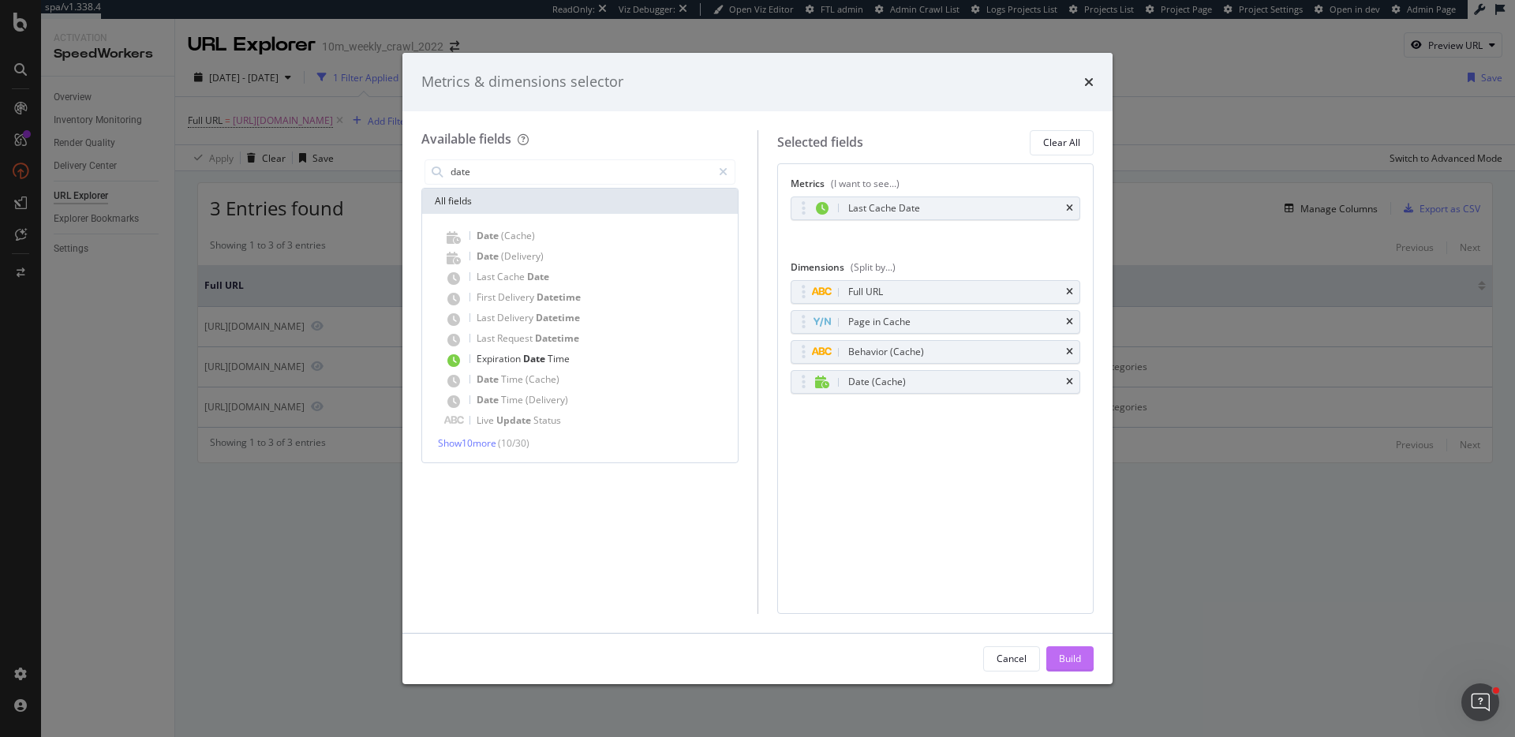
click at [1061, 652] on div "Build" at bounding box center [1070, 658] width 22 height 13
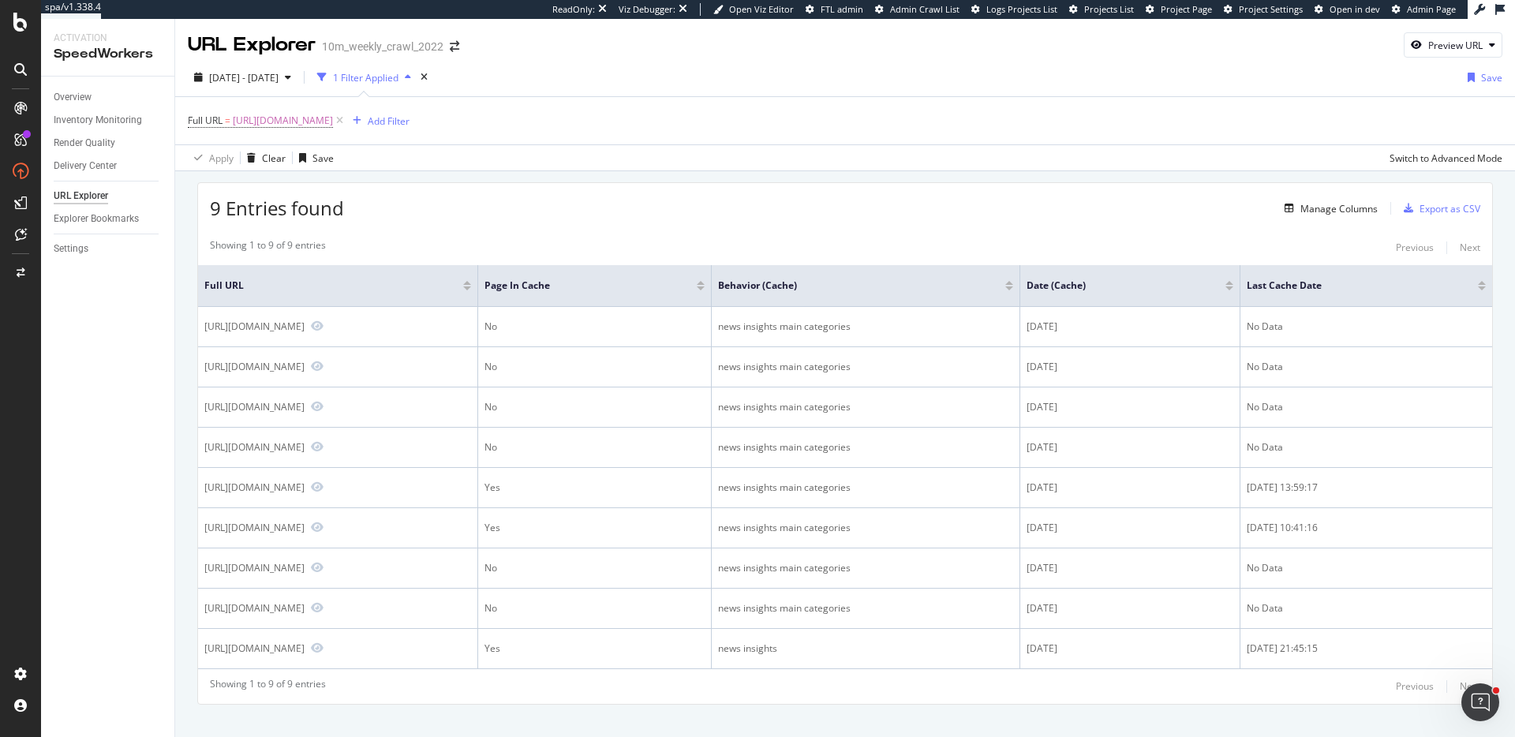
scroll to position [23, 0]
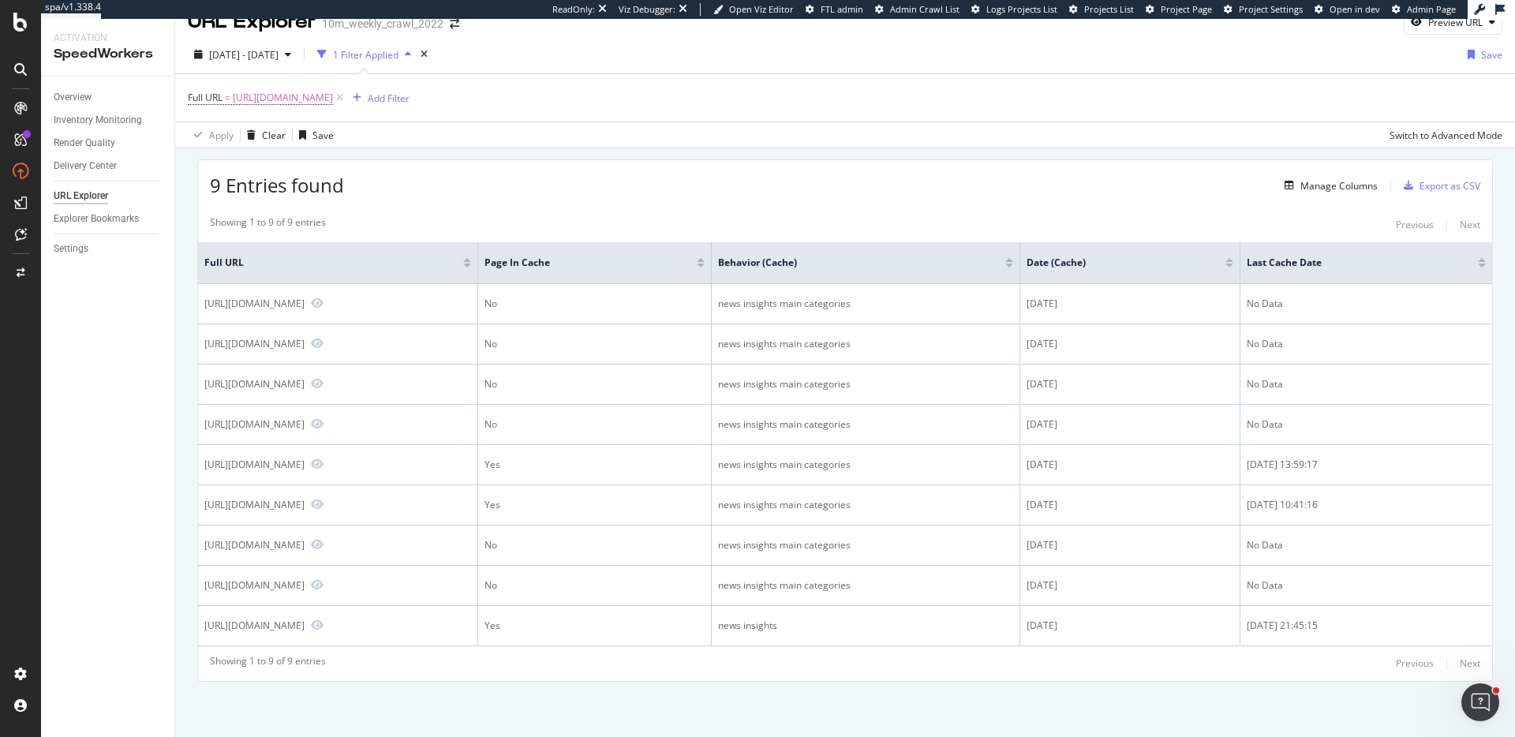
click at [1234, 267] on div at bounding box center [1230, 266] width 8 height 4
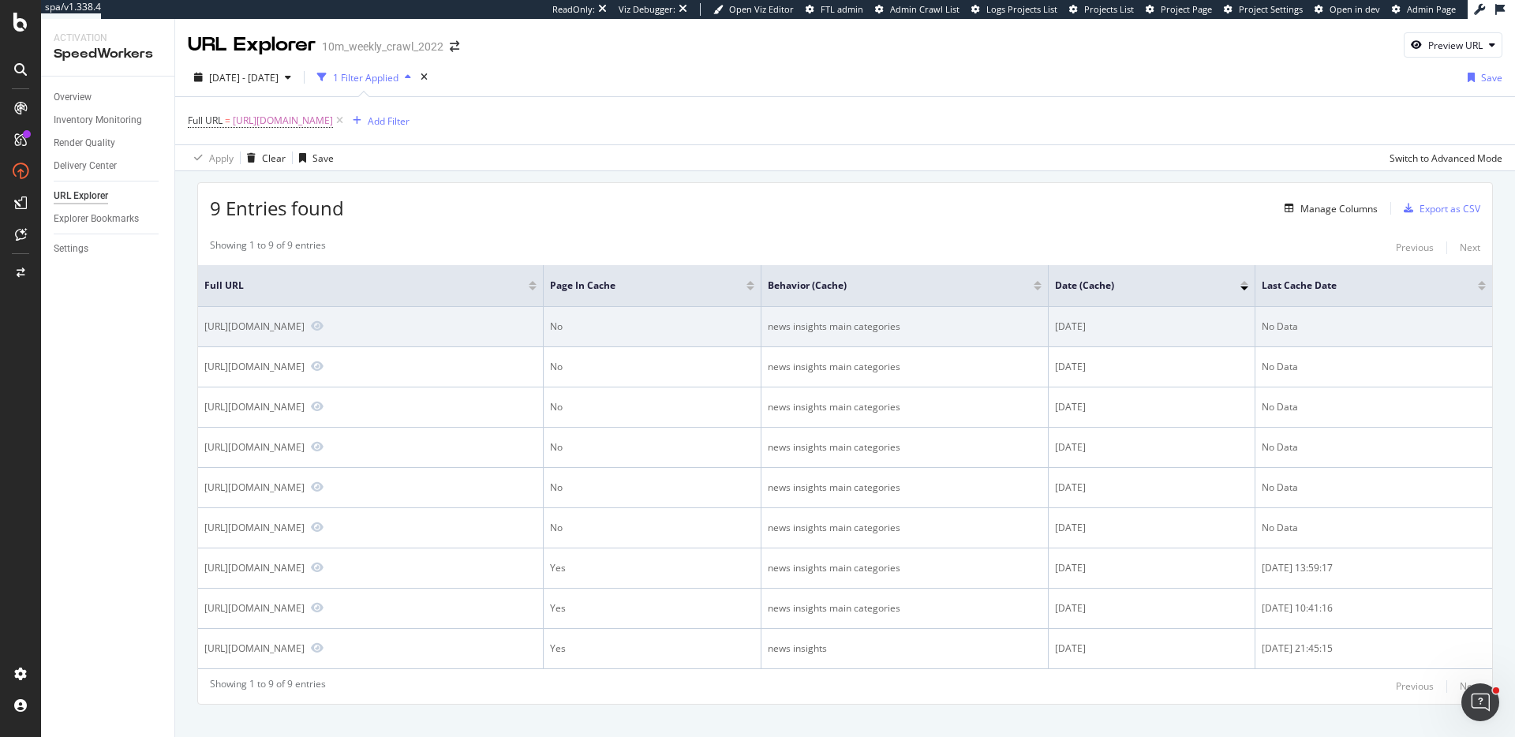
scroll to position [23, 0]
